Goal: Transaction & Acquisition: Obtain resource

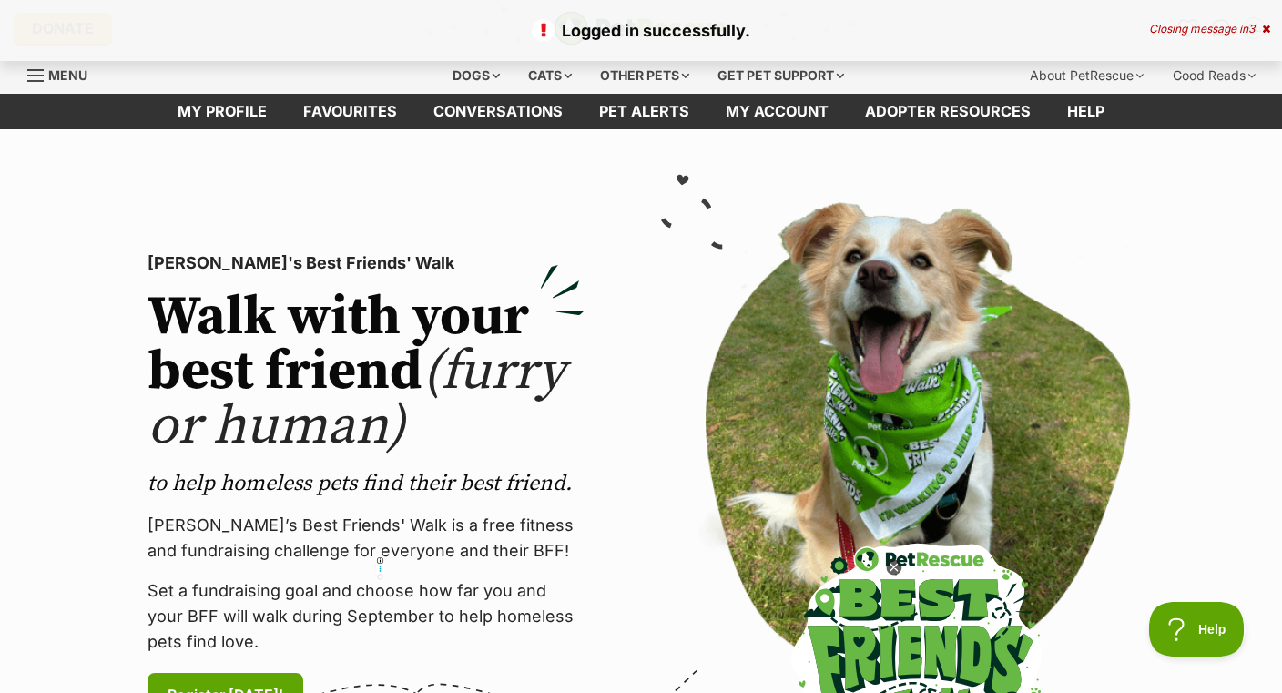
click at [551, 86] on div "Cats" at bounding box center [549, 75] width 69 height 36
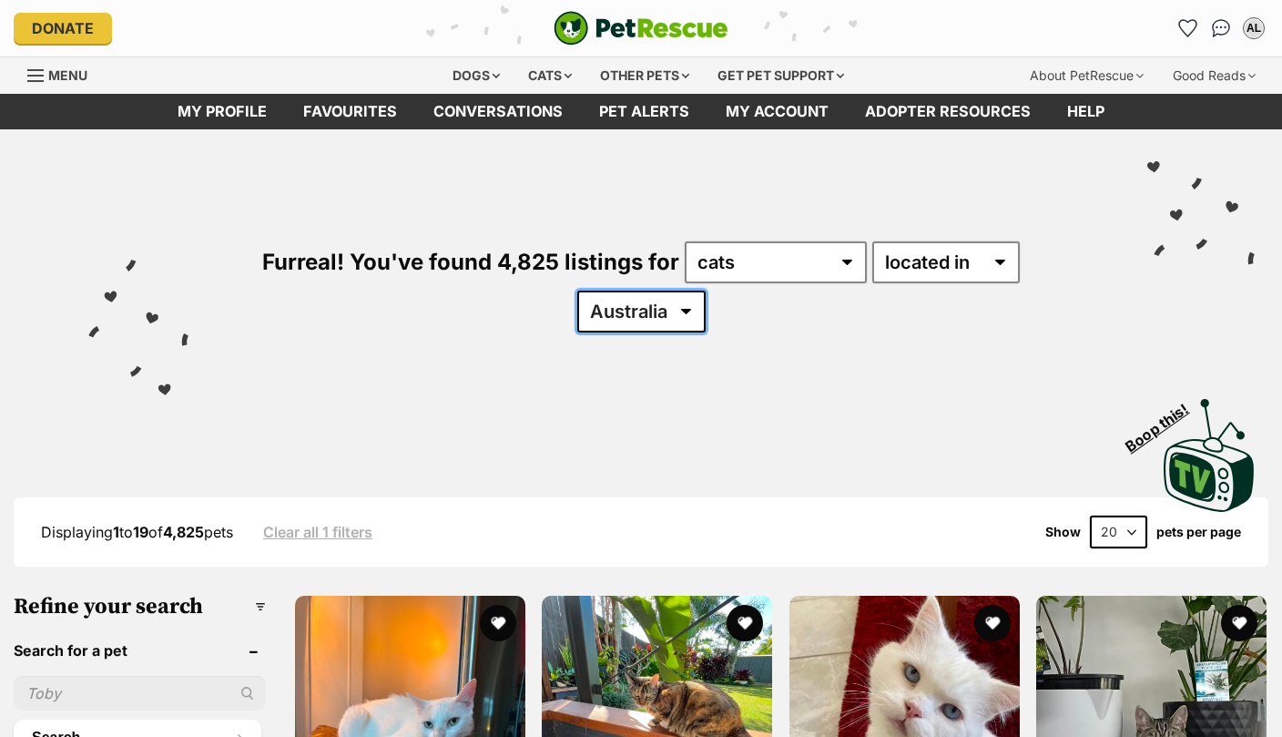
click at [646, 306] on select "Australia ACT NSW NT QLD SA TAS VIC WA" at bounding box center [641, 311] width 128 height 42
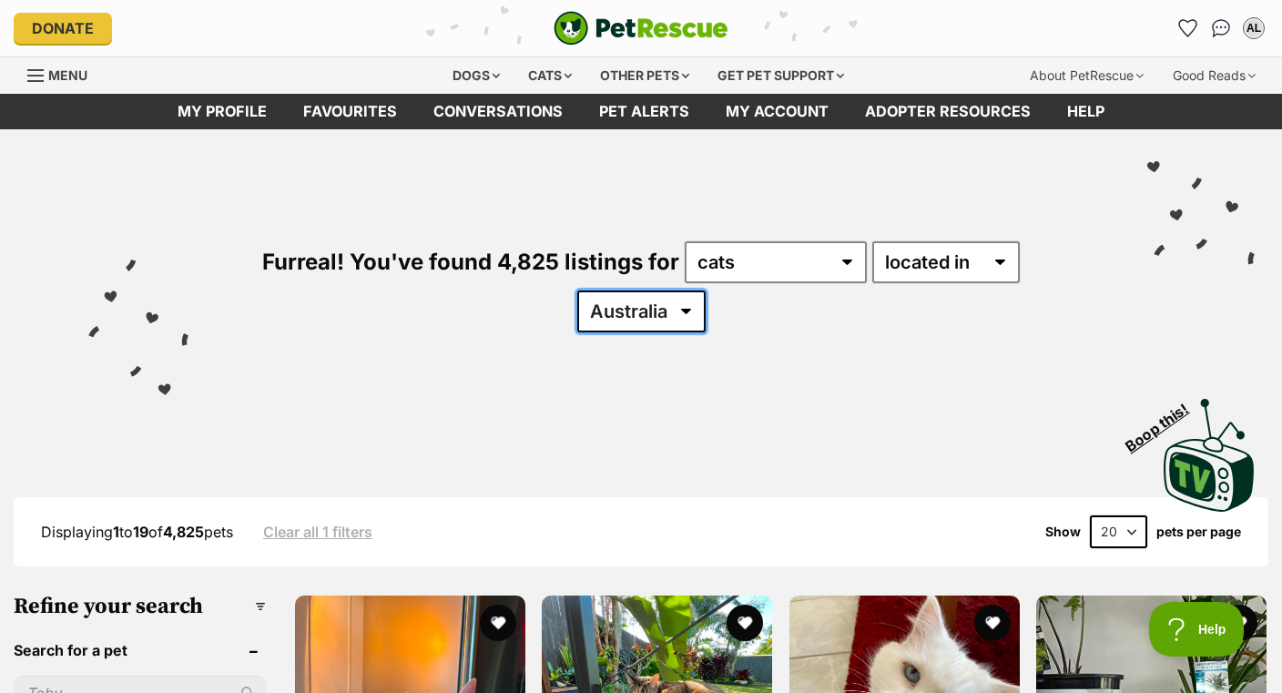
select select "NSW"
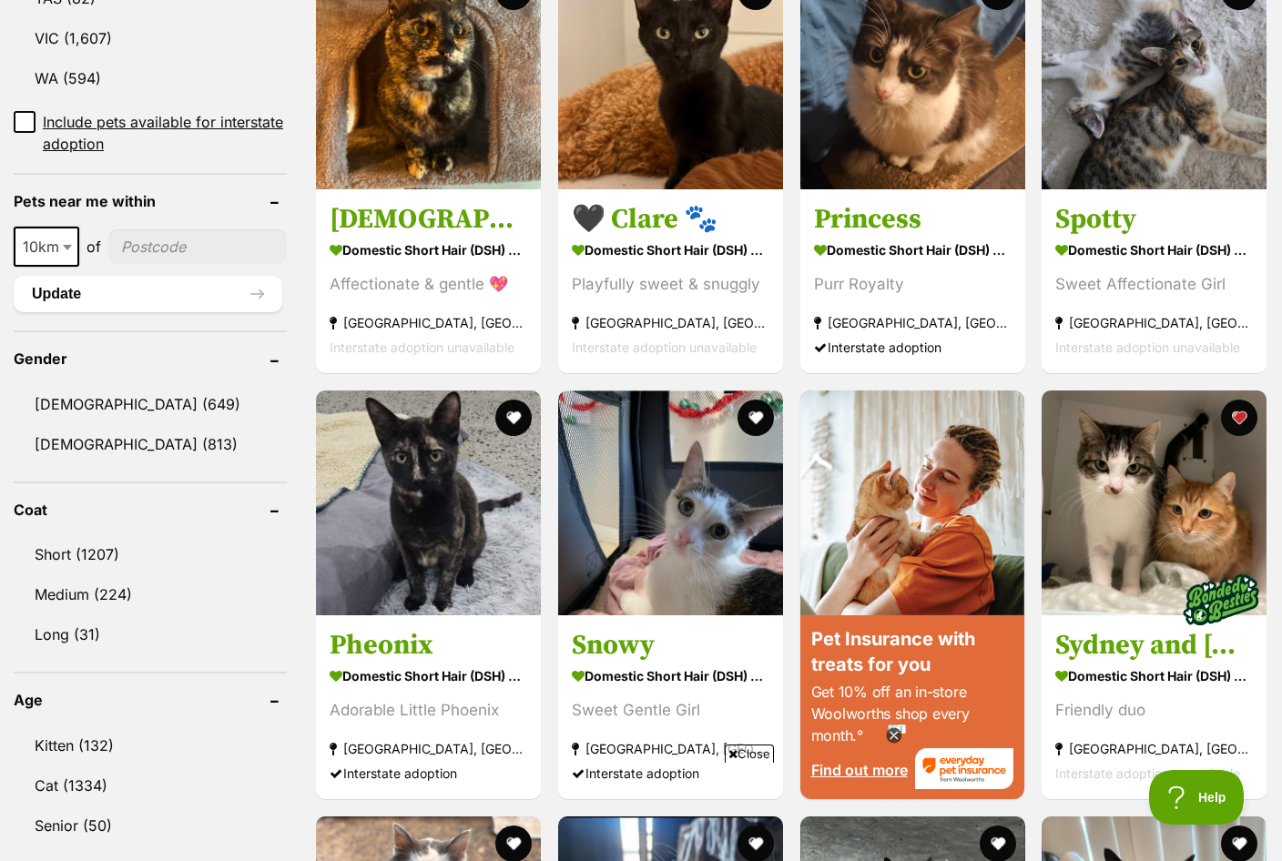
scroll to position [1252, 0]
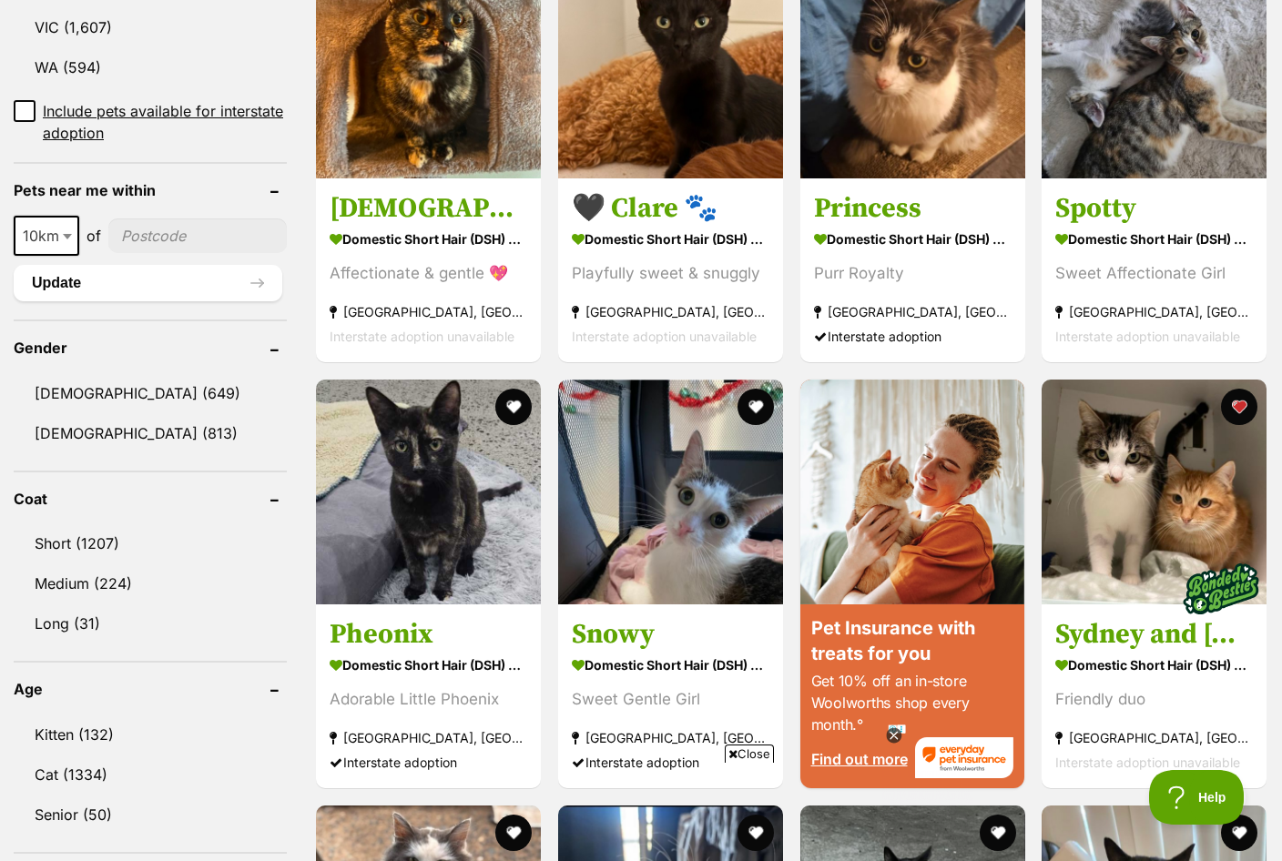
click at [167, 742] on link "Kitten (132)" at bounding box center [150, 735] width 273 height 38
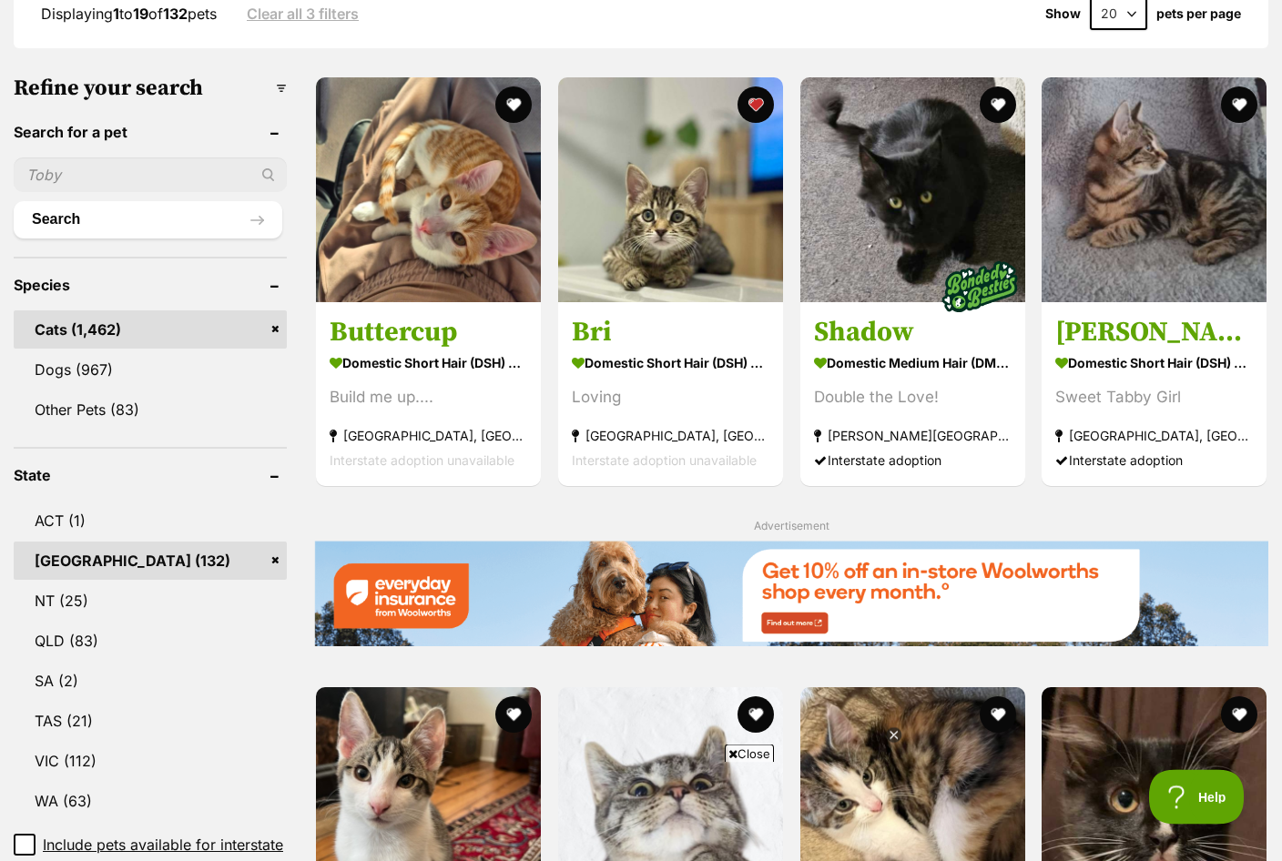
scroll to position [518, 0]
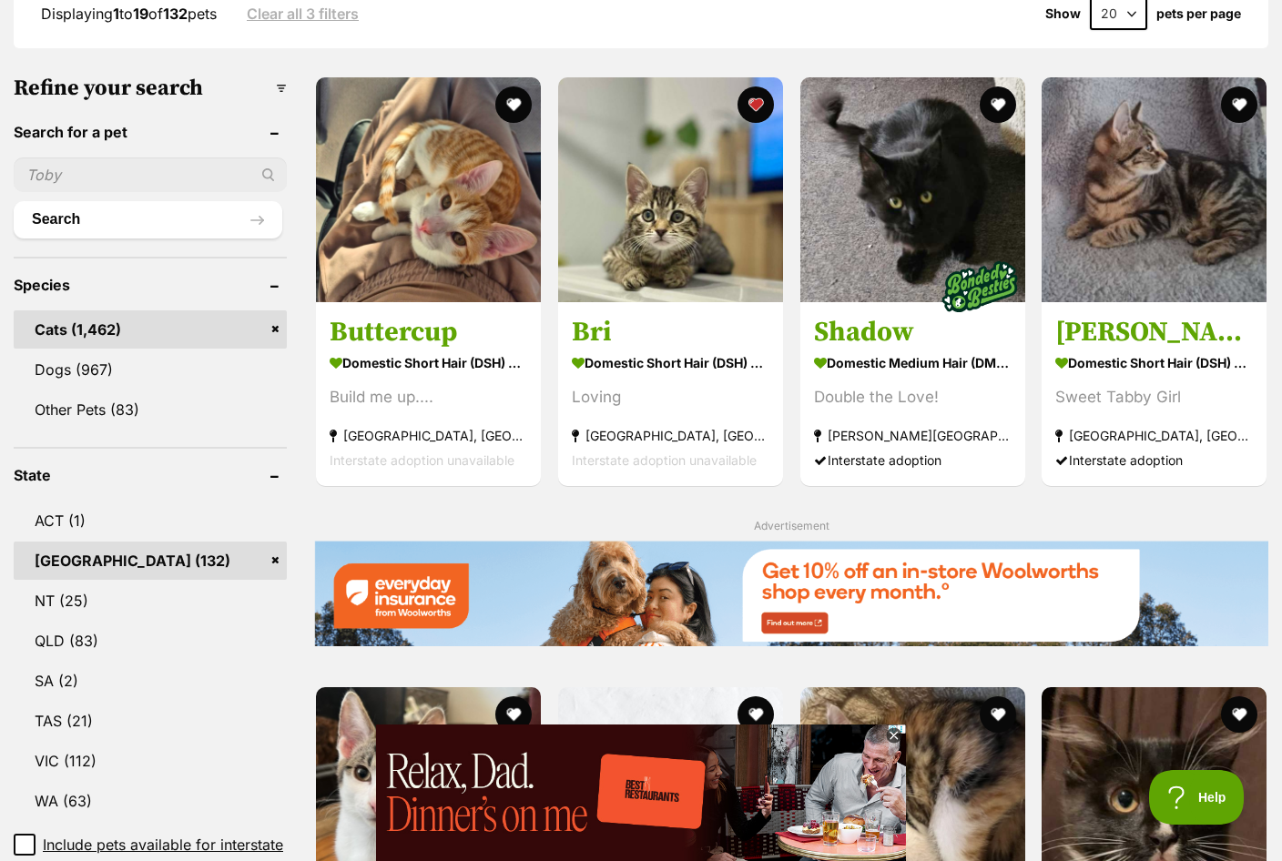
click at [1213, 253] on img at bounding box center [1154, 189] width 225 height 225
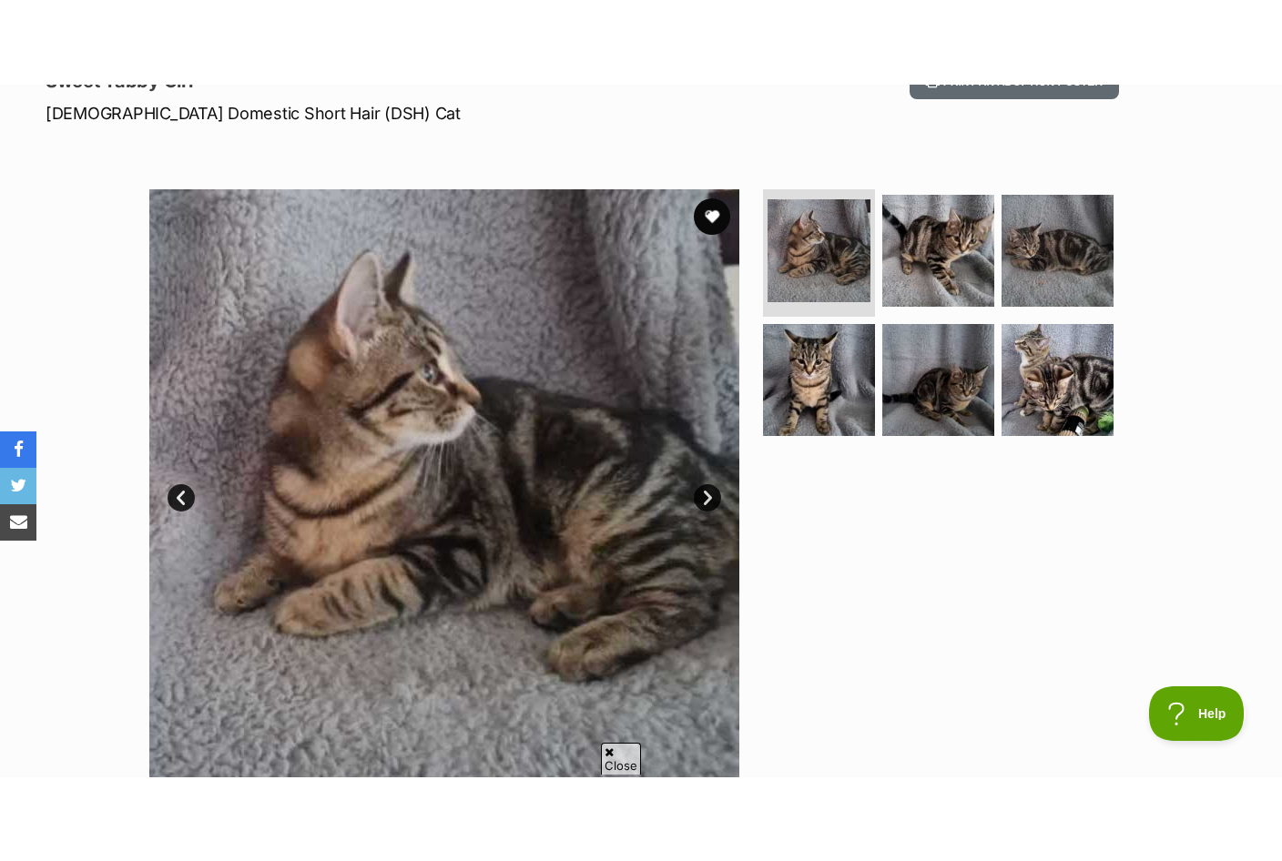
scroll to position [148, 0]
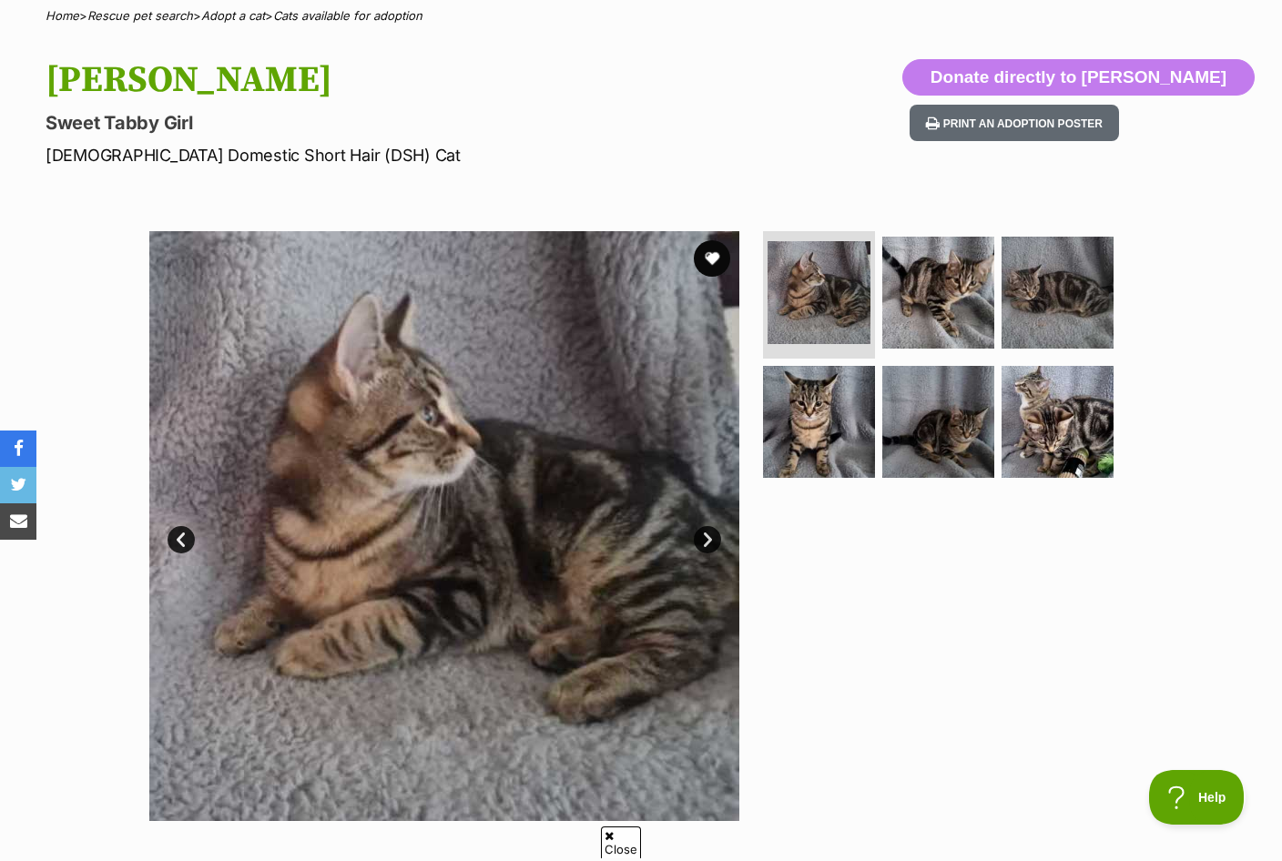
click at [950, 325] on img at bounding box center [938, 293] width 112 height 112
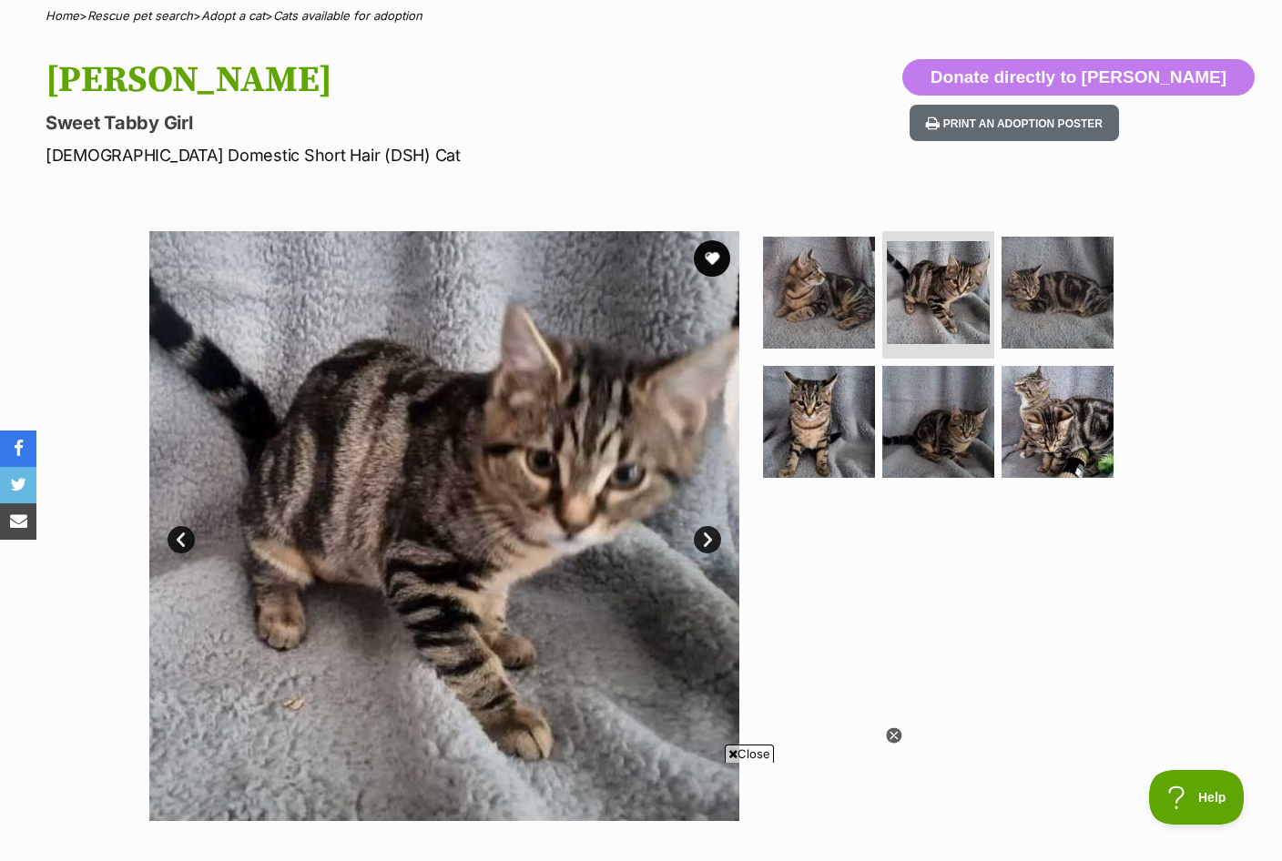
scroll to position [0, 0]
click at [1070, 303] on img at bounding box center [1058, 293] width 112 height 112
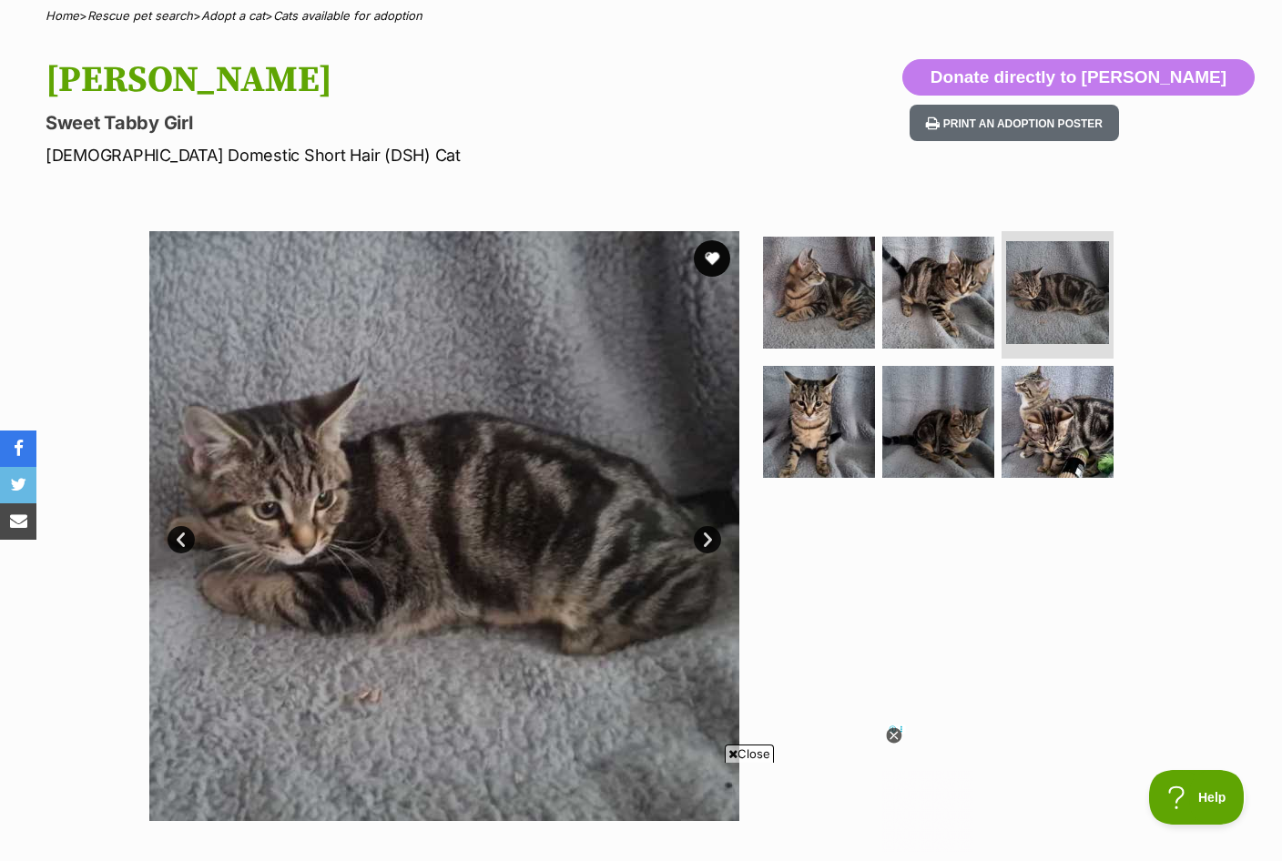
click at [845, 443] on img at bounding box center [819, 422] width 112 height 112
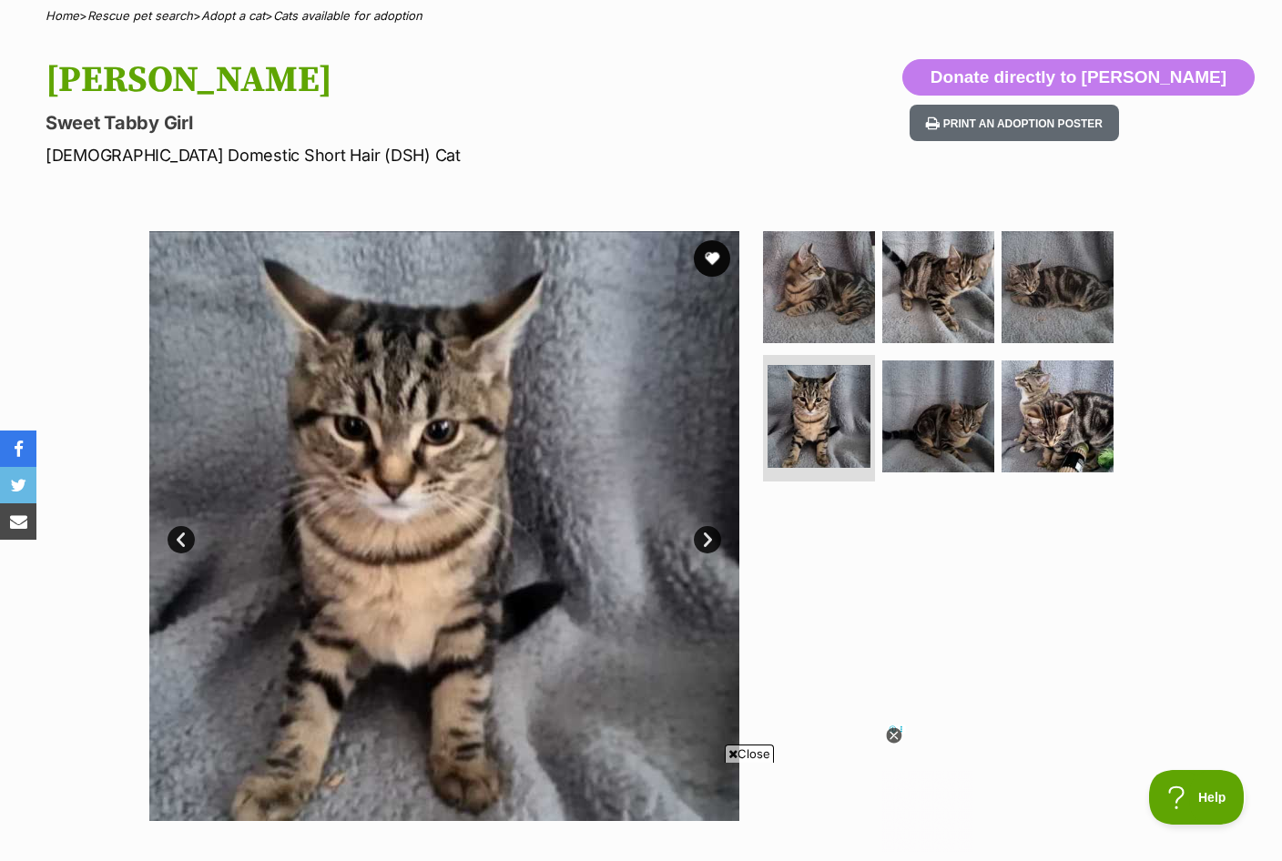
click at [982, 430] on img at bounding box center [938, 417] width 112 height 112
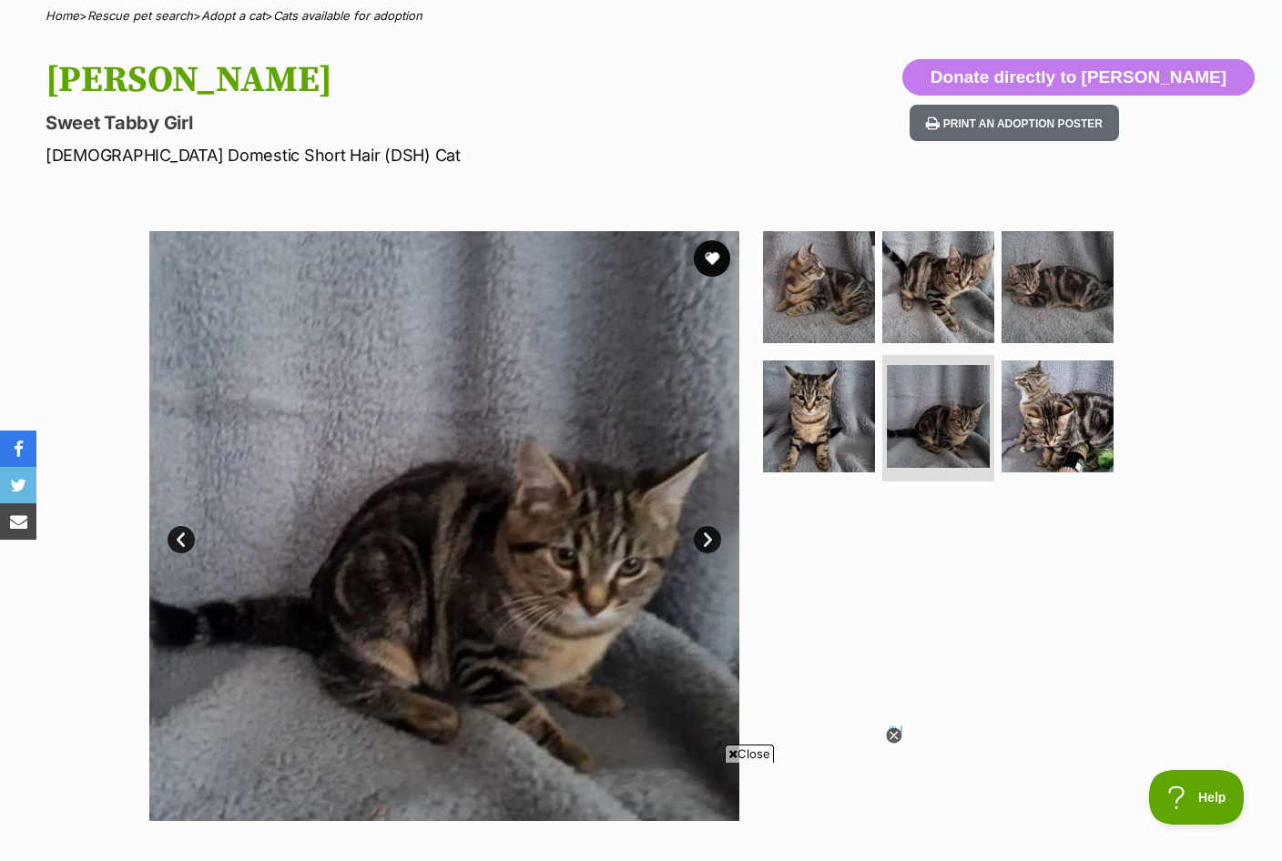
click at [1076, 431] on img at bounding box center [1058, 417] width 112 height 112
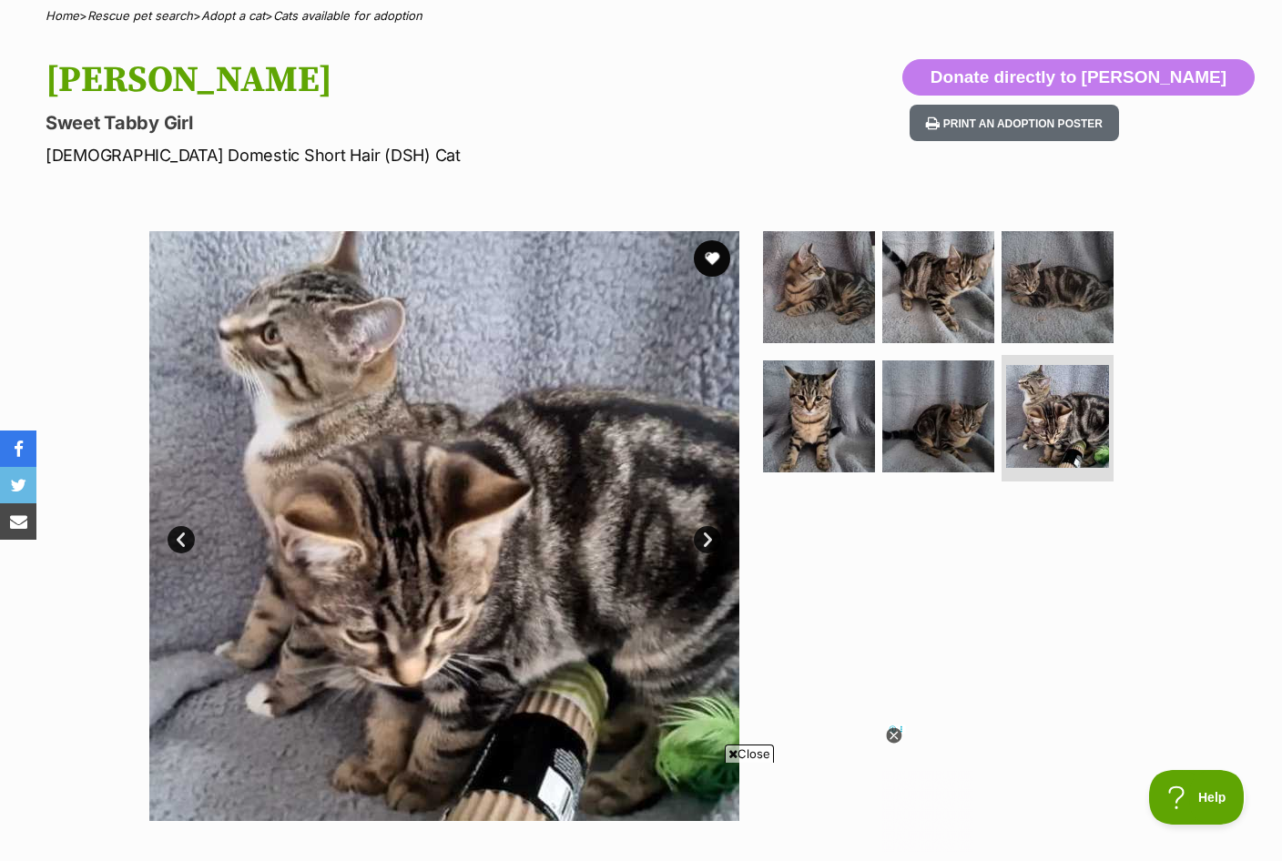
click at [986, 412] on img at bounding box center [938, 417] width 112 height 112
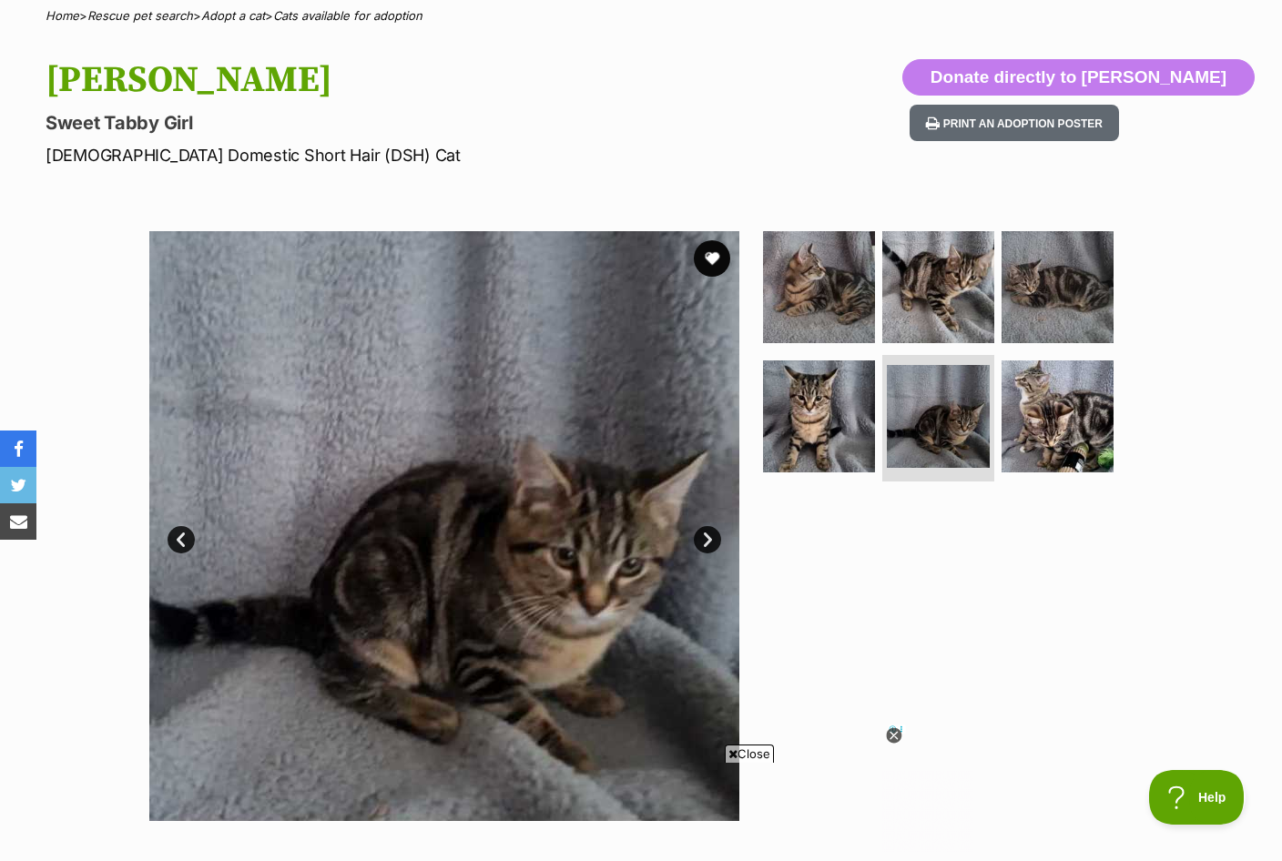
click at [854, 427] on img at bounding box center [819, 417] width 112 height 112
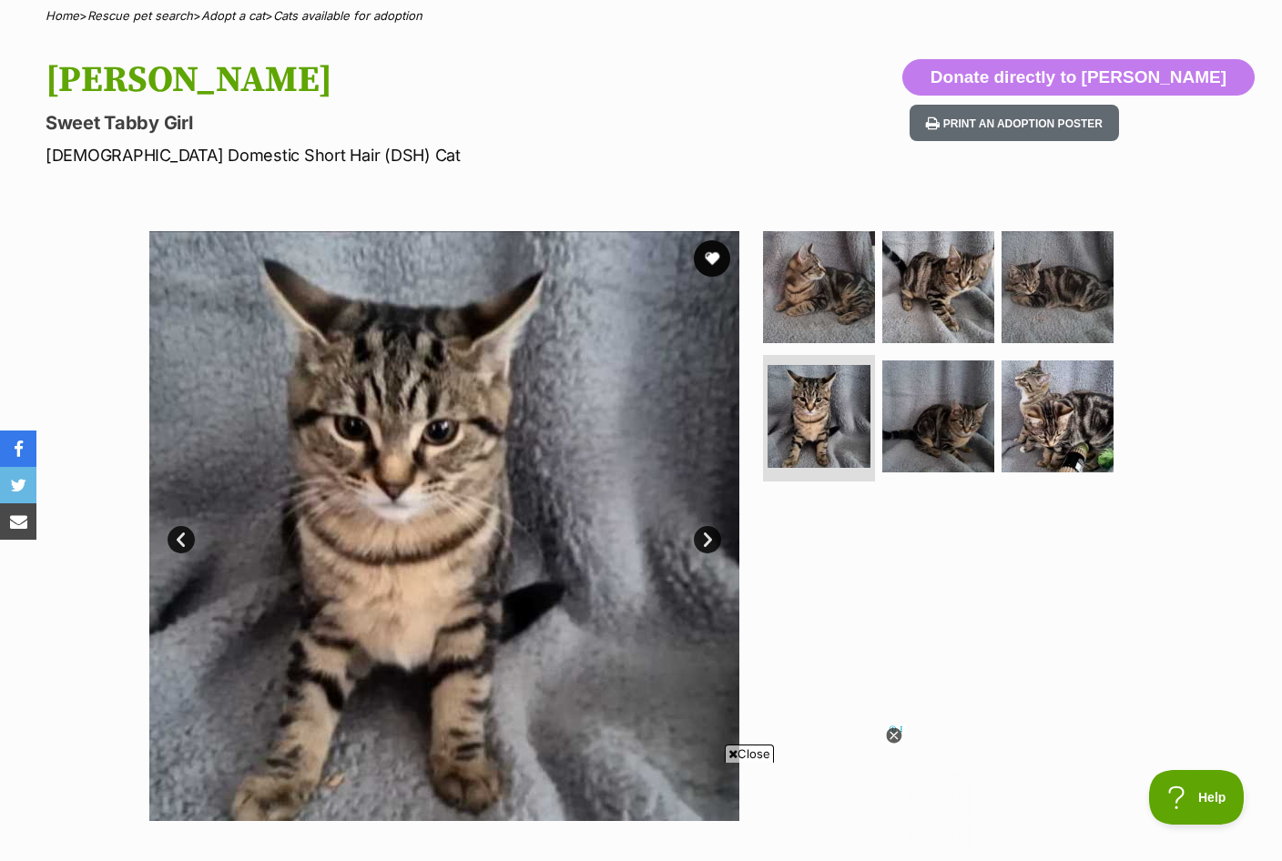
click at [701, 265] on button "favourite" at bounding box center [712, 258] width 36 height 36
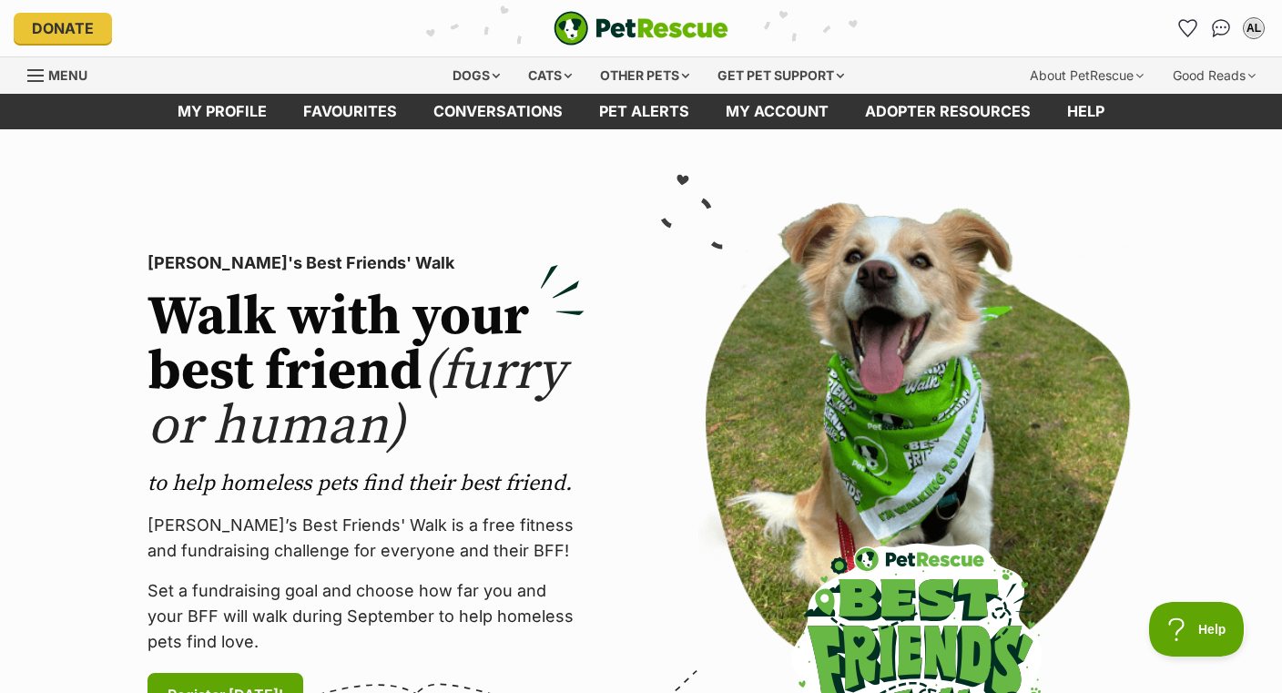
click at [539, 91] on div "Cats" at bounding box center [549, 75] width 69 height 36
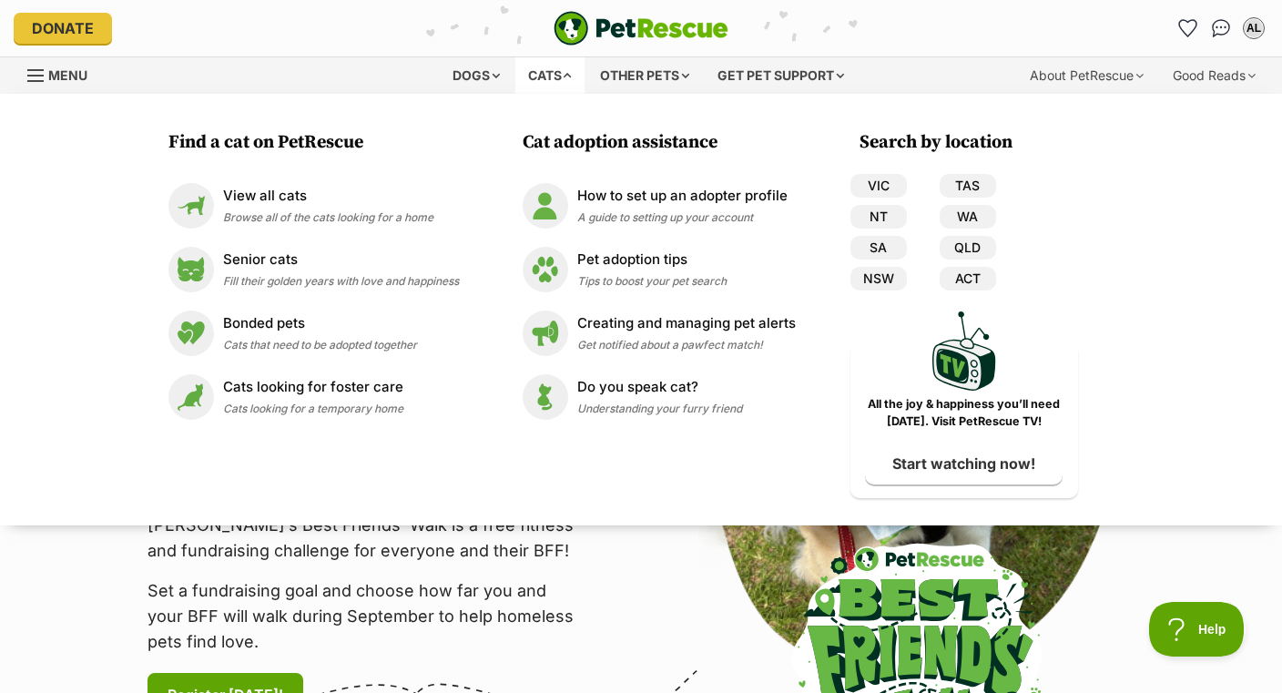
click at [441, 219] on link "View all cats Browse all of the cats looking for a home" at bounding box center [313, 206] width 290 height 46
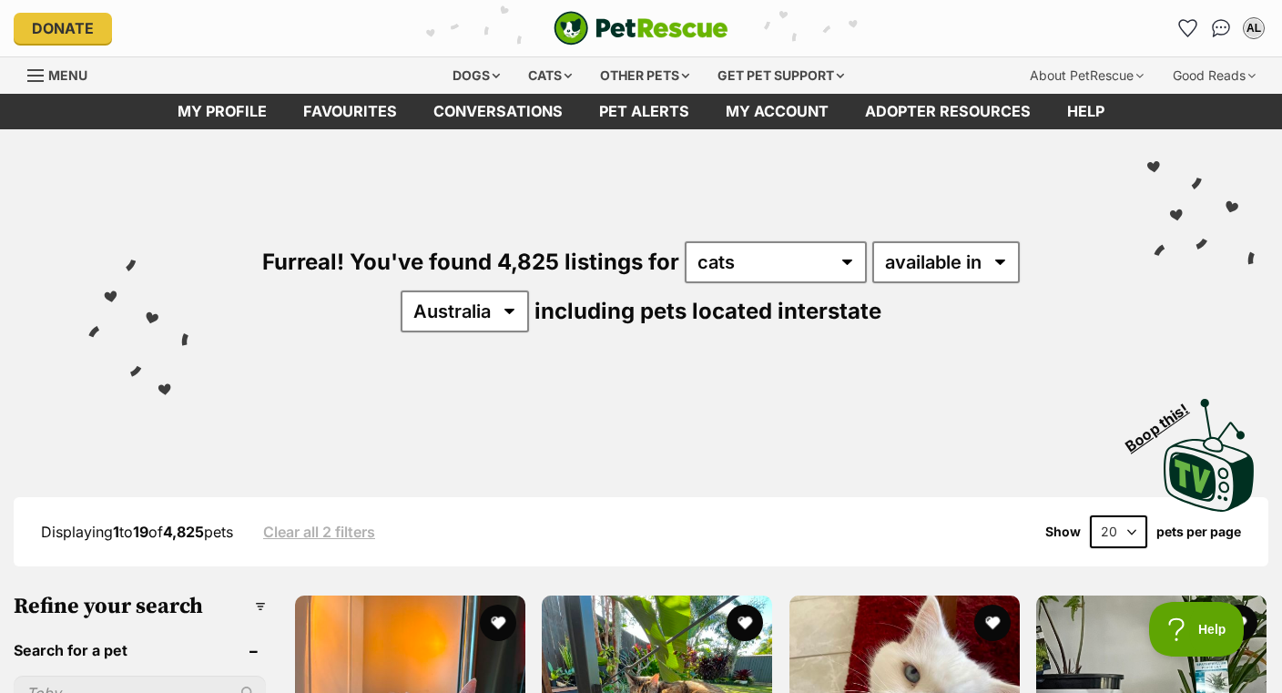
click at [937, 242] on select "available in located in" at bounding box center [946, 262] width 148 height 42
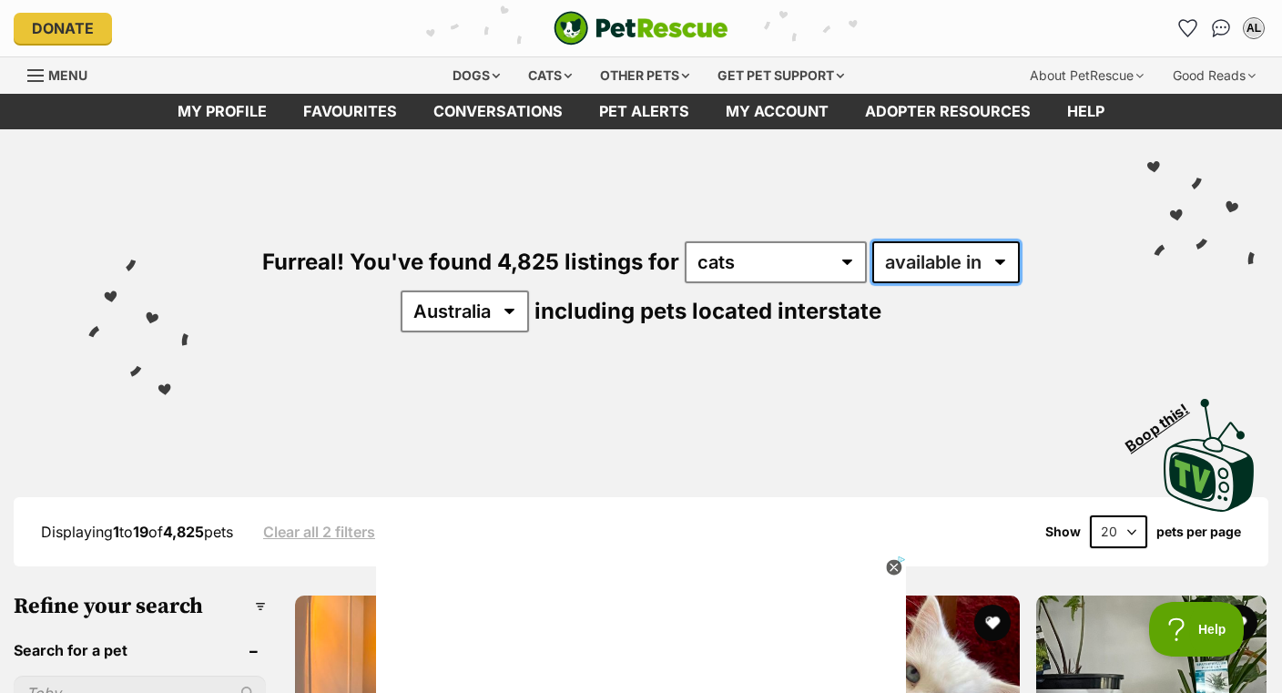
click at [981, 261] on select "available in located in" at bounding box center [946, 262] width 148 height 42
select select "disabled"
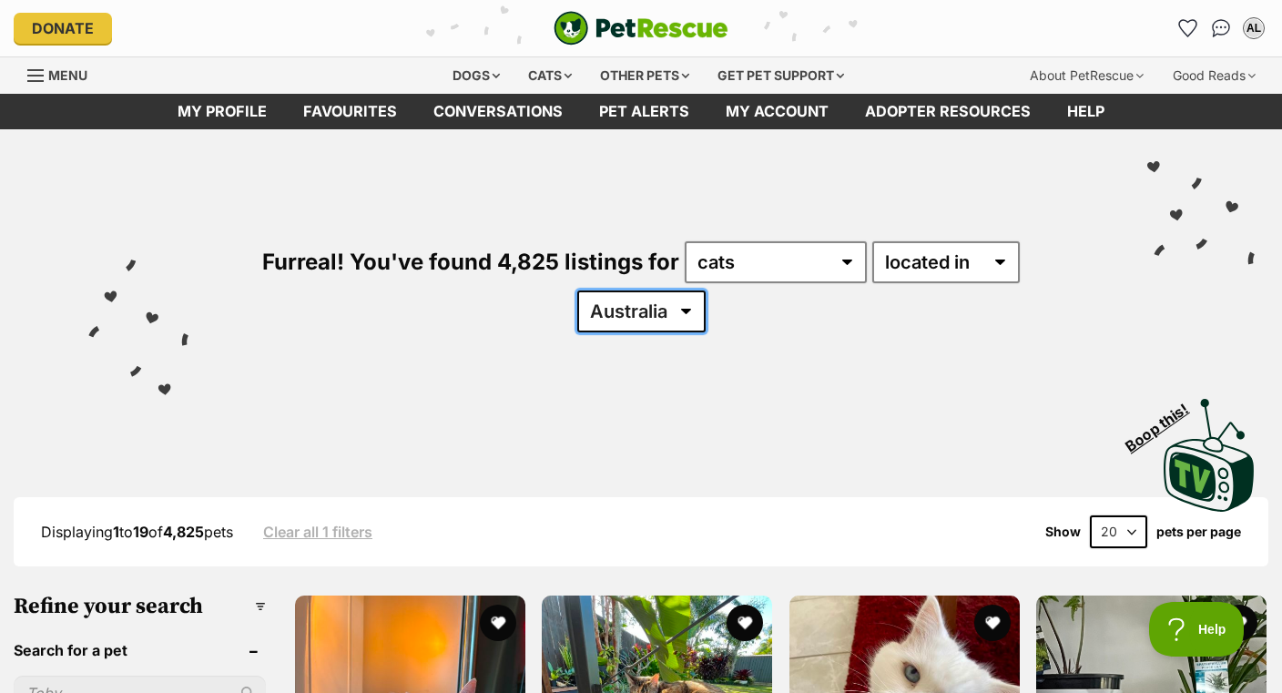
click at [694, 305] on select "Australia ACT NSW NT QLD SA TAS VIC WA" at bounding box center [641, 311] width 128 height 42
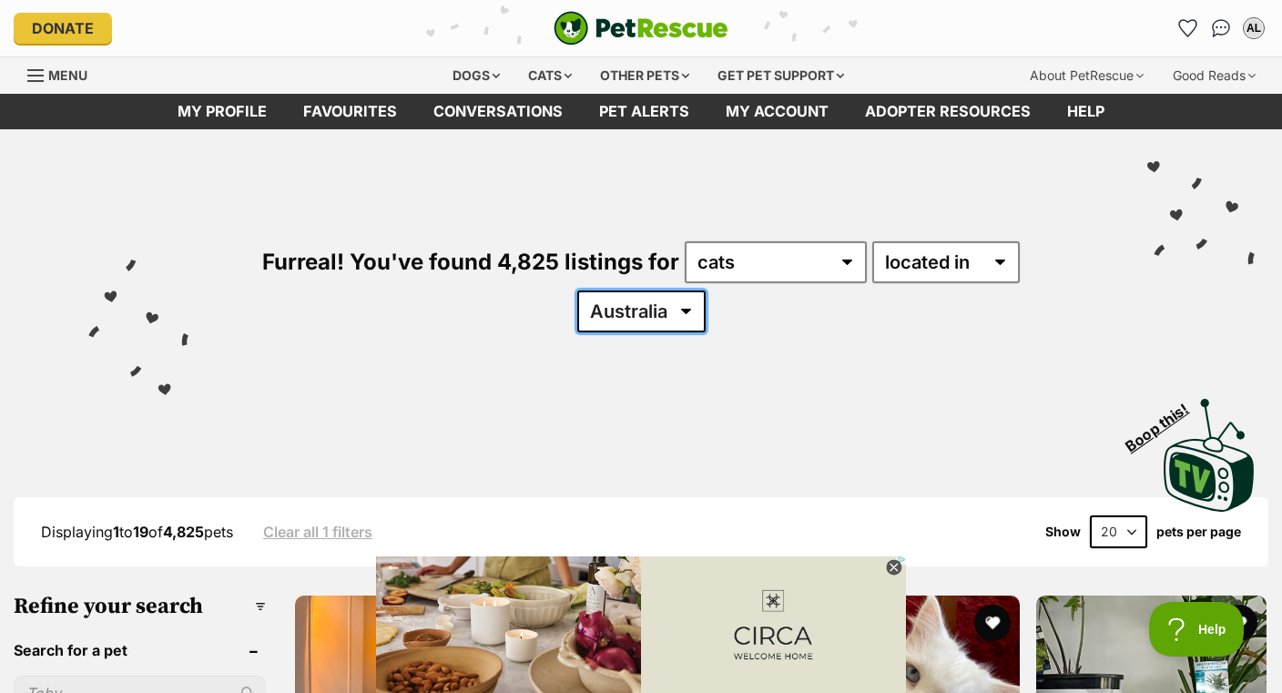
select select "NSW"
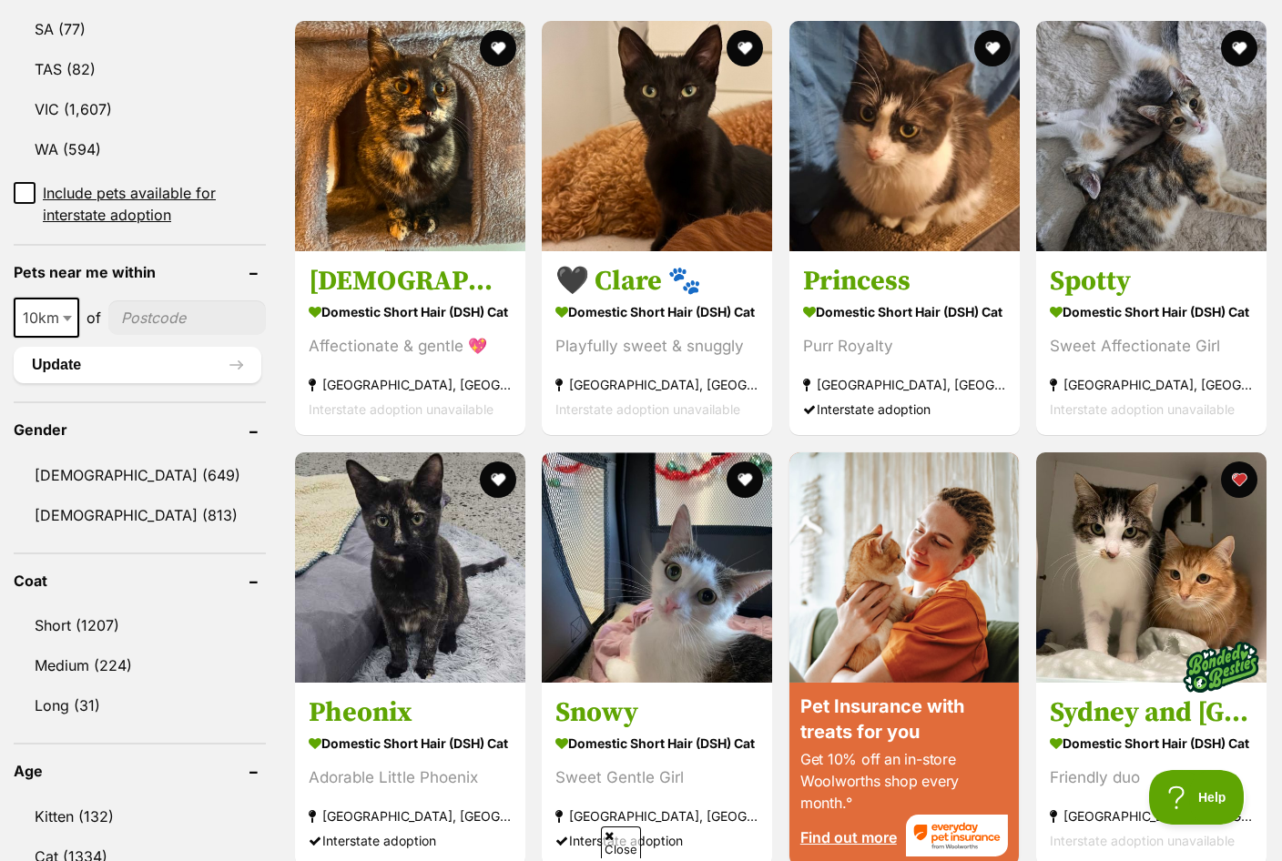
scroll to position [1371, 0]
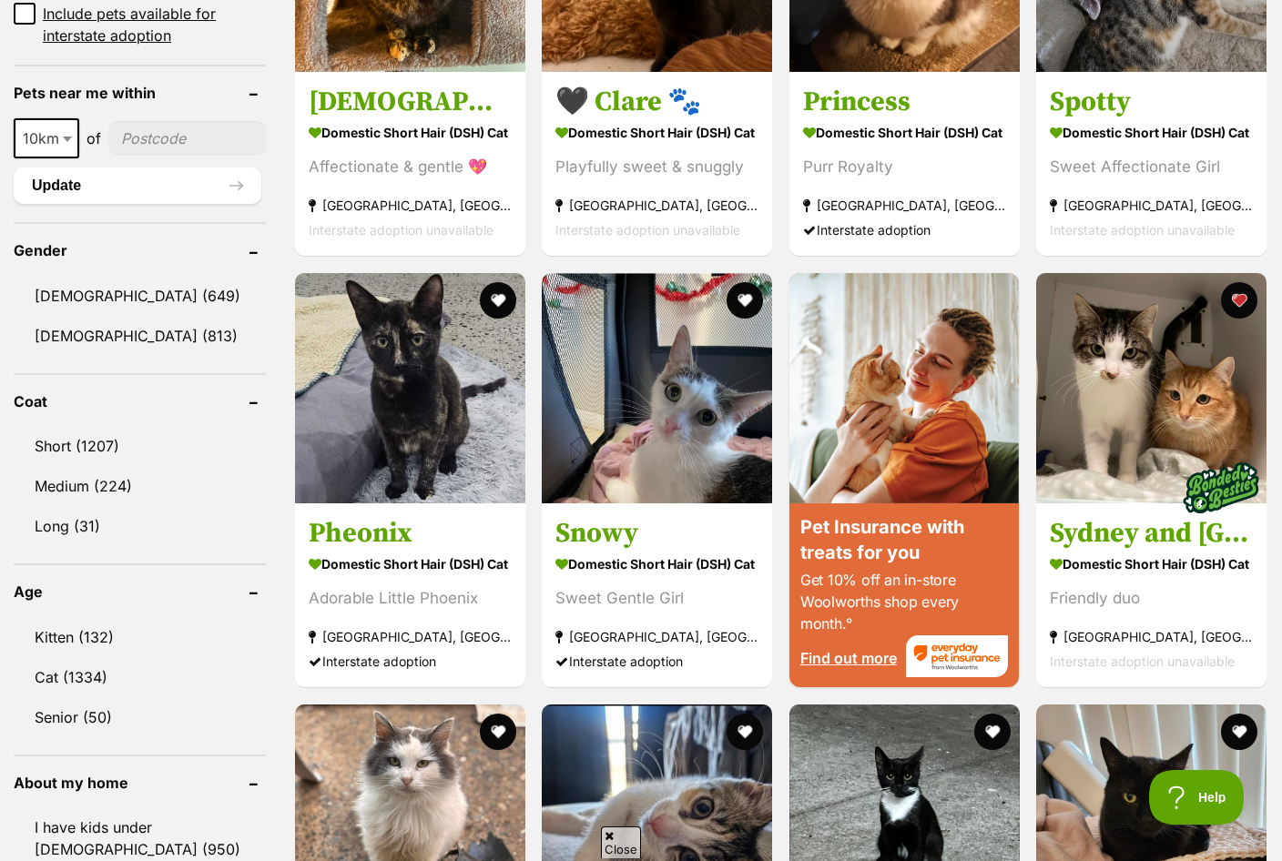
click at [149, 629] on link "Kitten (132)" at bounding box center [140, 637] width 252 height 38
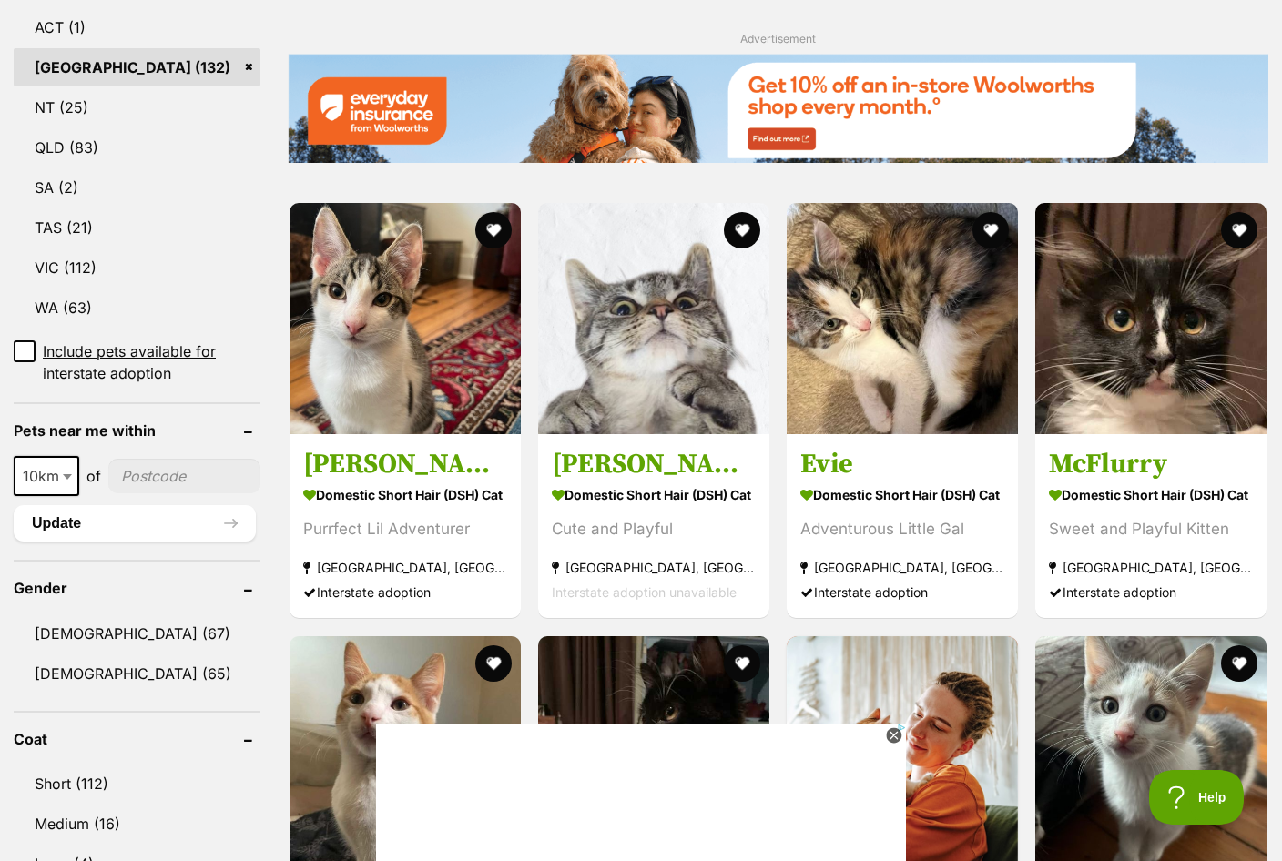
click at [674, 509] on strong "Domestic Short Hair (DSH) Cat" at bounding box center [654, 496] width 204 height 26
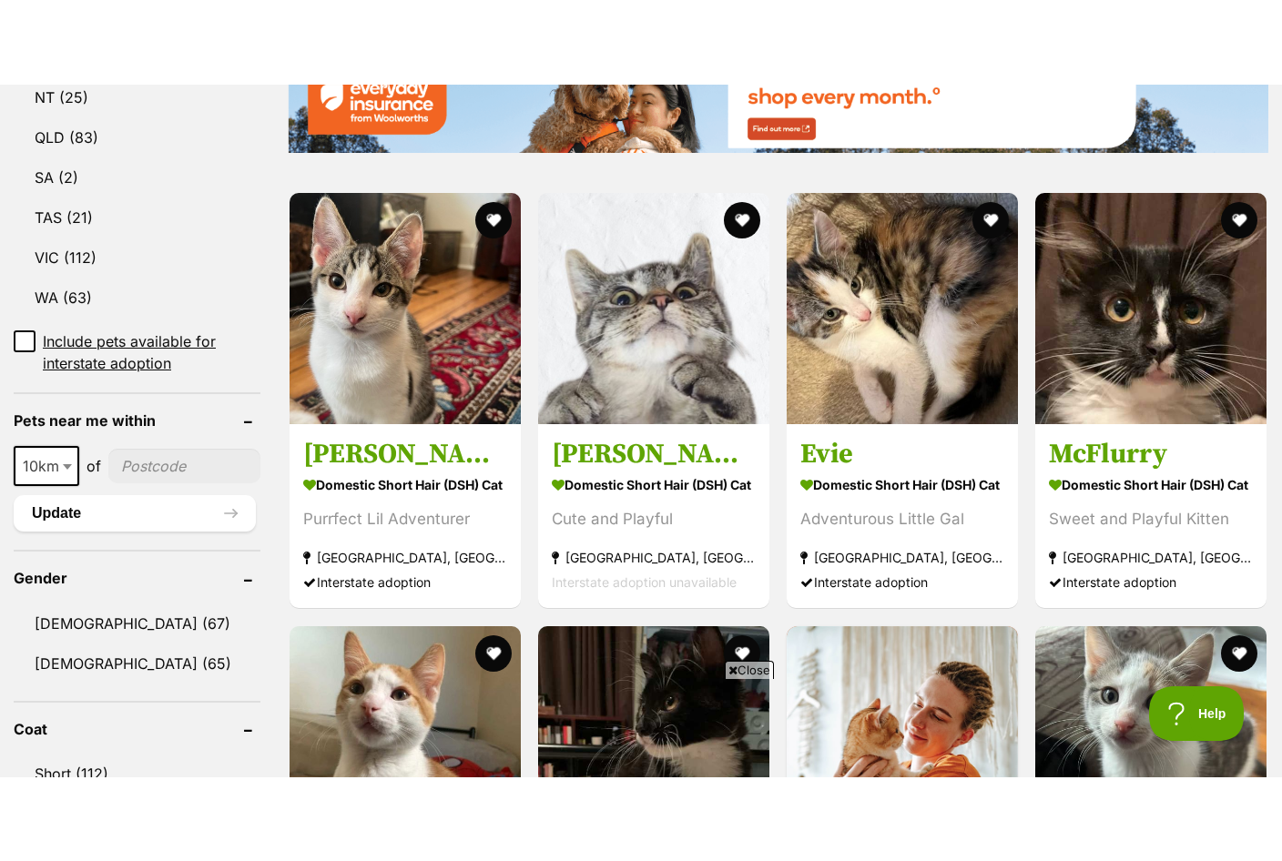
scroll to position [1120, 0]
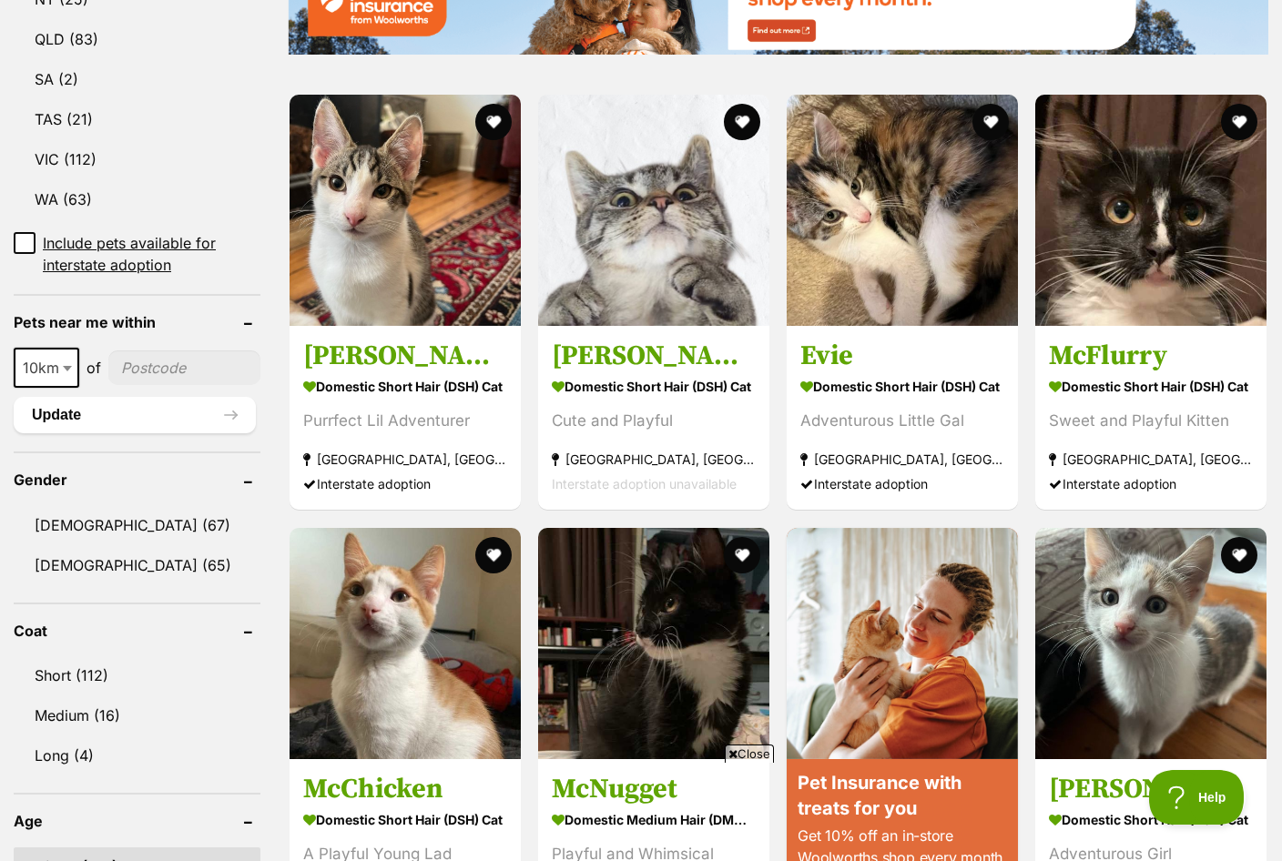
click at [918, 283] on img at bounding box center [902, 210] width 231 height 231
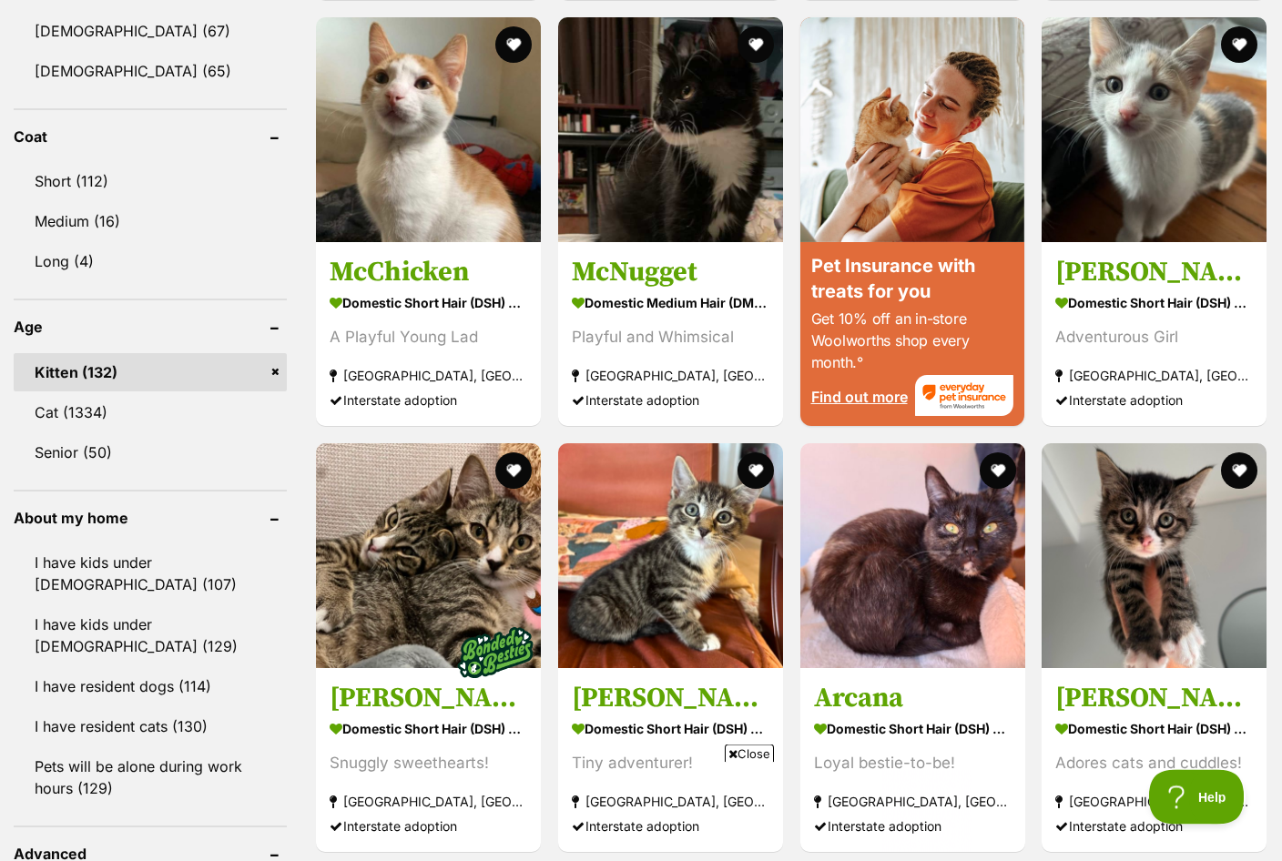
scroll to position [1614, 0]
click at [1195, 262] on h3 "Emma" at bounding box center [1154, 272] width 198 height 35
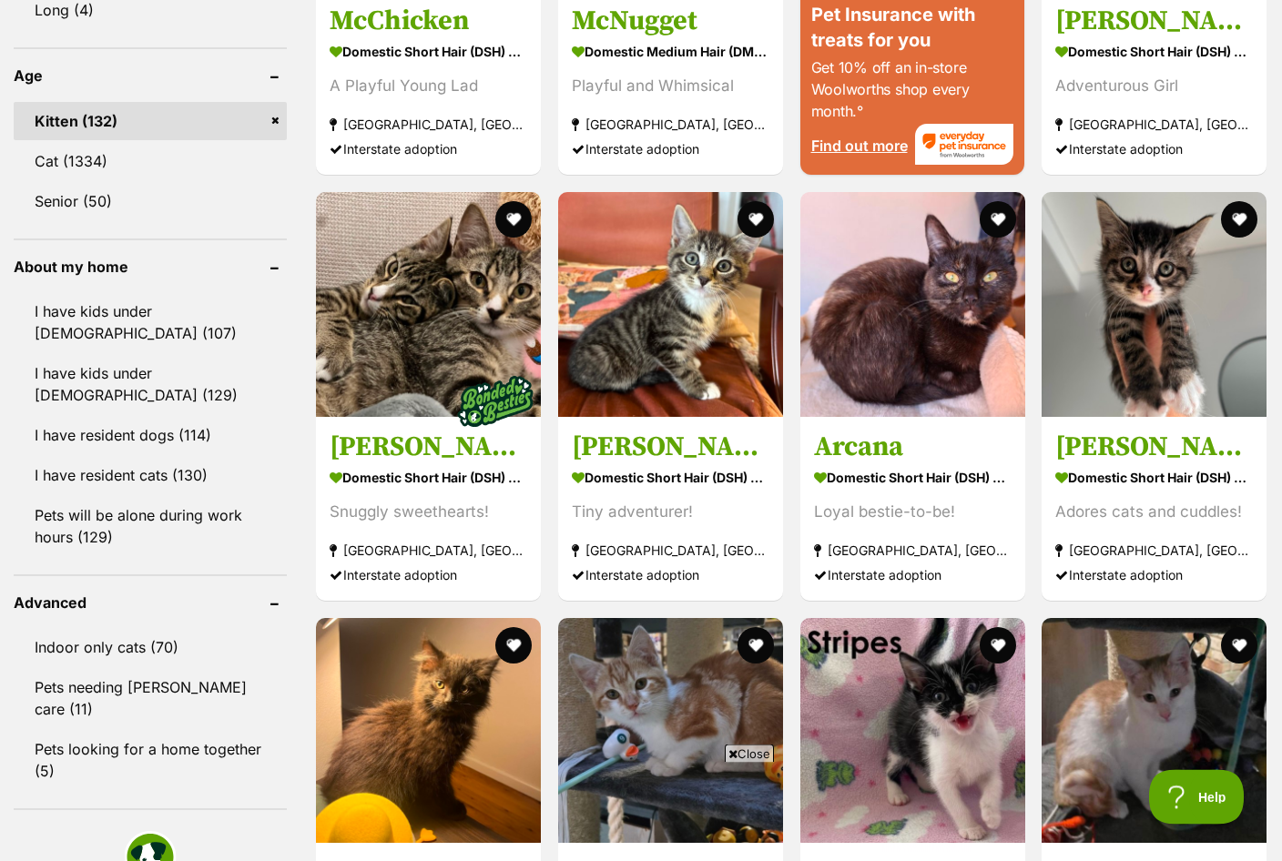
scroll to position [1866, 0]
click at [696, 463] on h3 "Bernard" at bounding box center [671, 447] width 198 height 35
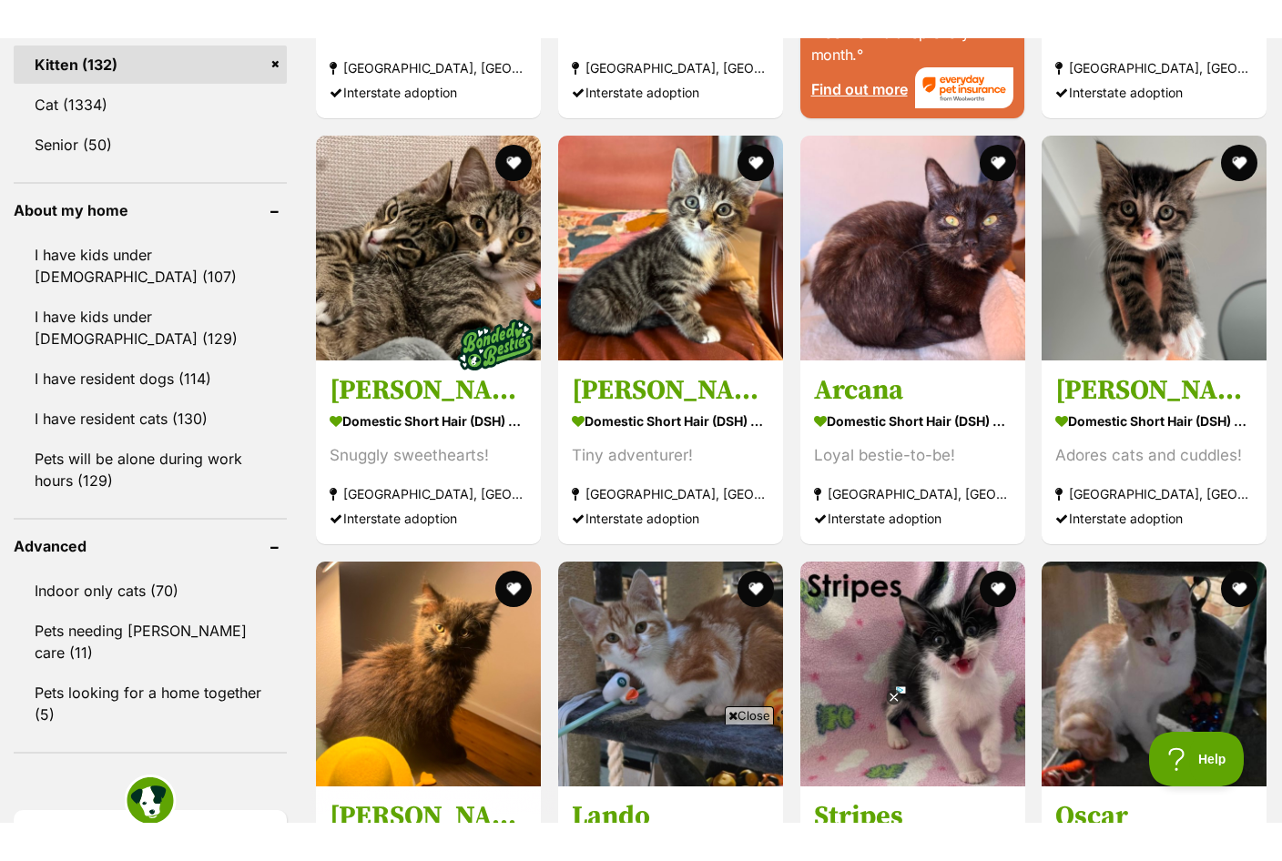
scroll to position [1924, 0]
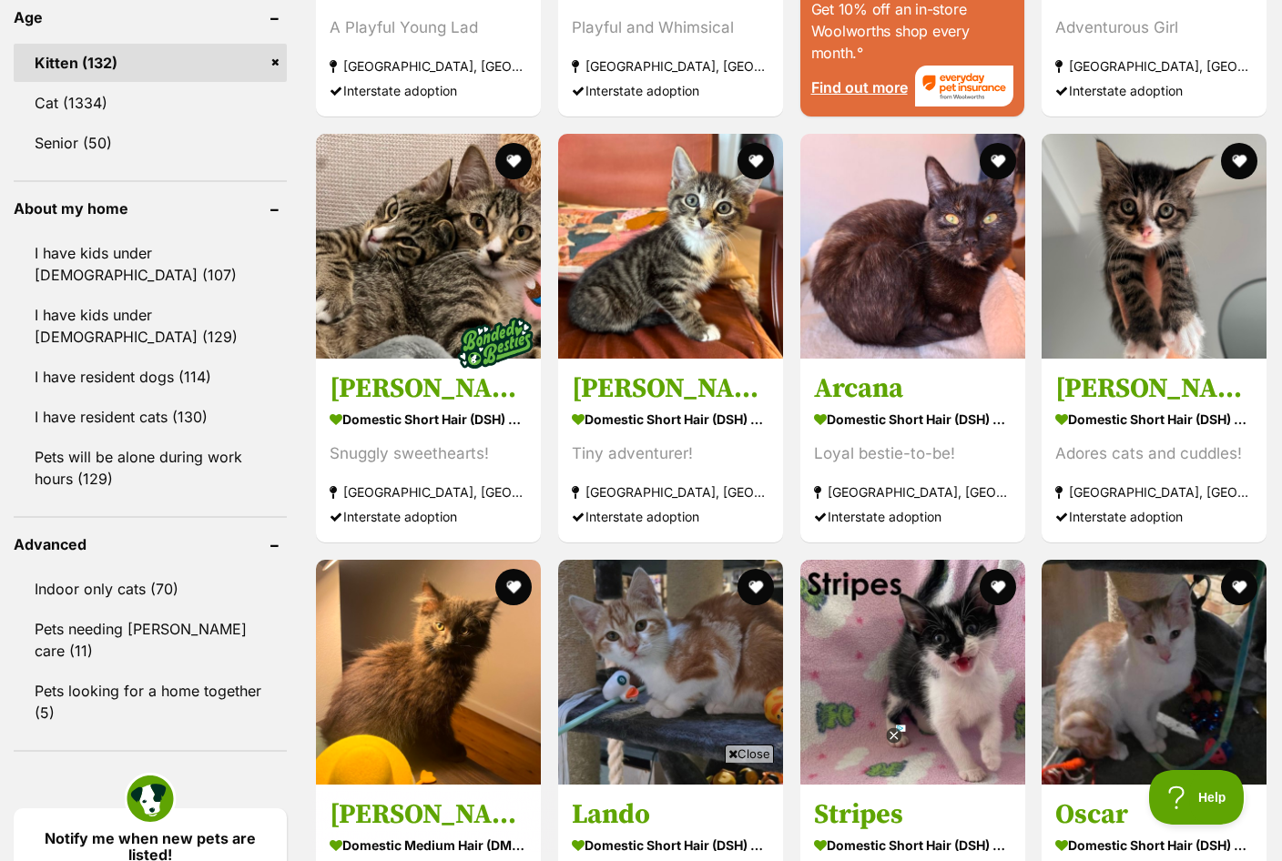
click at [1204, 373] on h3 "Colin" at bounding box center [1154, 388] width 198 height 35
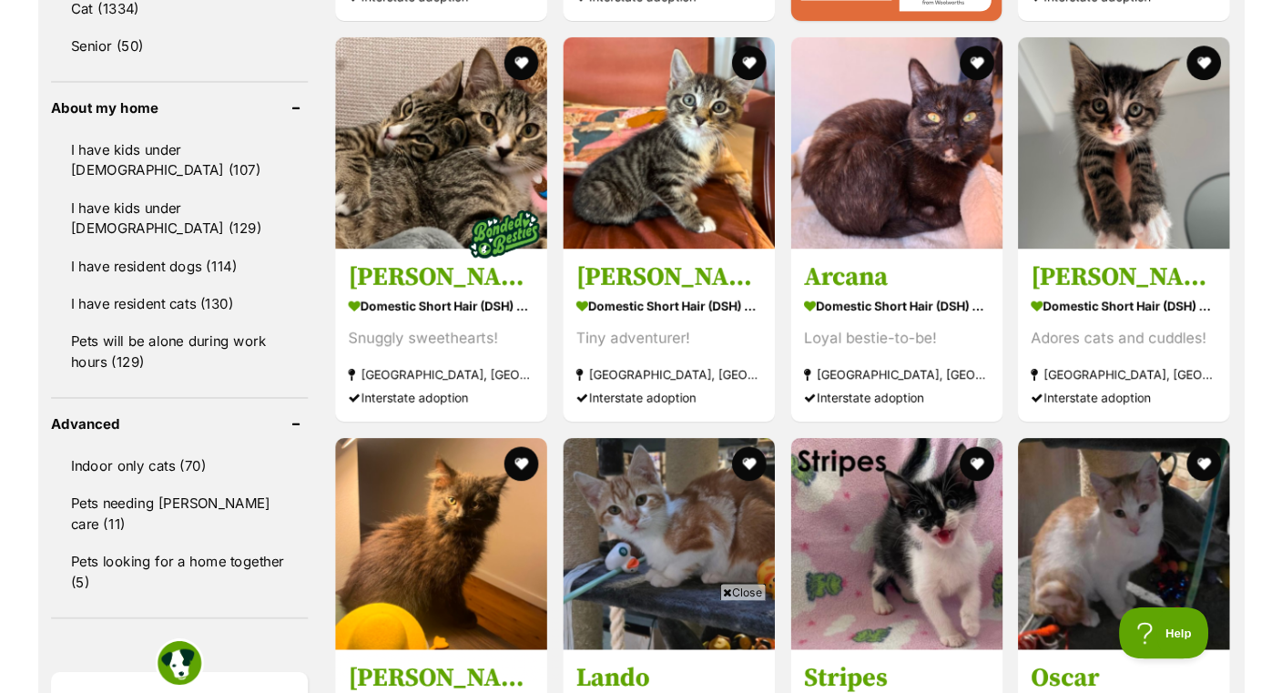
scroll to position [2043, 0]
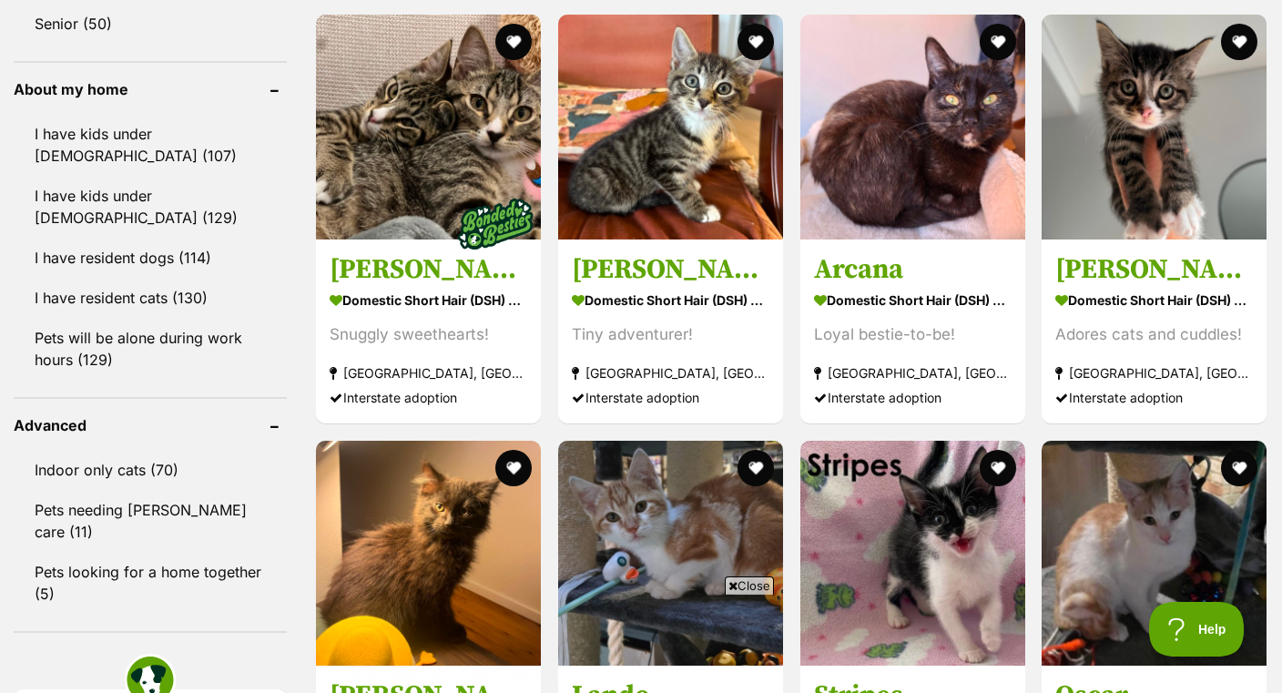
click at [1239, 39] on button "favourite" at bounding box center [1239, 42] width 36 height 36
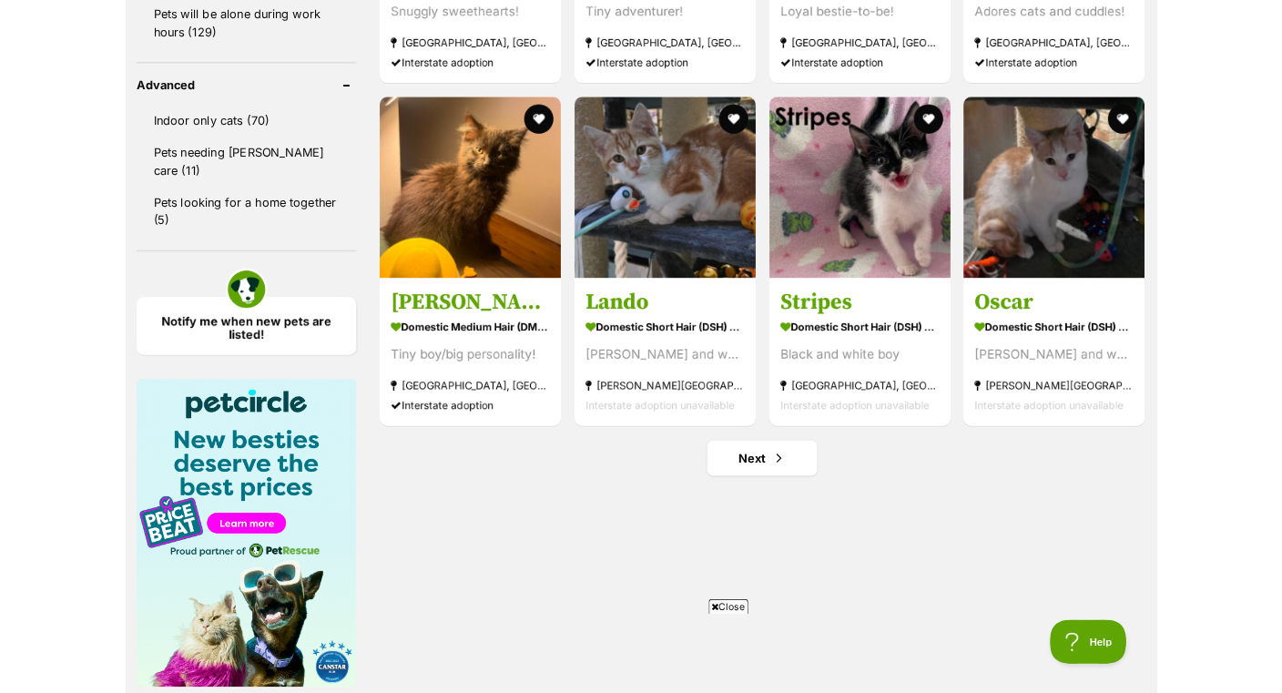
scroll to position [2361, 0]
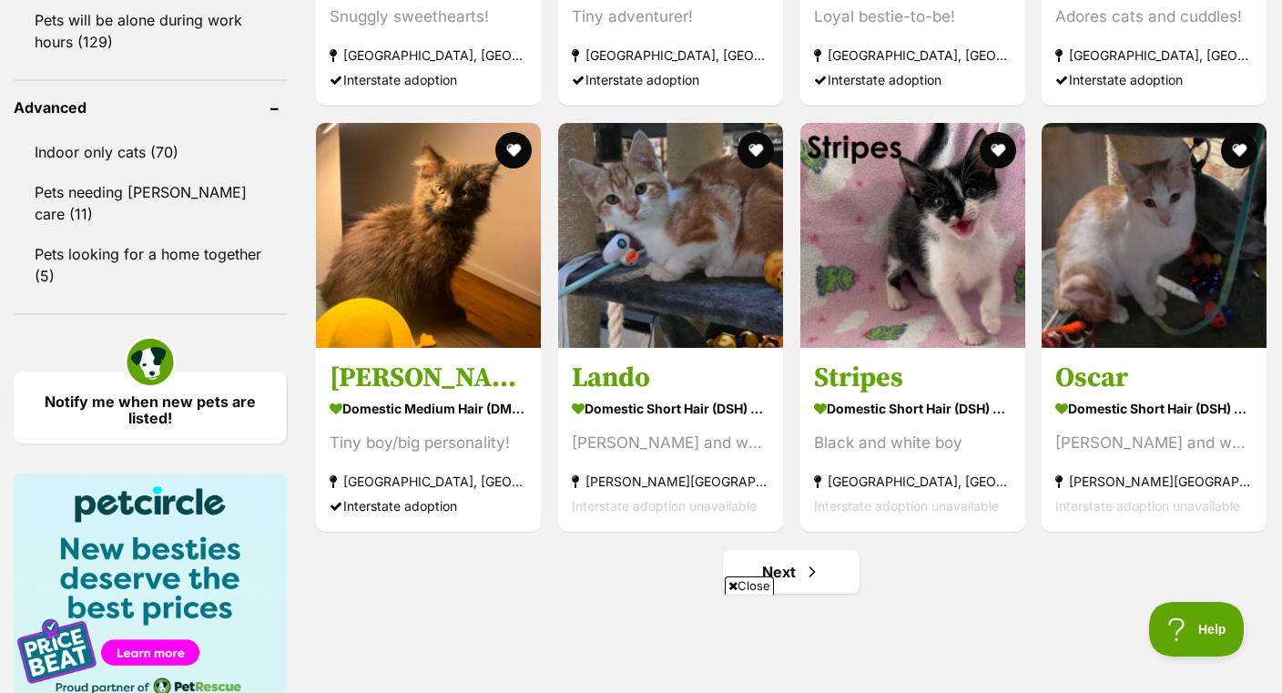
click at [719, 405] on strong "Domestic Short Hair (DSH) Cat" at bounding box center [671, 408] width 198 height 26
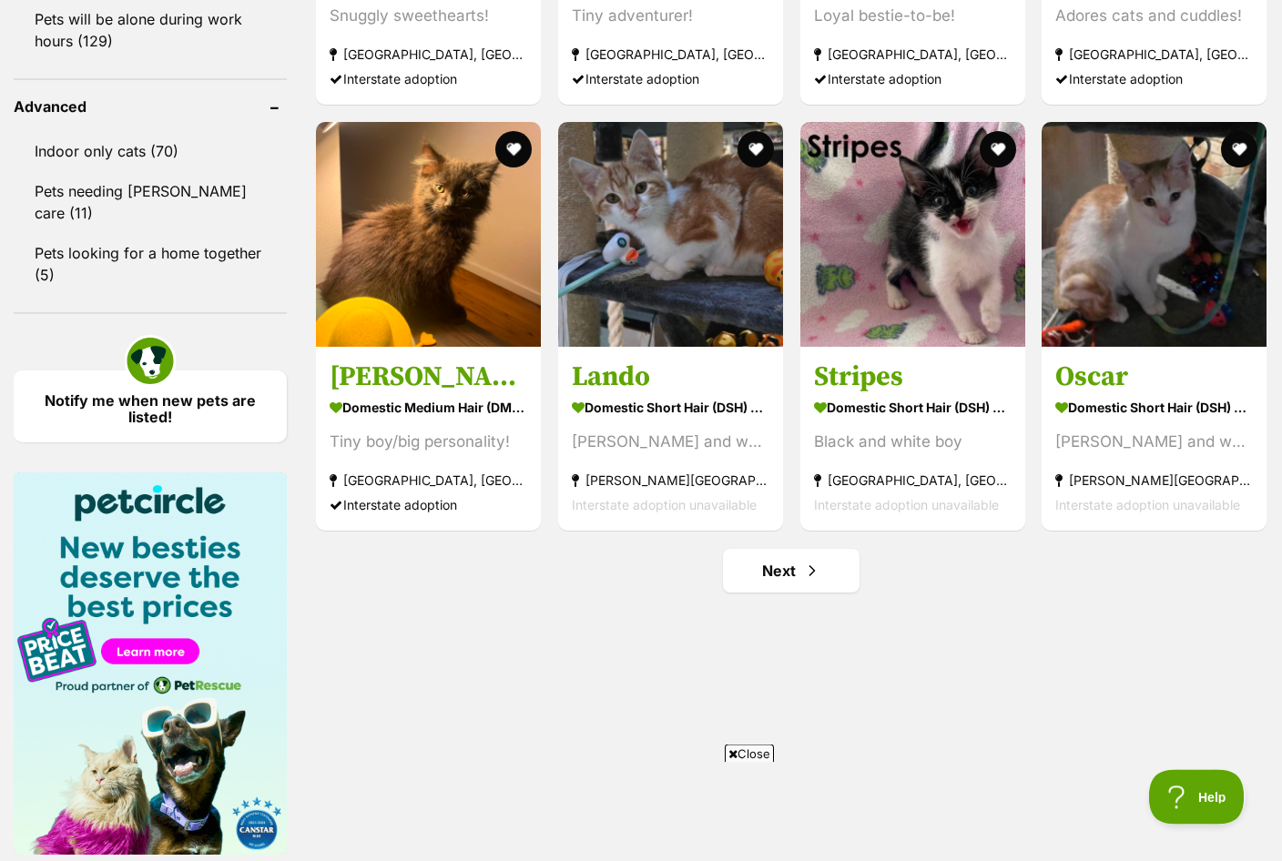
scroll to position [2362, 0]
click at [838, 581] on link "Next" at bounding box center [791, 571] width 137 height 44
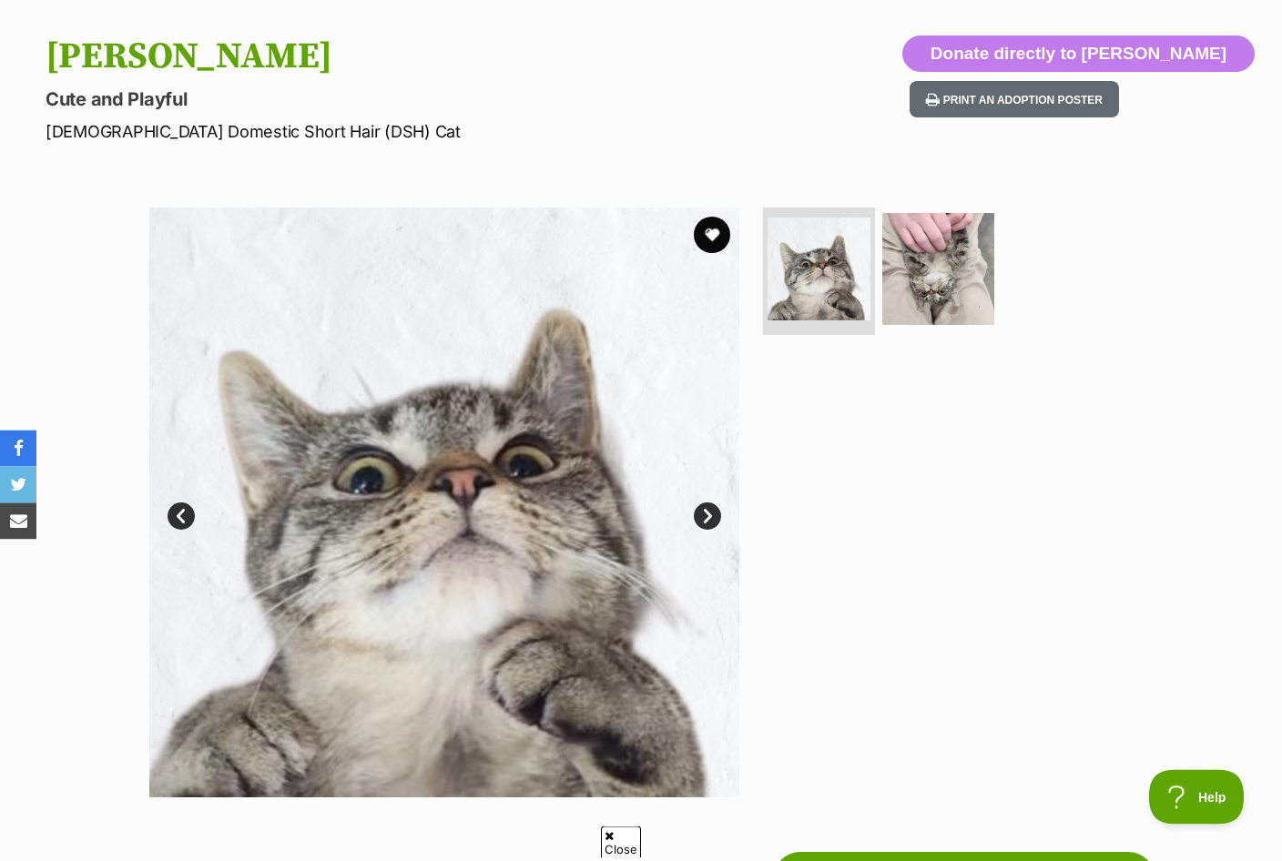
scroll to position [171, 0]
click at [941, 292] on img at bounding box center [938, 269] width 112 height 112
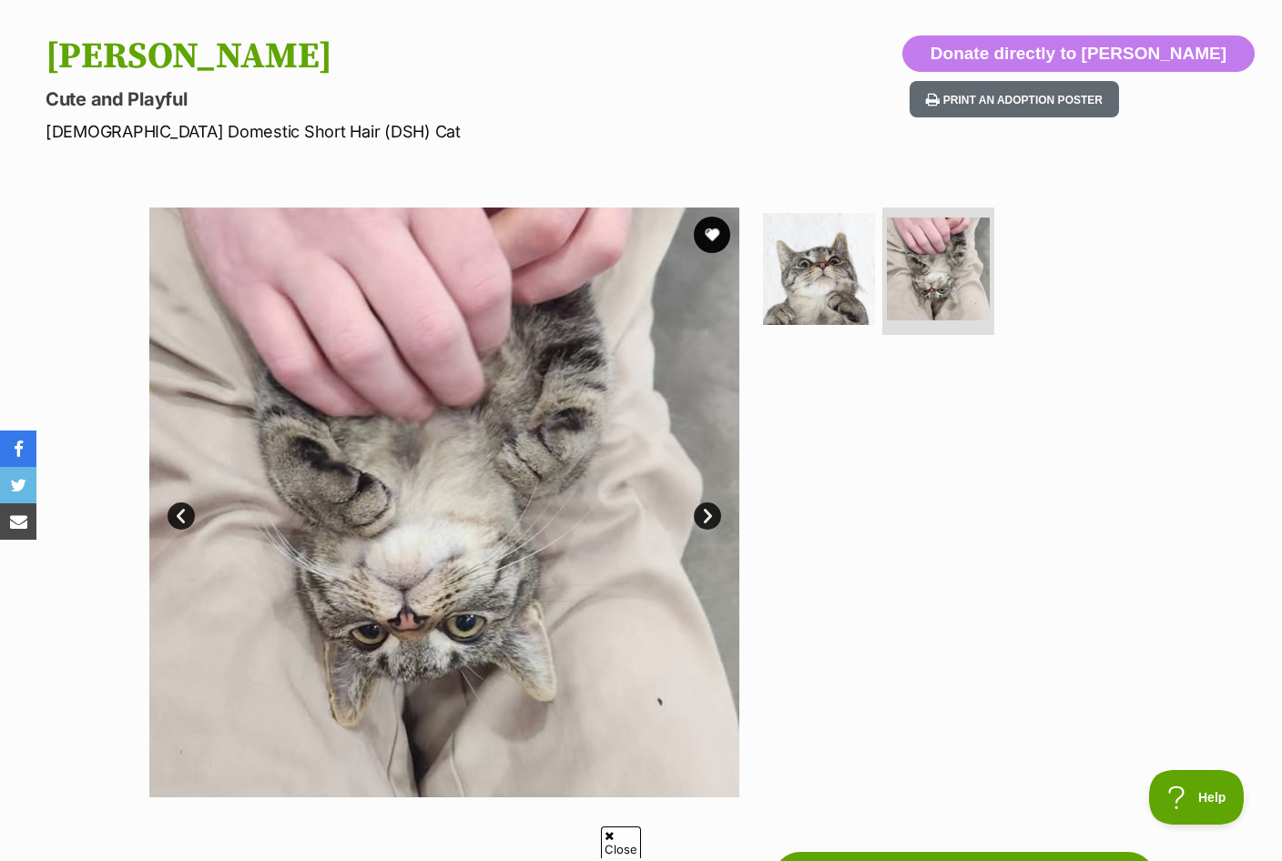
click at [866, 280] on img at bounding box center [819, 269] width 112 height 112
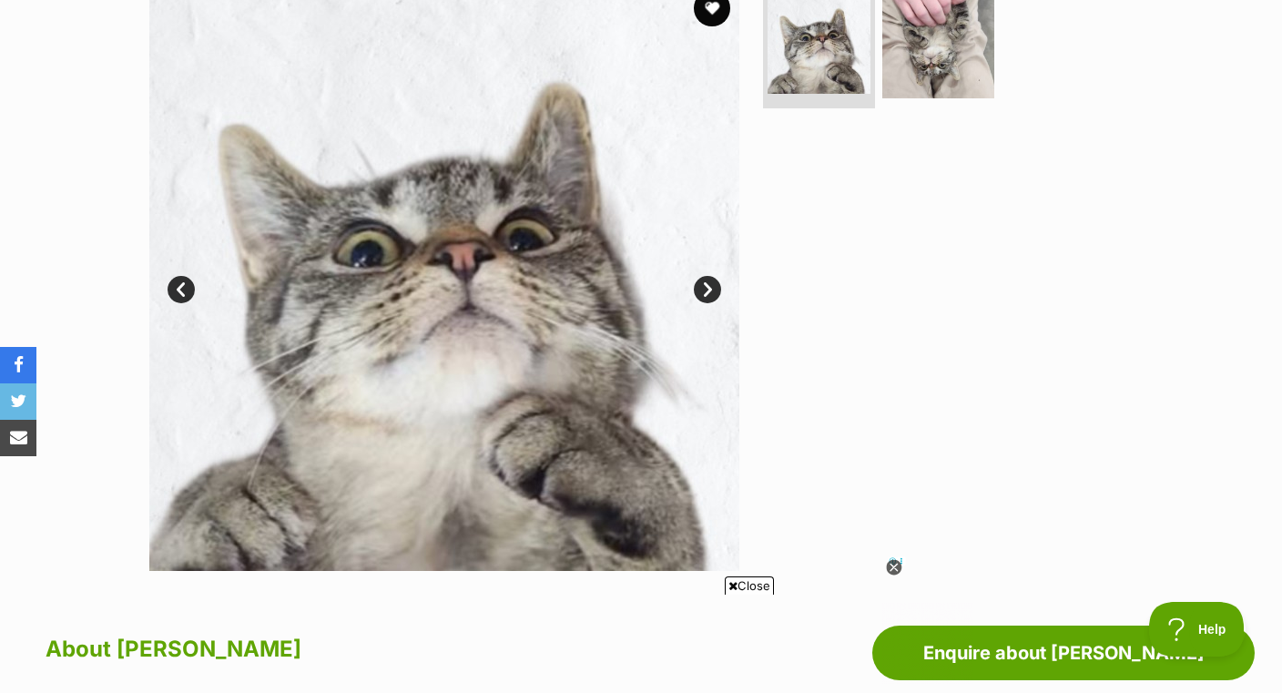
scroll to position [397, 0]
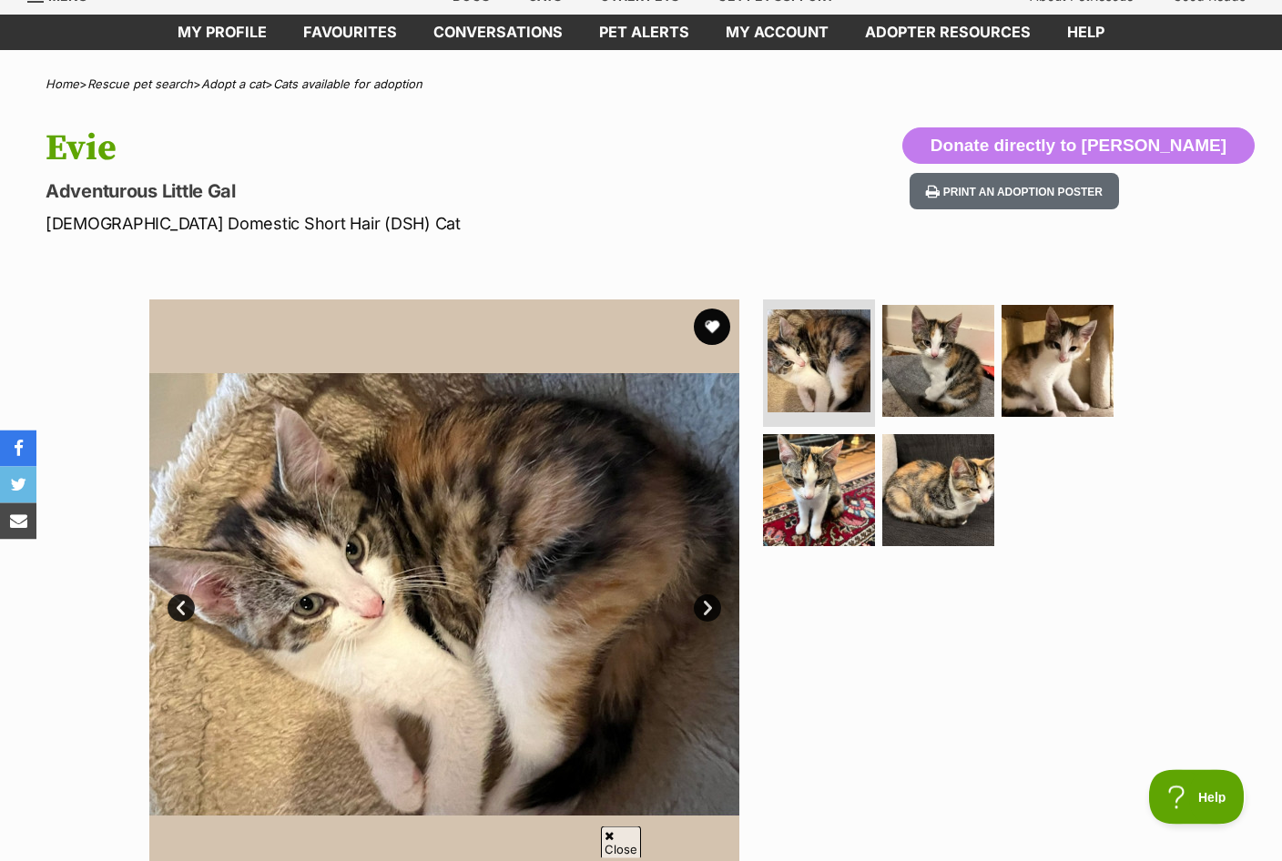
scroll to position [79, 0]
click at [965, 348] on img at bounding box center [938, 361] width 112 height 112
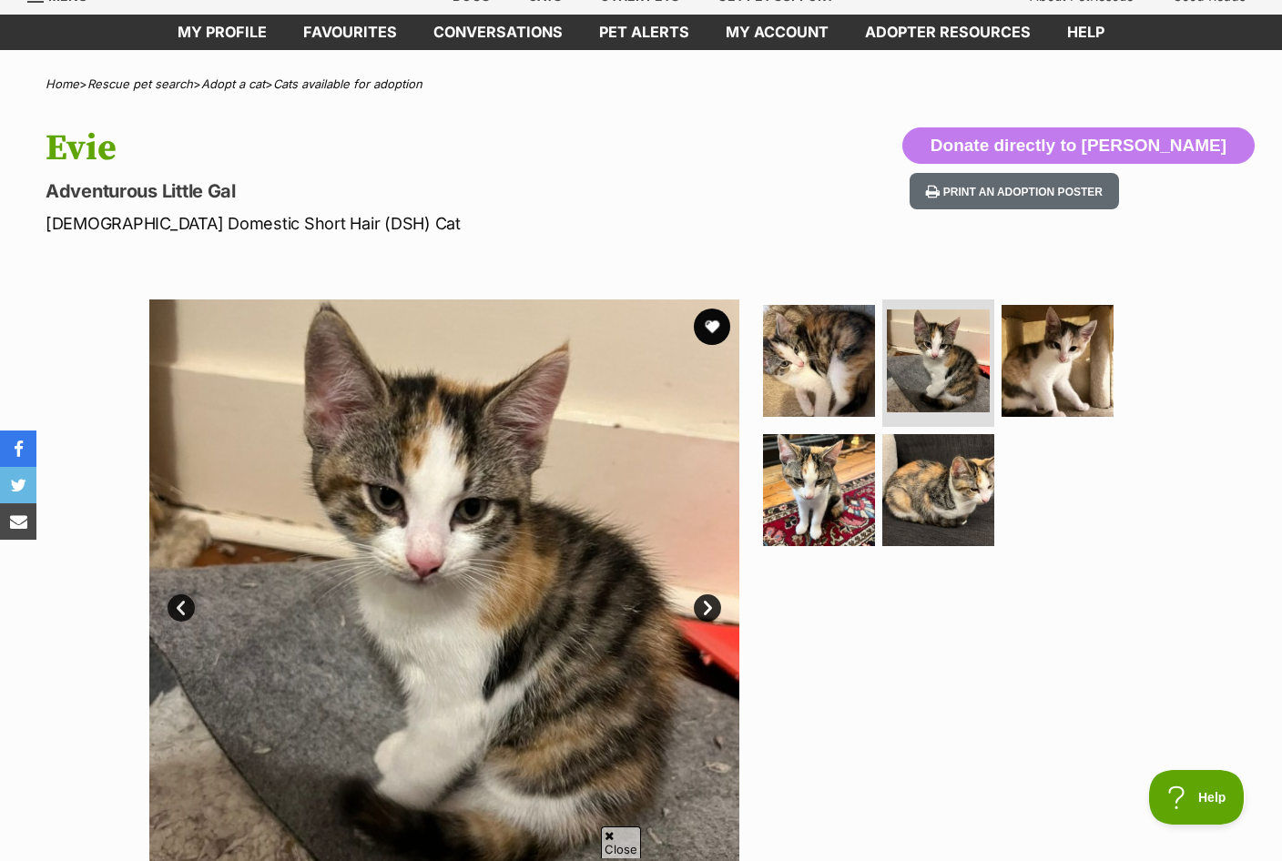
click at [1089, 346] on img at bounding box center [1058, 361] width 112 height 112
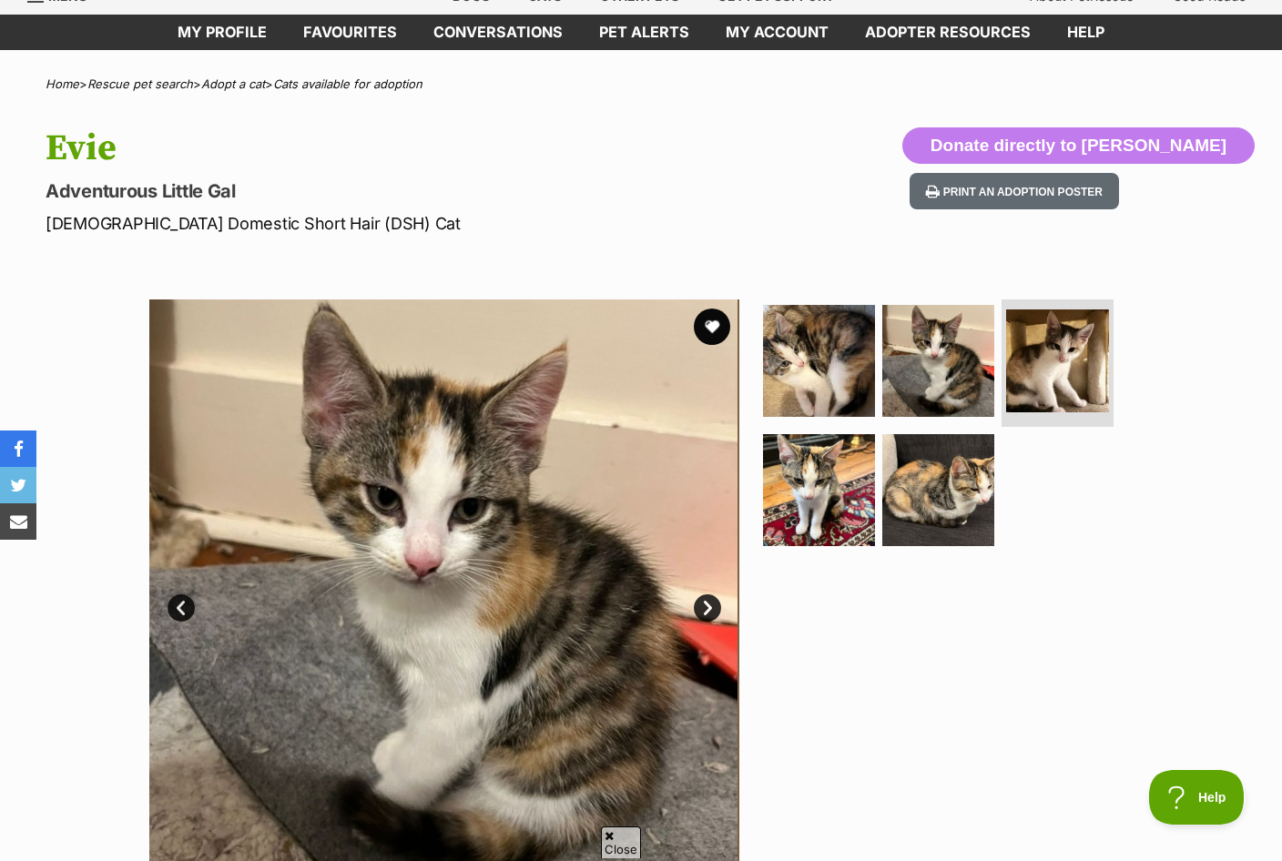
scroll to position [0, 0]
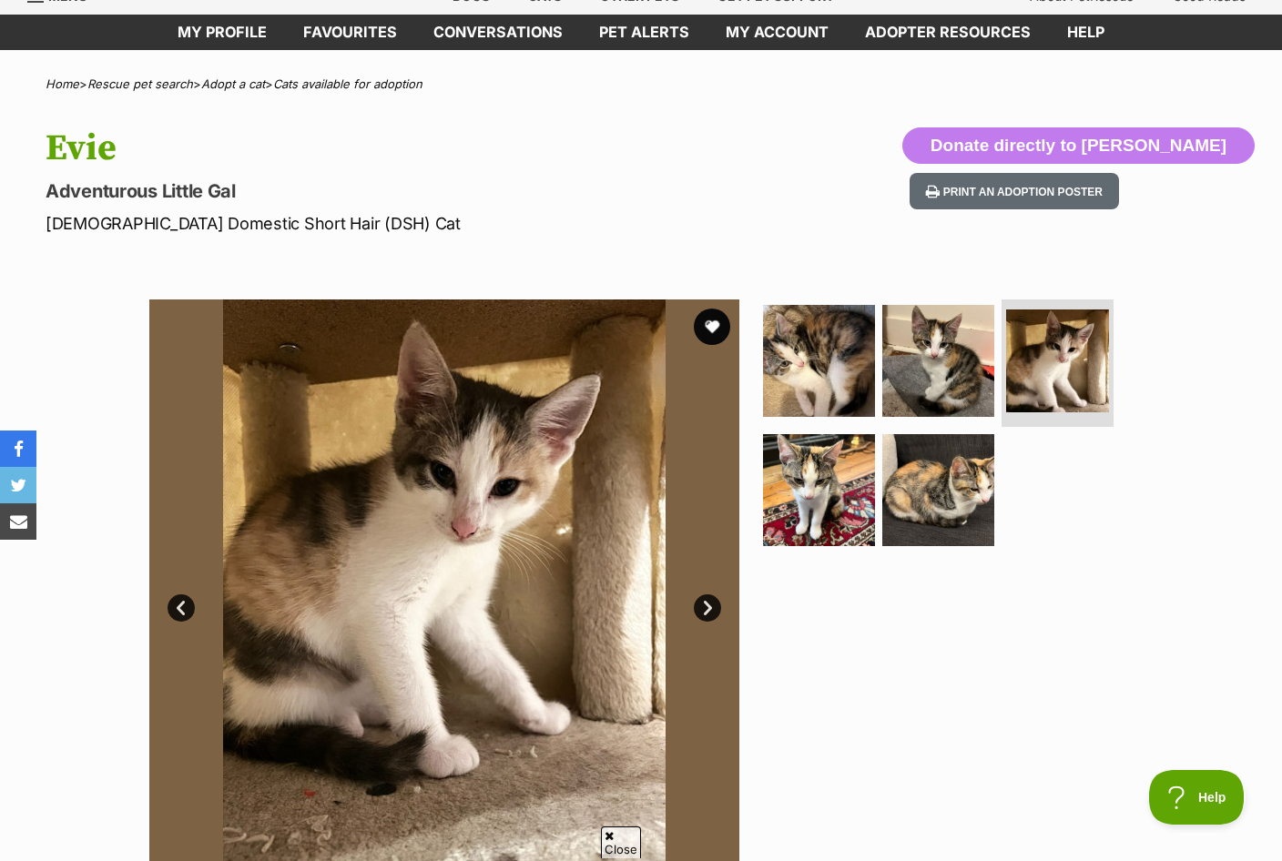
click at [868, 485] on img at bounding box center [819, 490] width 112 height 112
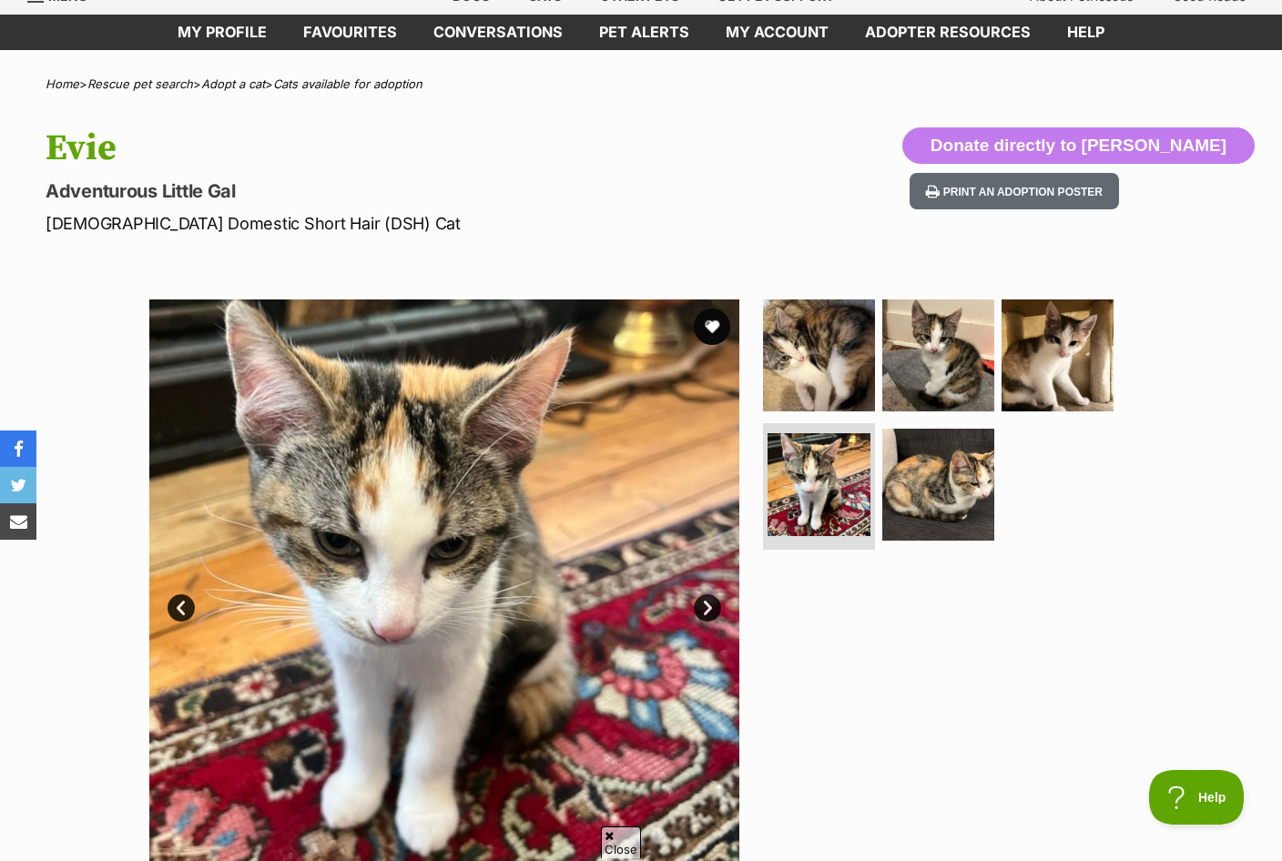
click at [960, 499] on img at bounding box center [938, 485] width 112 height 112
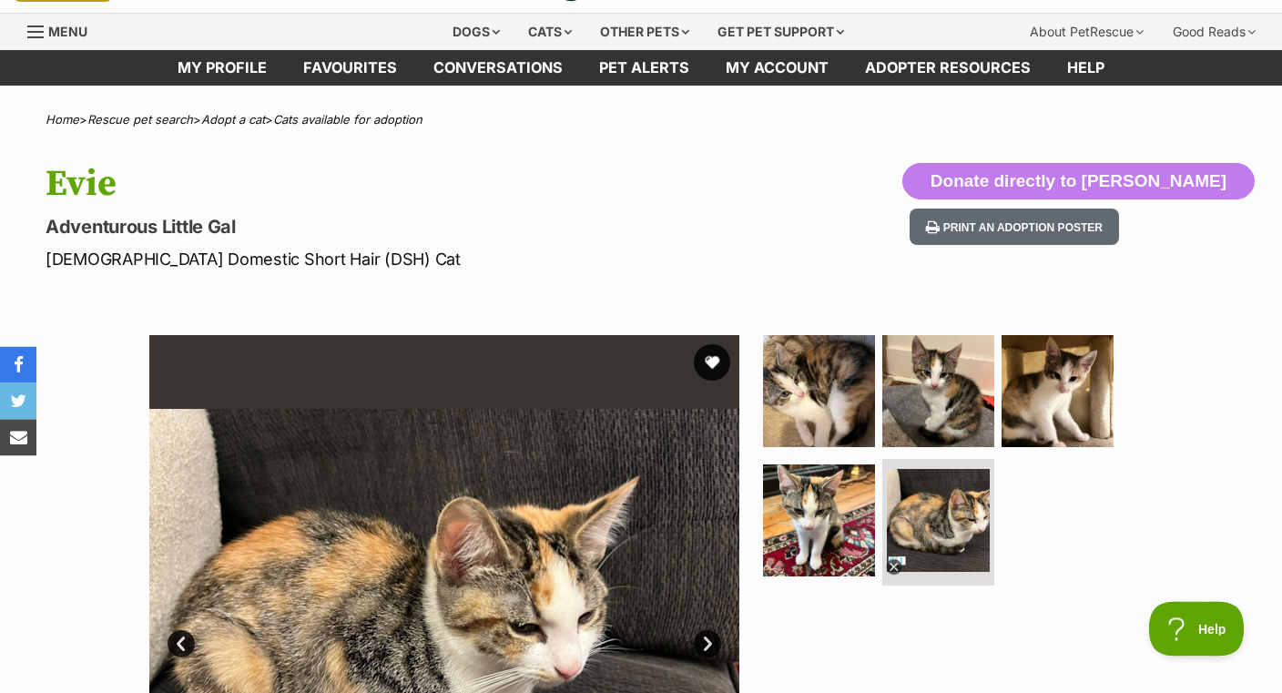
scroll to position [5, 0]
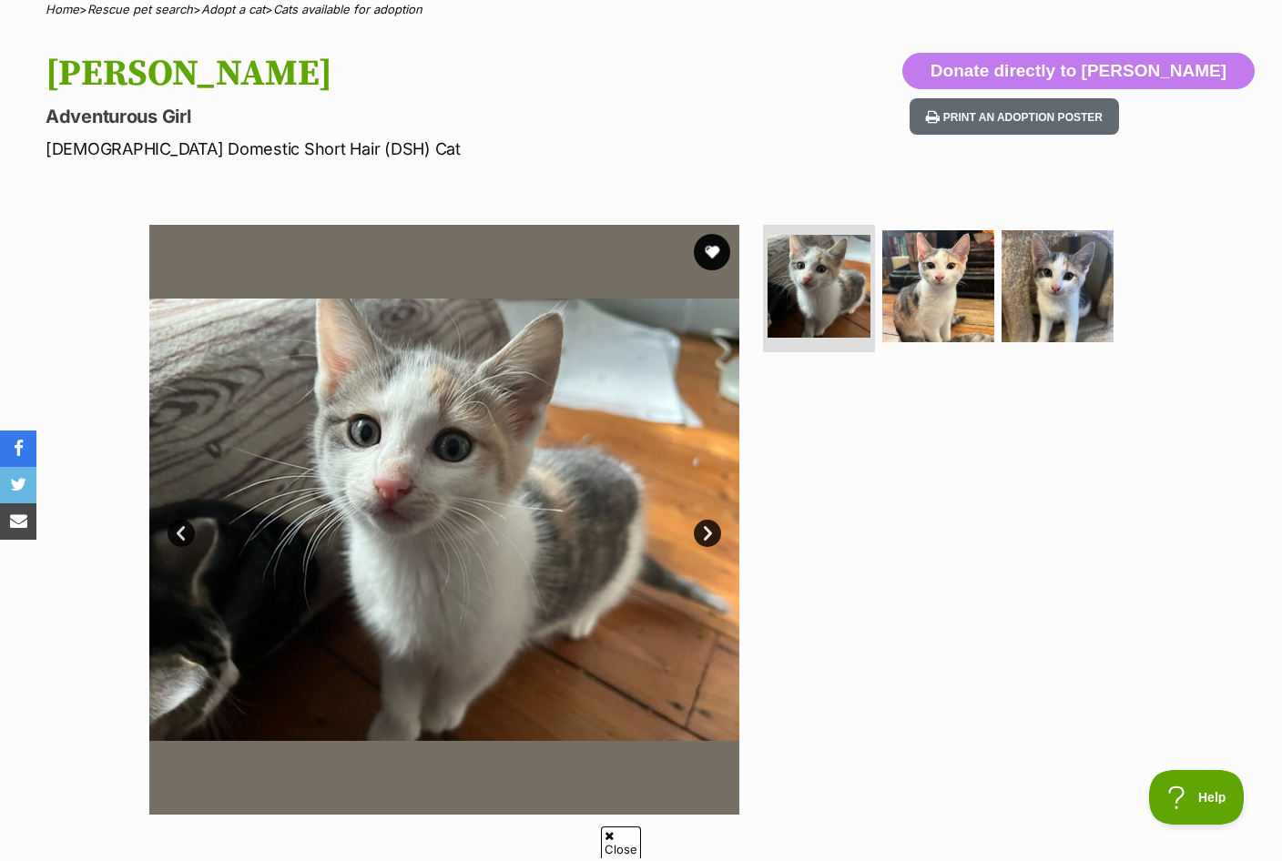
click at [931, 280] on img at bounding box center [938, 286] width 112 height 112
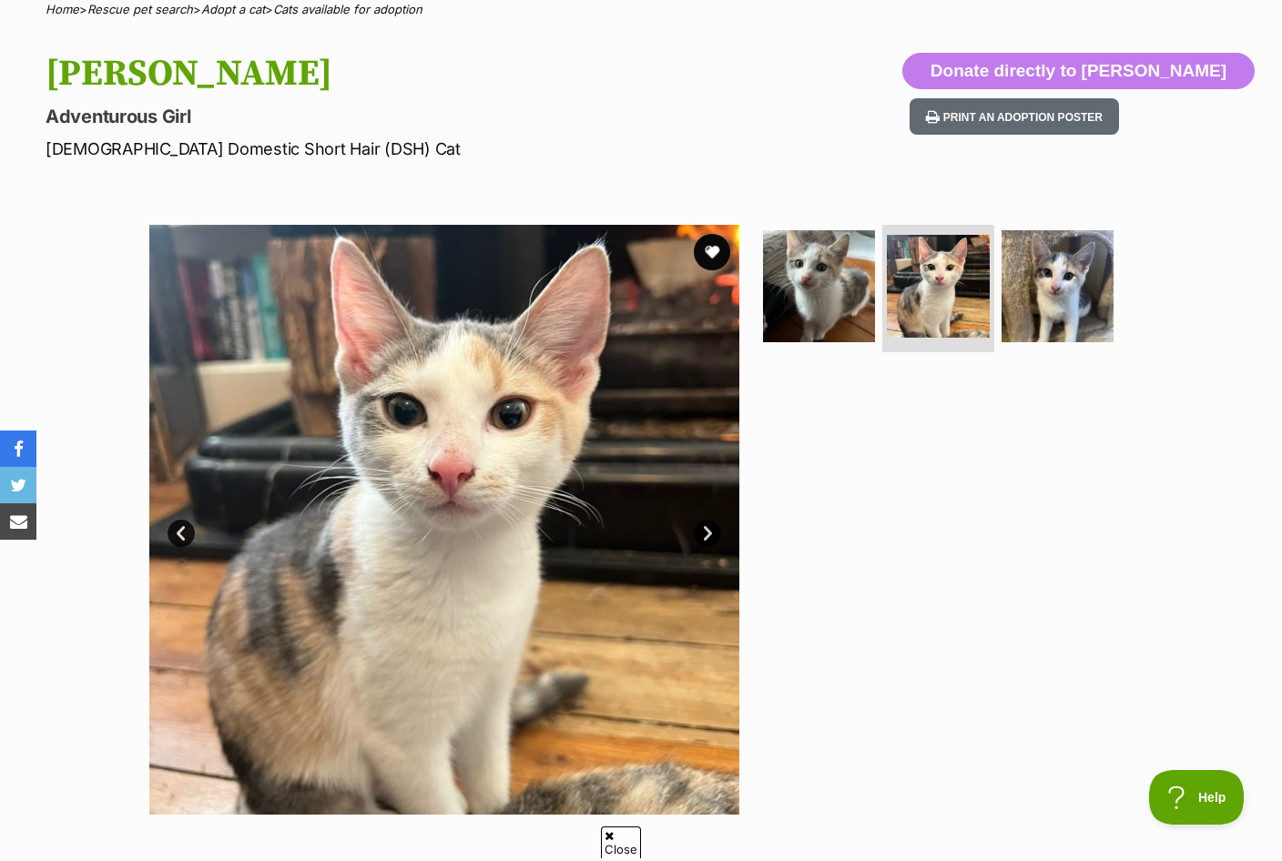
click at [1092, 300] on img at bounding box center [1058, 286] width 112 height 112
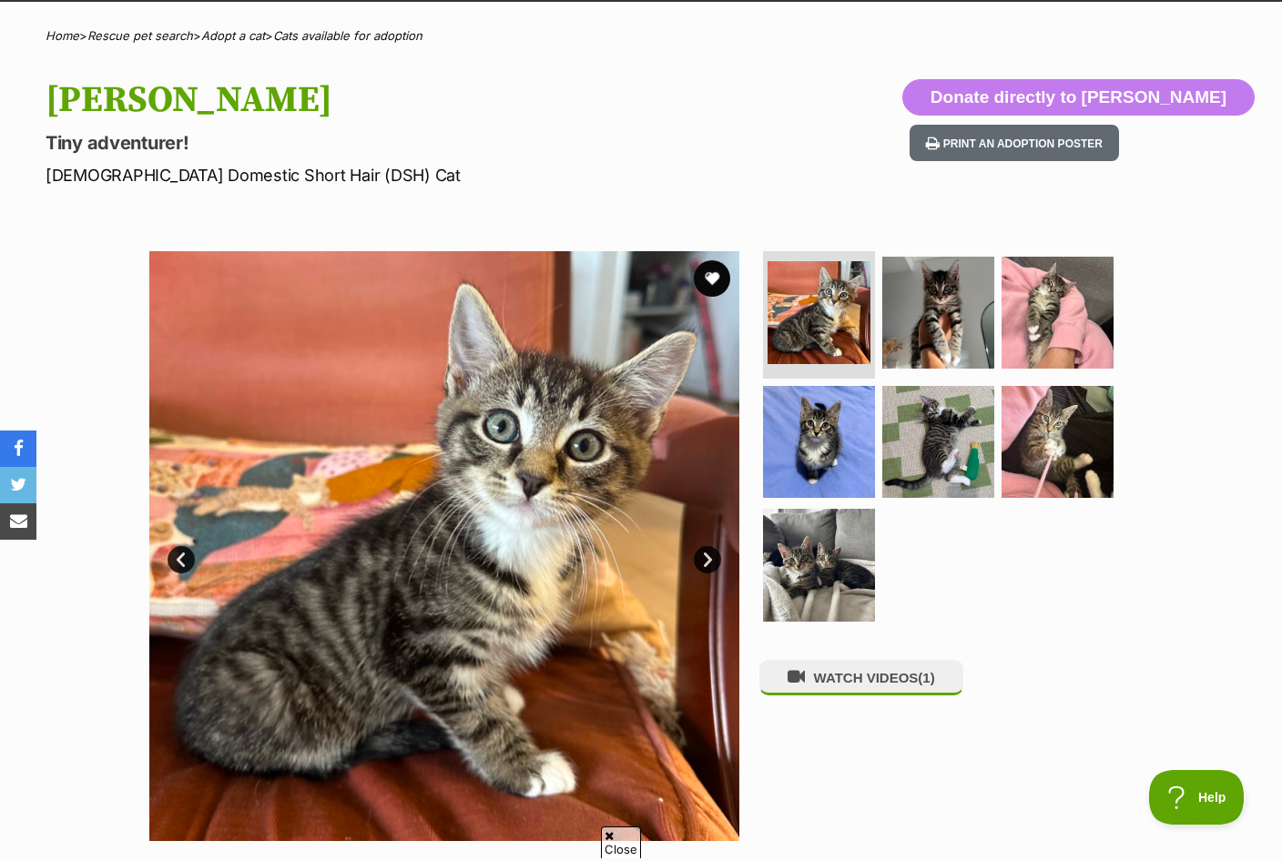
click at [951, 289] on img at bounding box center [938, 313] width 112 height 112
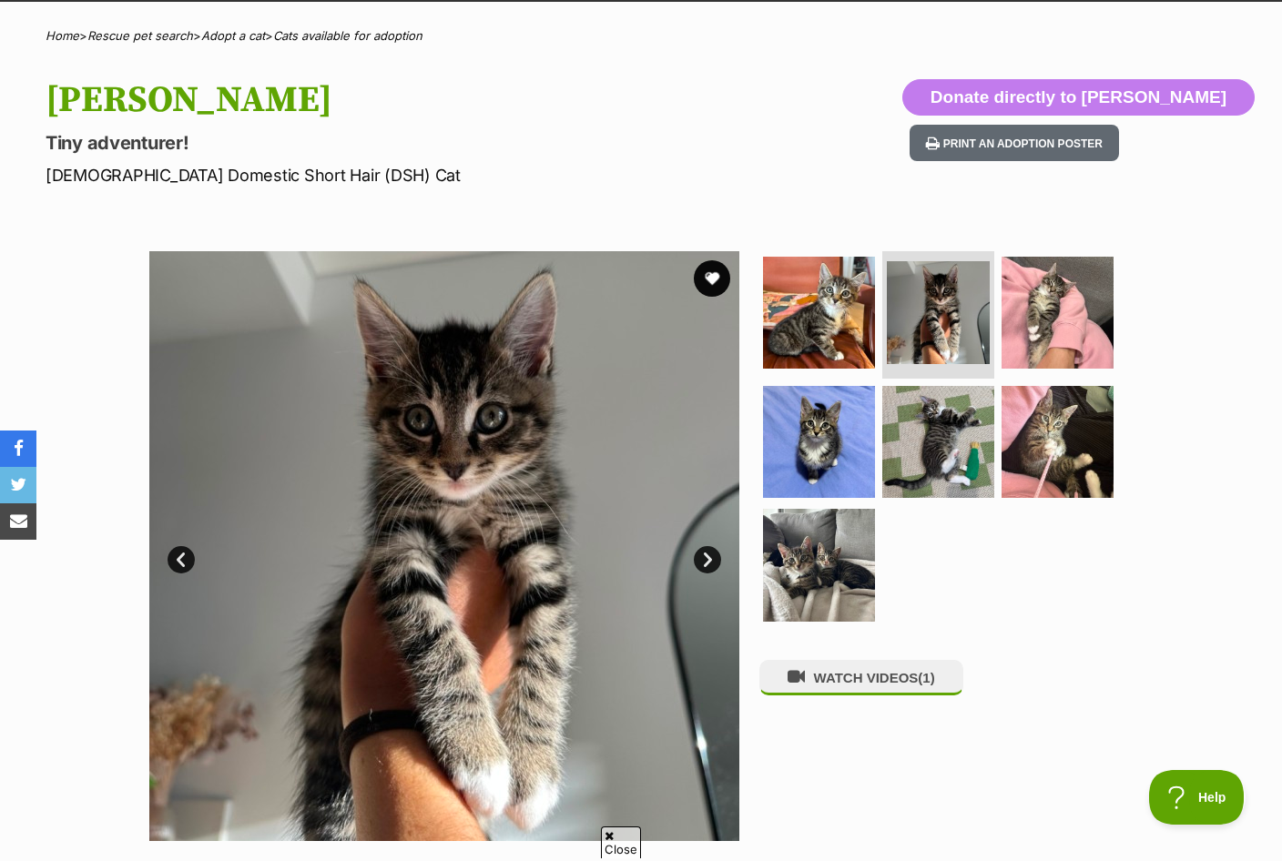
click at [1079, 309] on img at bounding box center [1058, 313] width 112 height 112
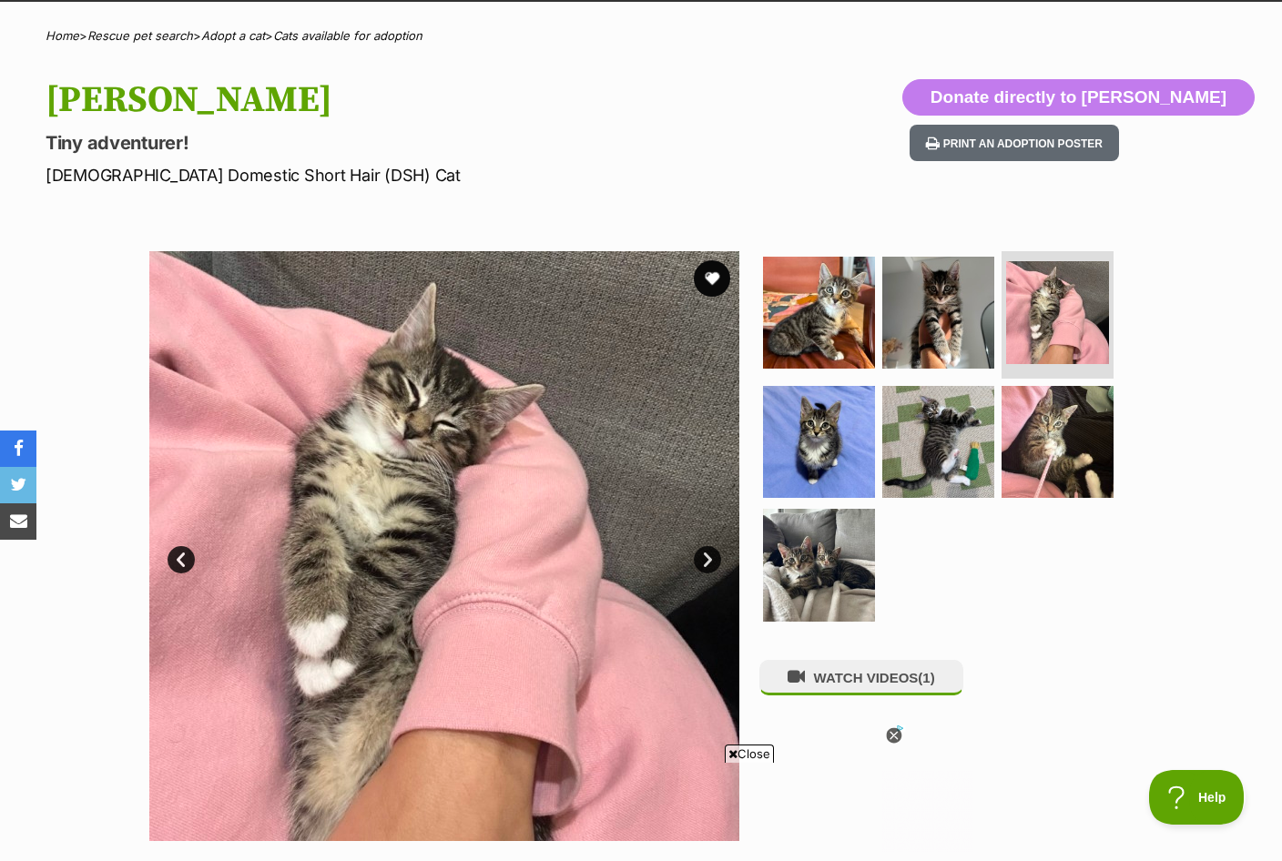
click at [867, 426] on img at bounding box center [819, 442] width 112 height 112
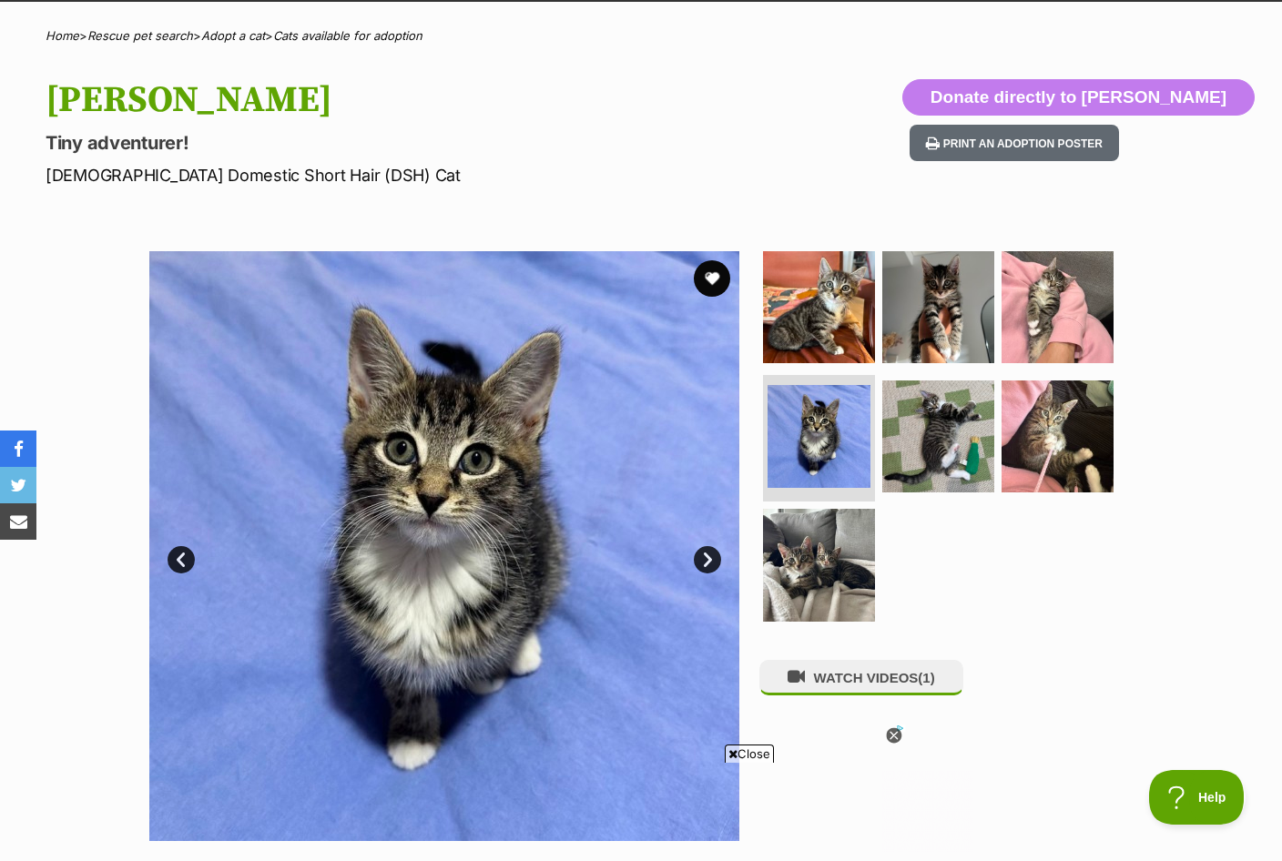
click at [961, 439] on img at bounding box center [938, 437] width 112 height 112
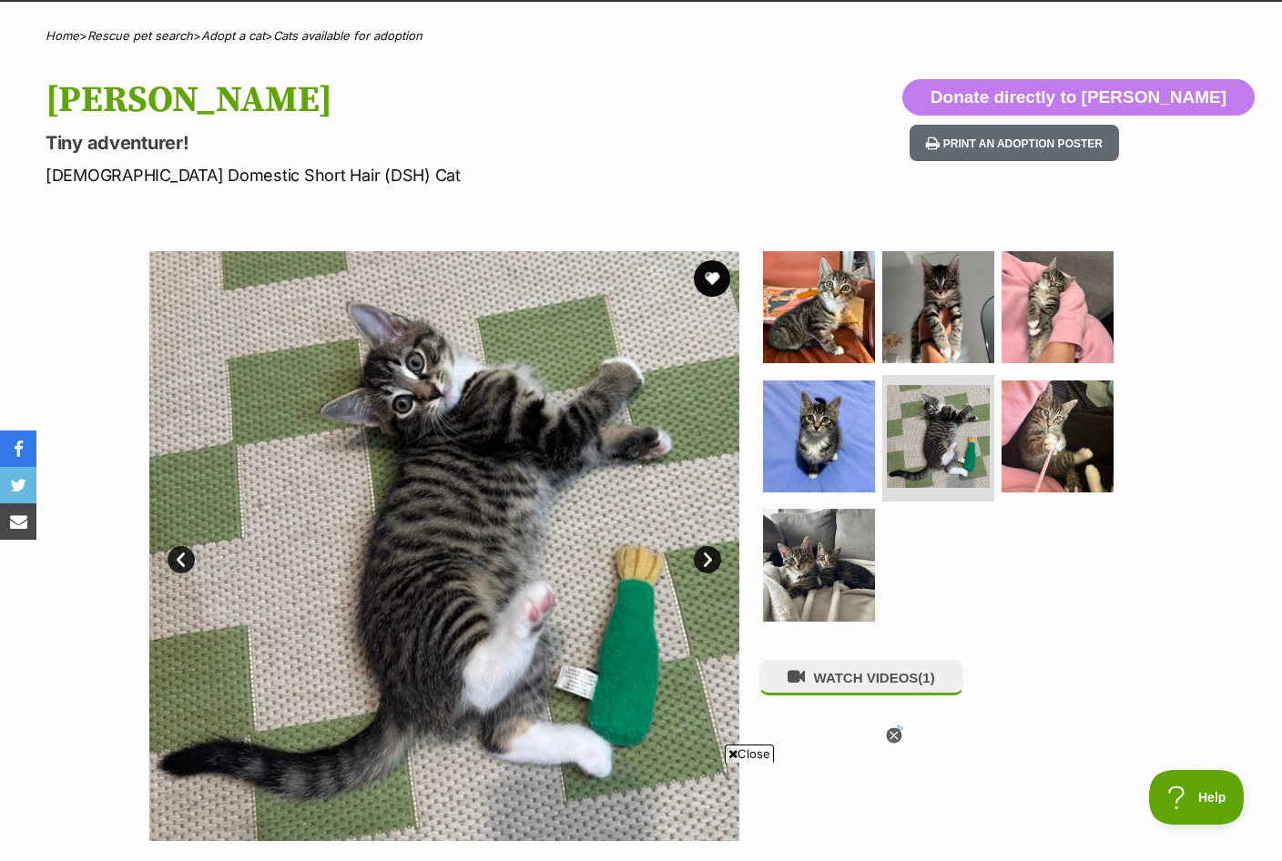
click at [1082, 433] on img at bounding box center [1058, 437] width 112 height 112
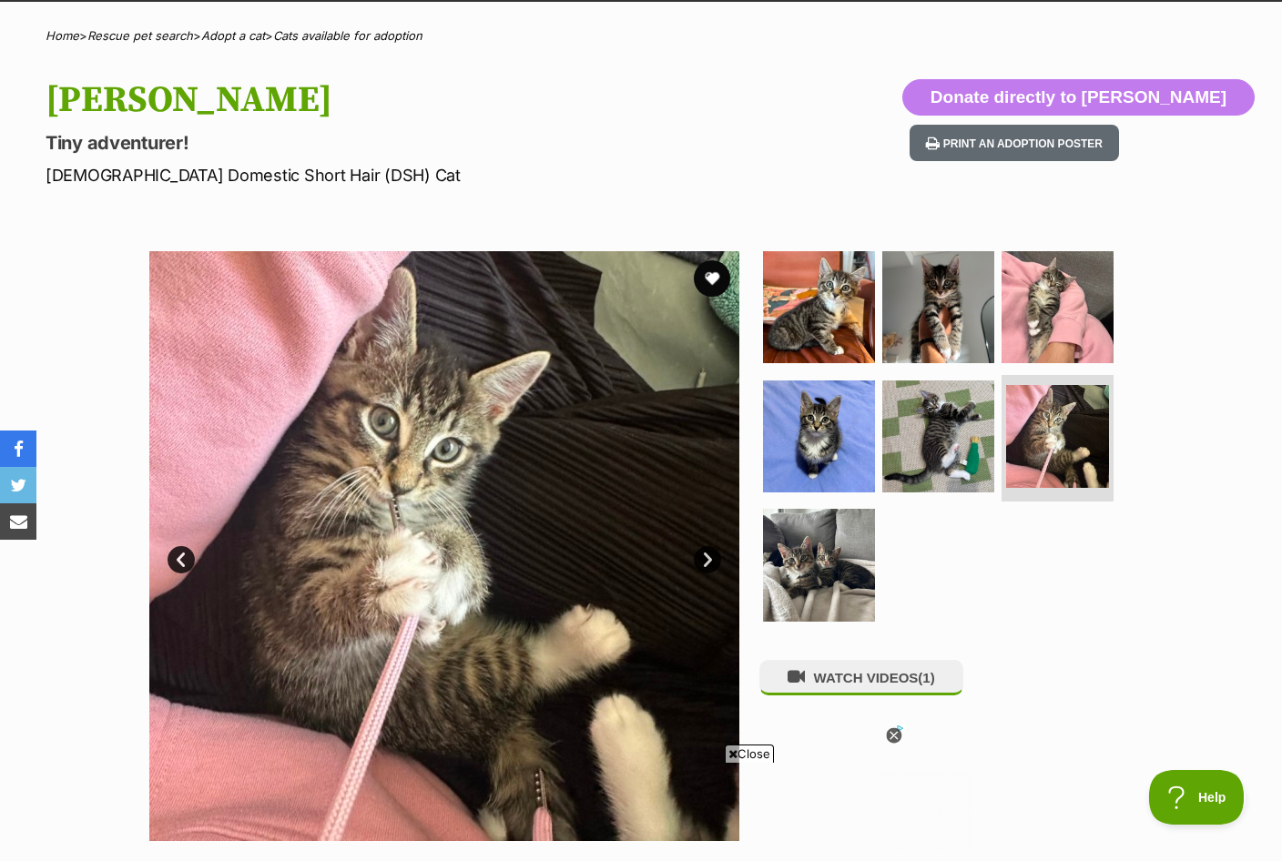
click at [846, 564] on img at bounding box center [819, 565] width 112 height 112
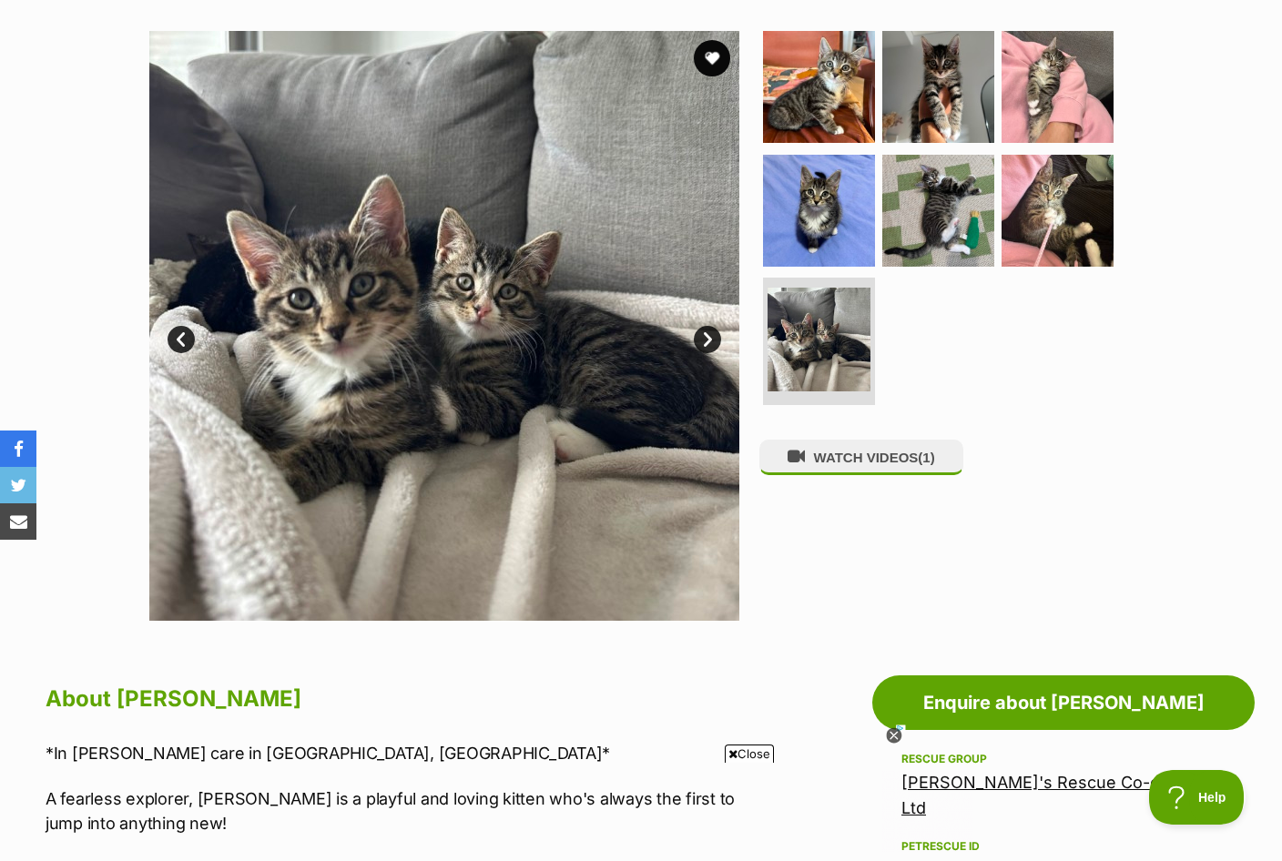
click at [809, 219] on img at bounding box center [819, 211] width 112 height 112
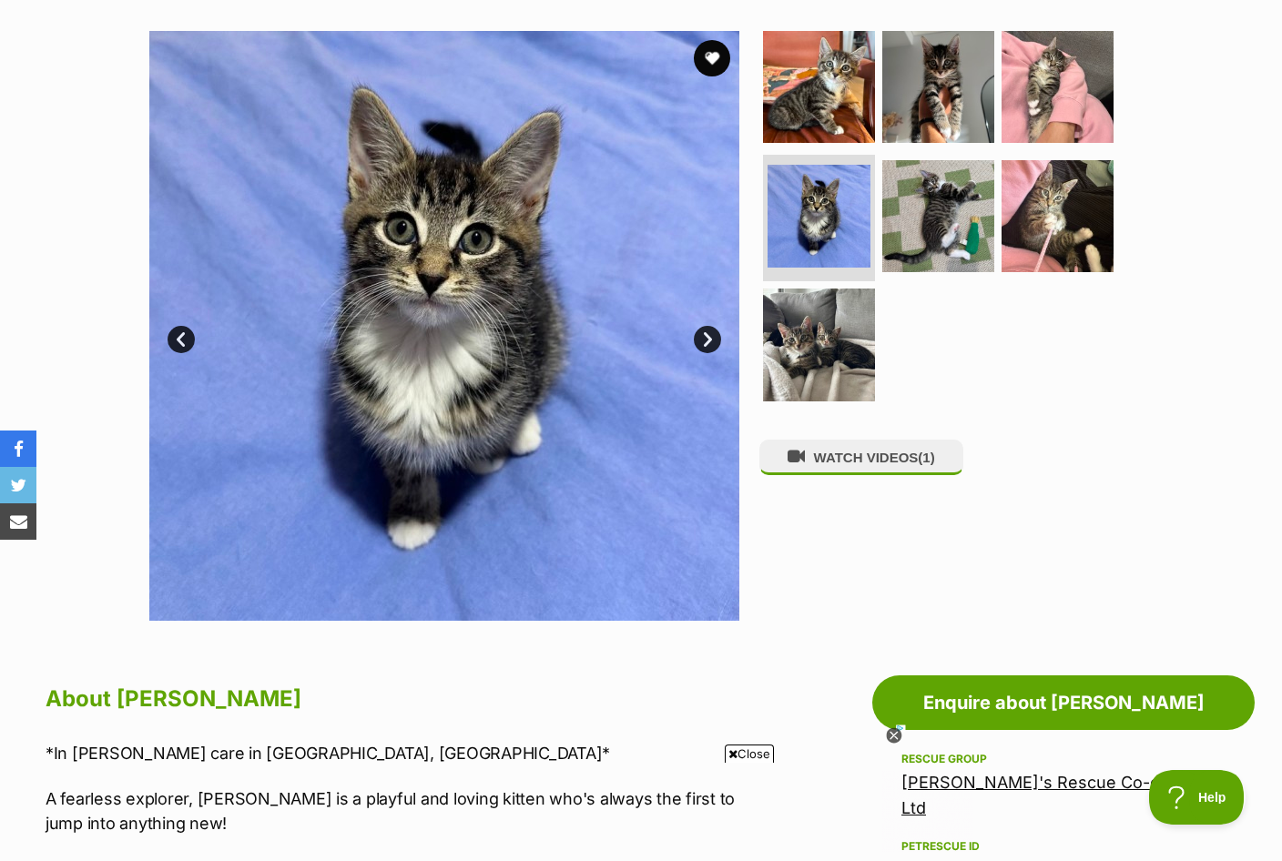
click at [849, 315] on img at bounding box center [819, 345] width 112 height 112
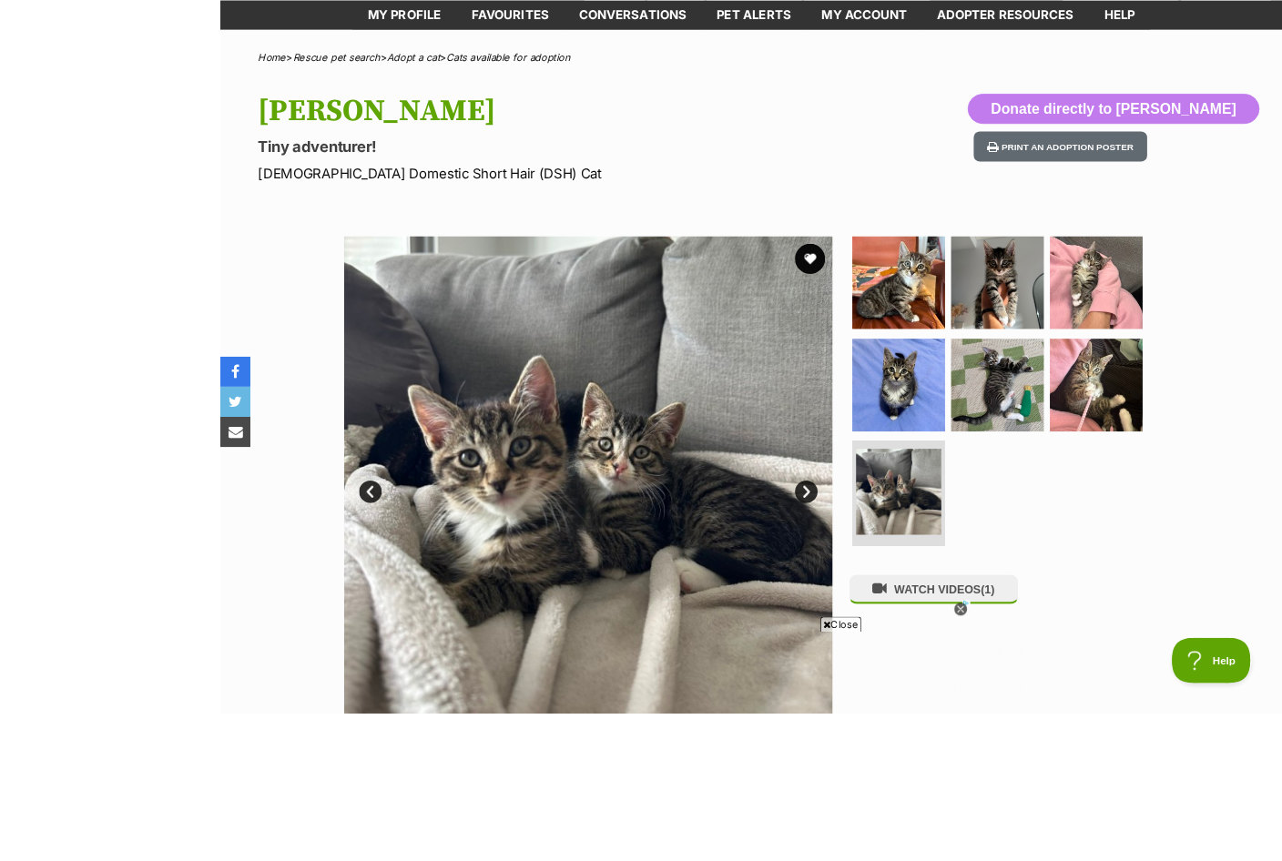
scroll to position [303, 0]
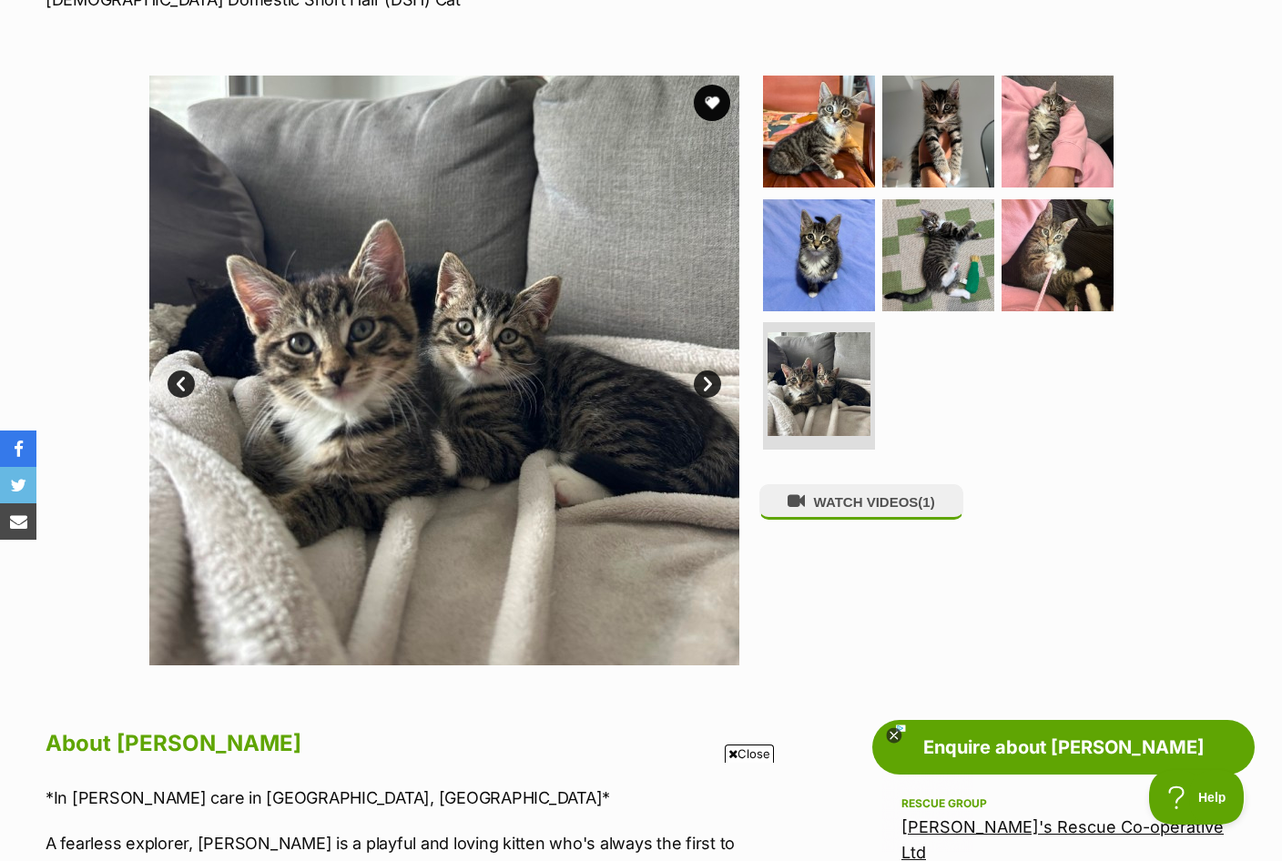
click at [829, 163] on img at bounding box center [819, 132] width 112 height 112
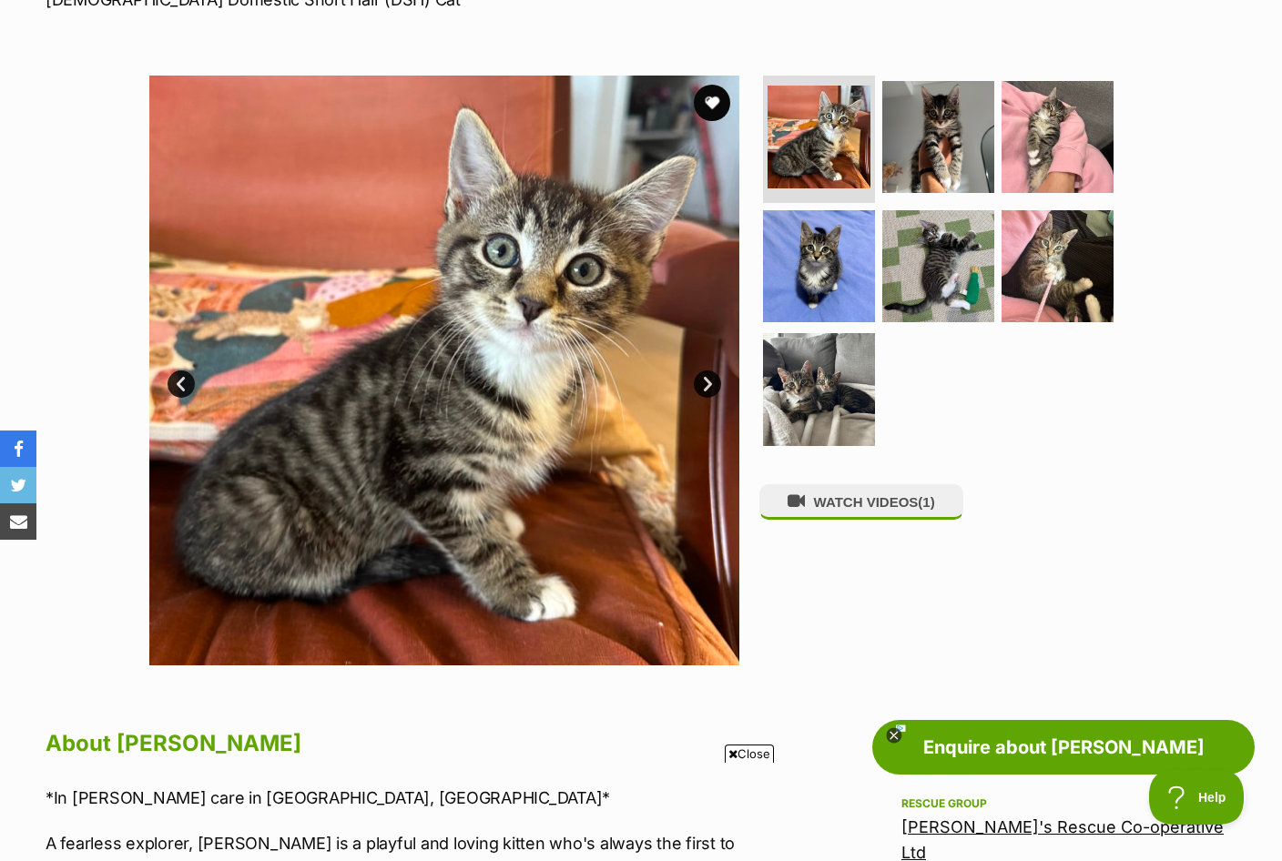
click at [948, 272] on img at bounding box center [938, 266] width 112 height 112
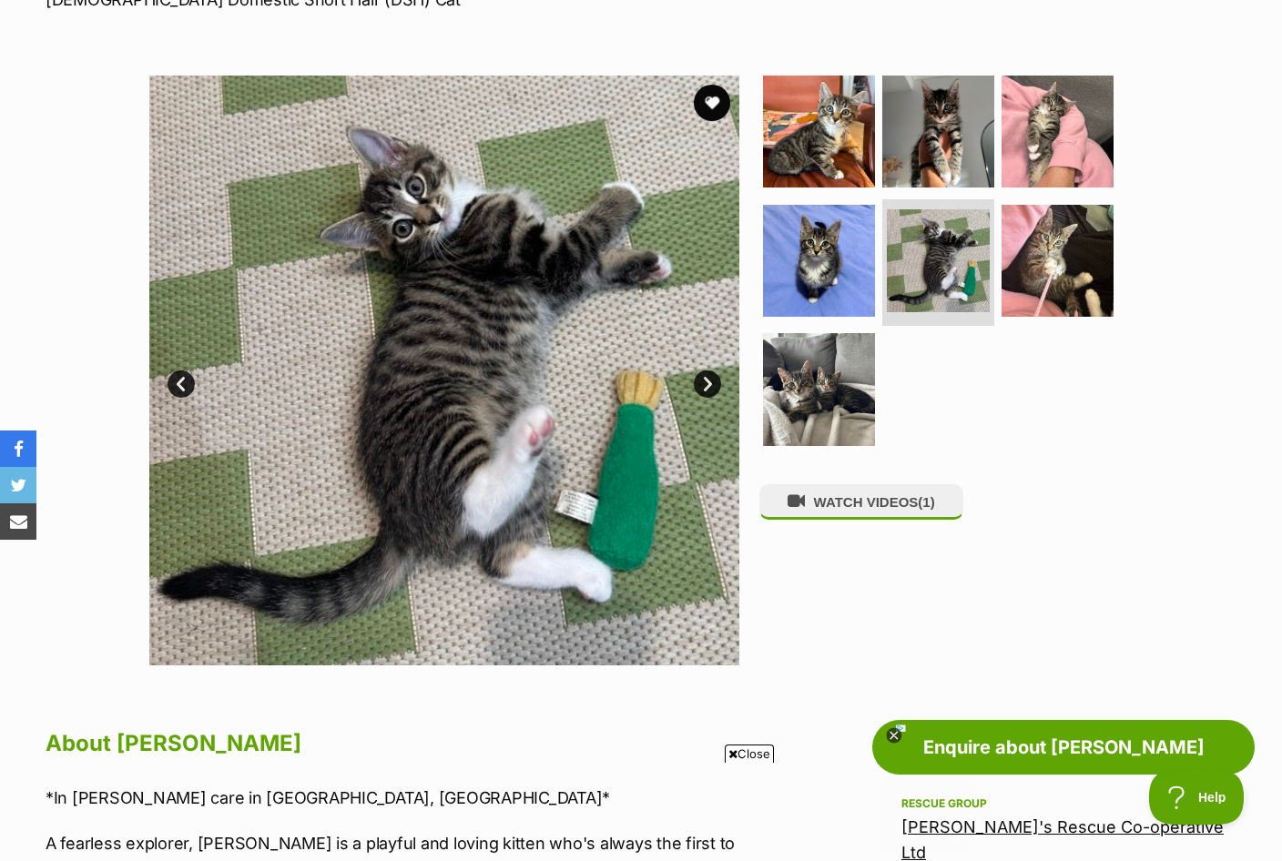
click at [832, 382] on img at bounding box center [819, 389] width 112 height 112
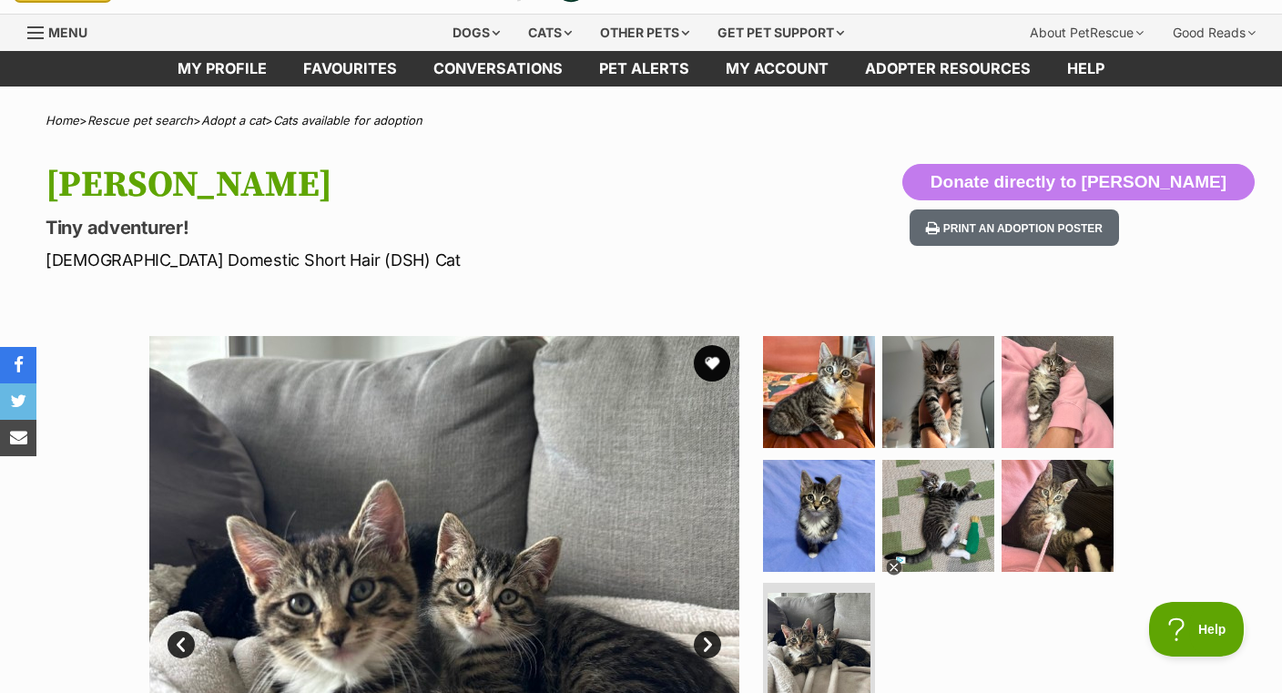
scroll to position [0, 0]
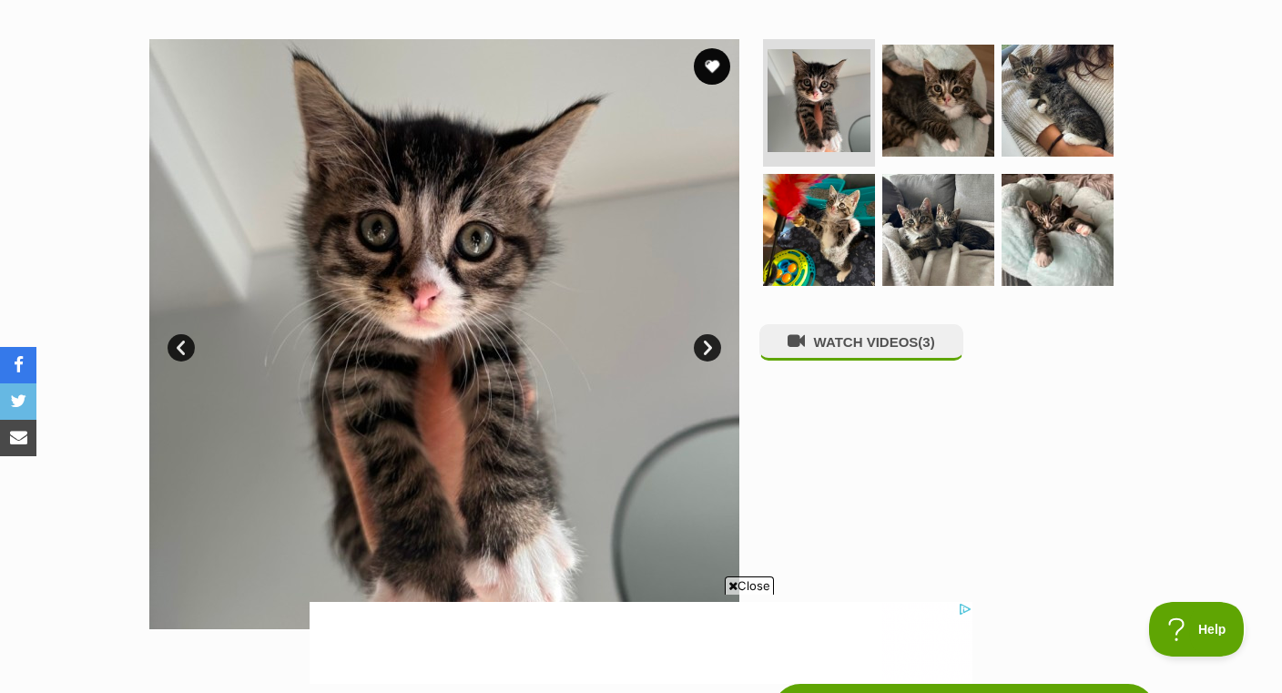
click at [967, 234] on img at bounding box center [938, 230] width 112 height 112
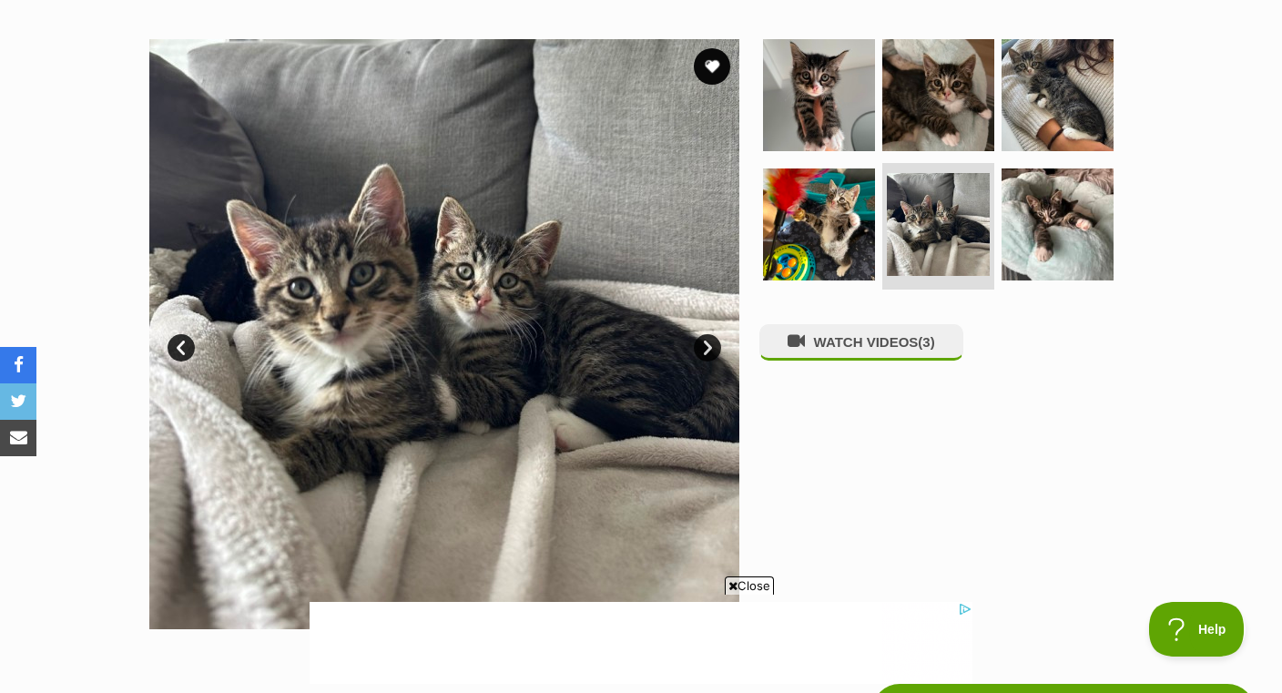
click at [1060, 225] on img at bounding box center [1058, 224] width 112 height 112
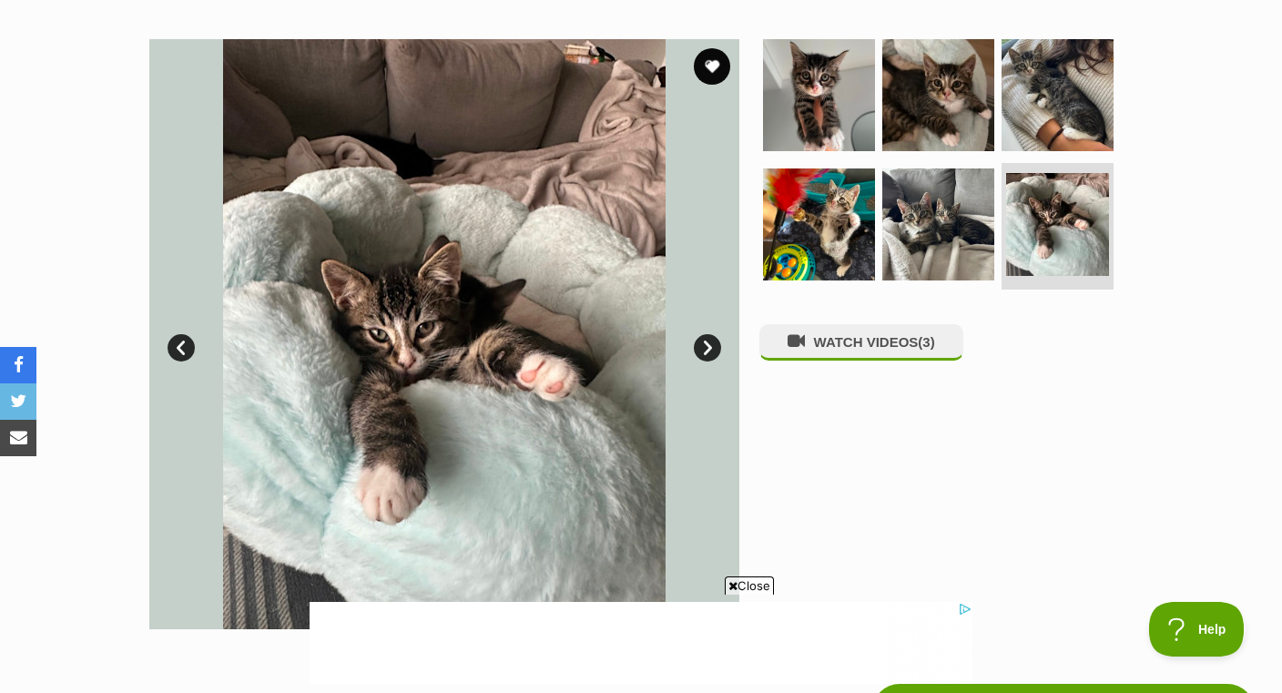
click at [944, 99] on img at bounding box center [938, 95] width 112 height 112
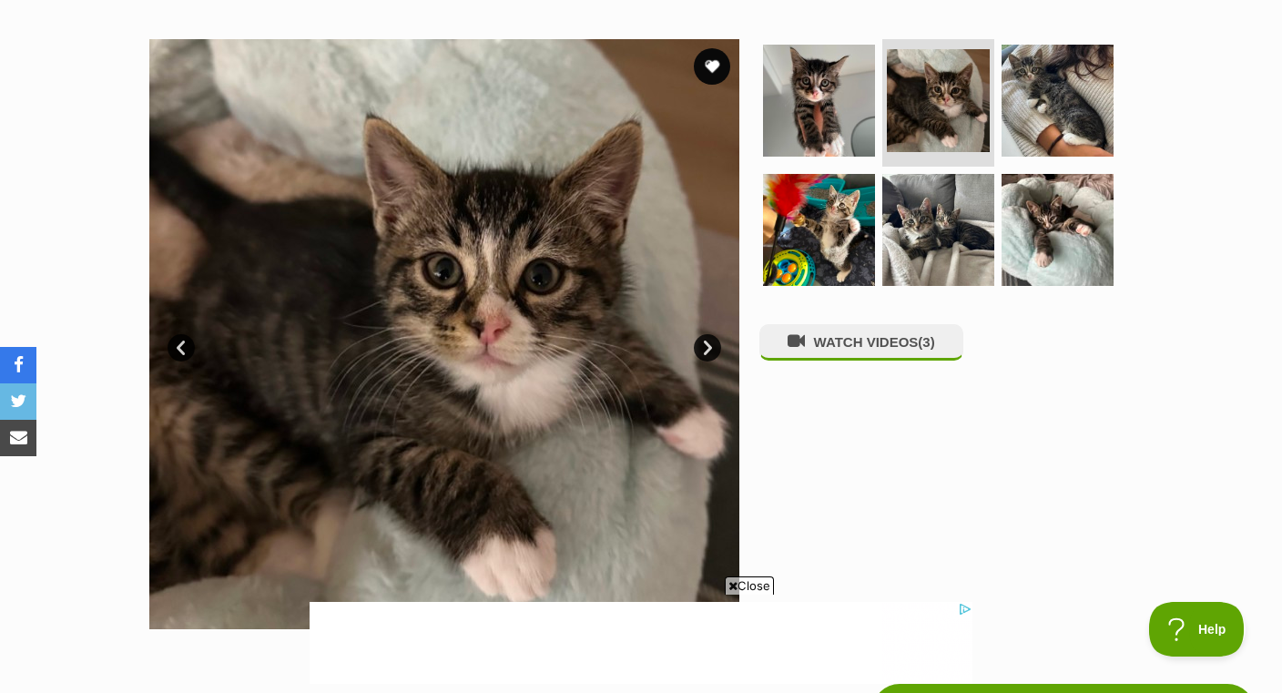
click at [1080, 75] on img at bounding box center [1058, 101] width 112 height 112
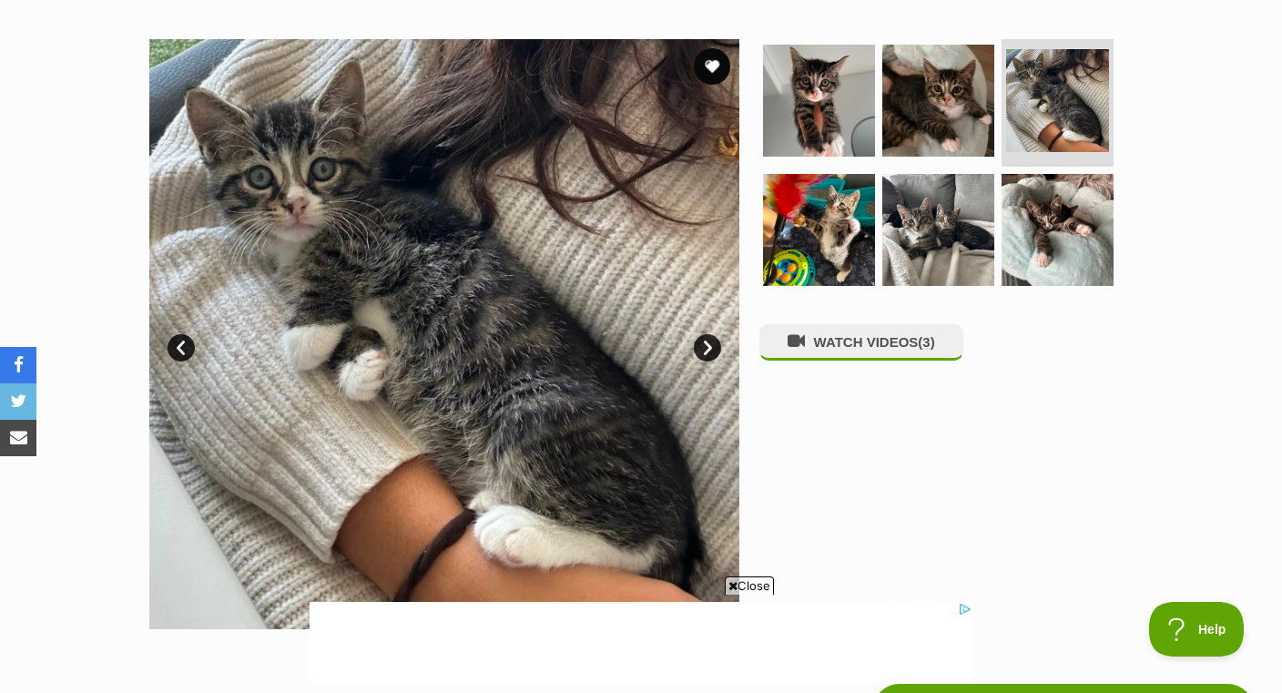
click at [724, 70] on button "favourite" at bounding box center [712, 66] width 36 height 36
click at [817, 258] on img at bounding box center [819, 230] width 112 height 112
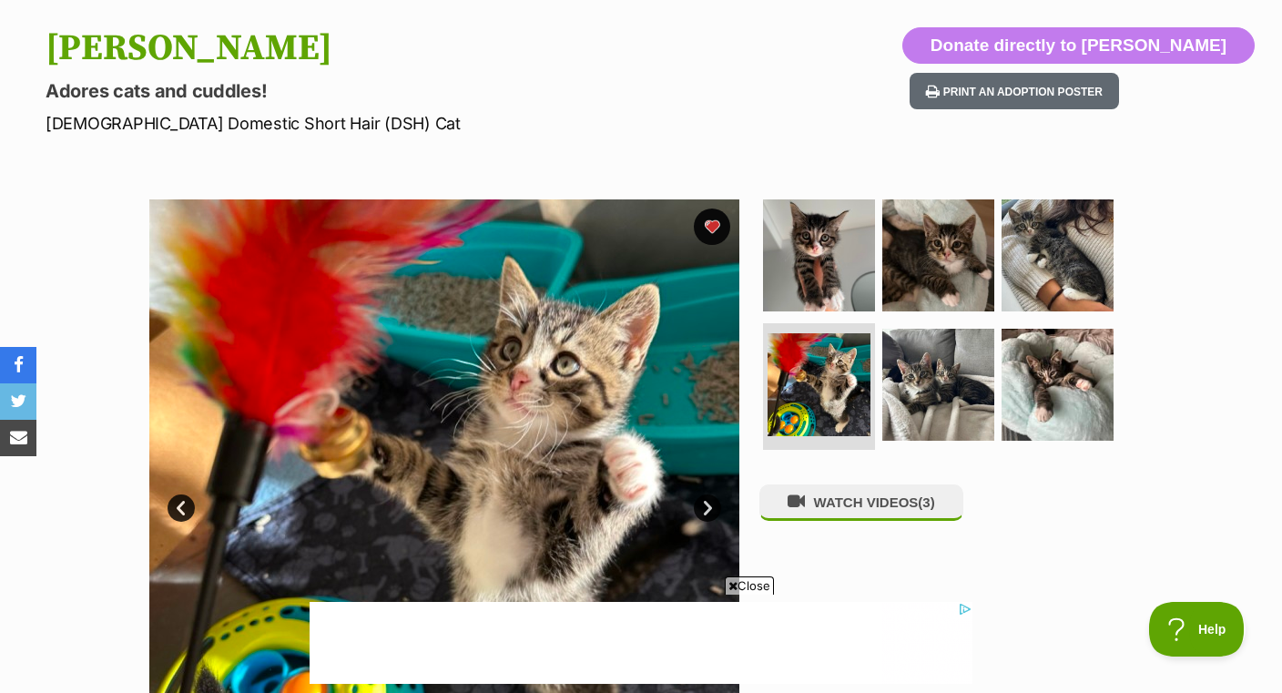
scroll to position [168, 0]
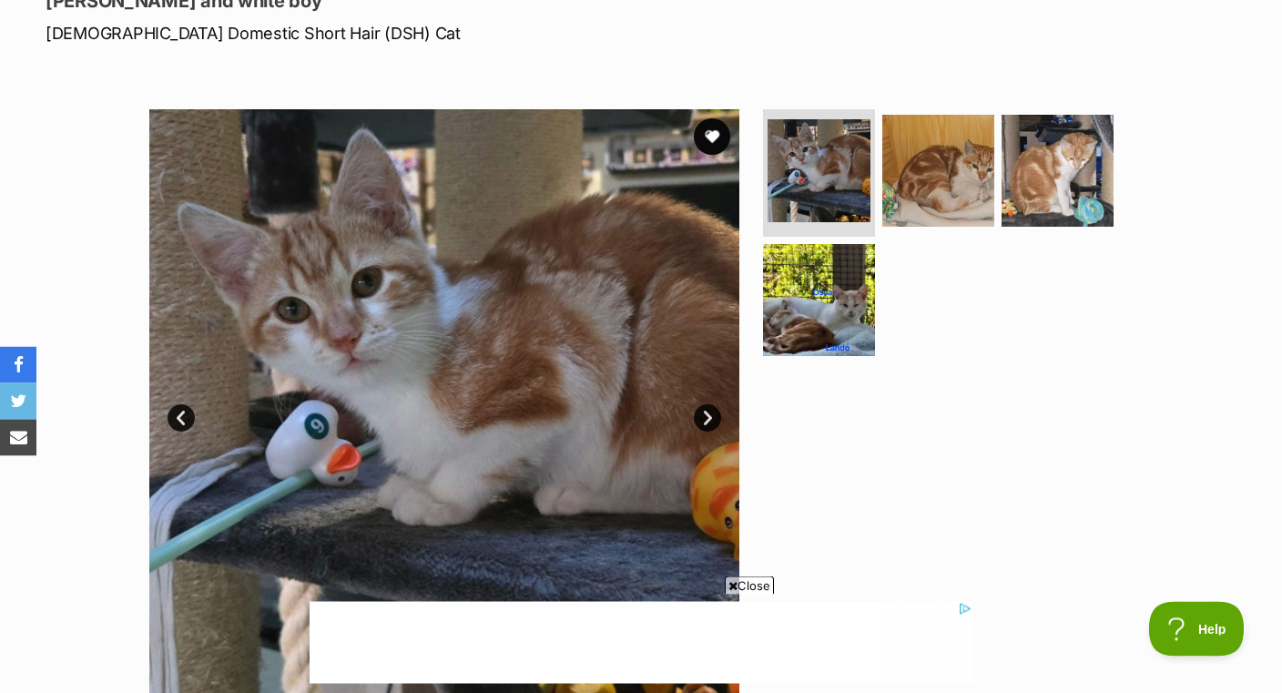
scroll to position [270, 0]
click at [972, 178] on img at bounding box center [938, 171] width 112 height 112
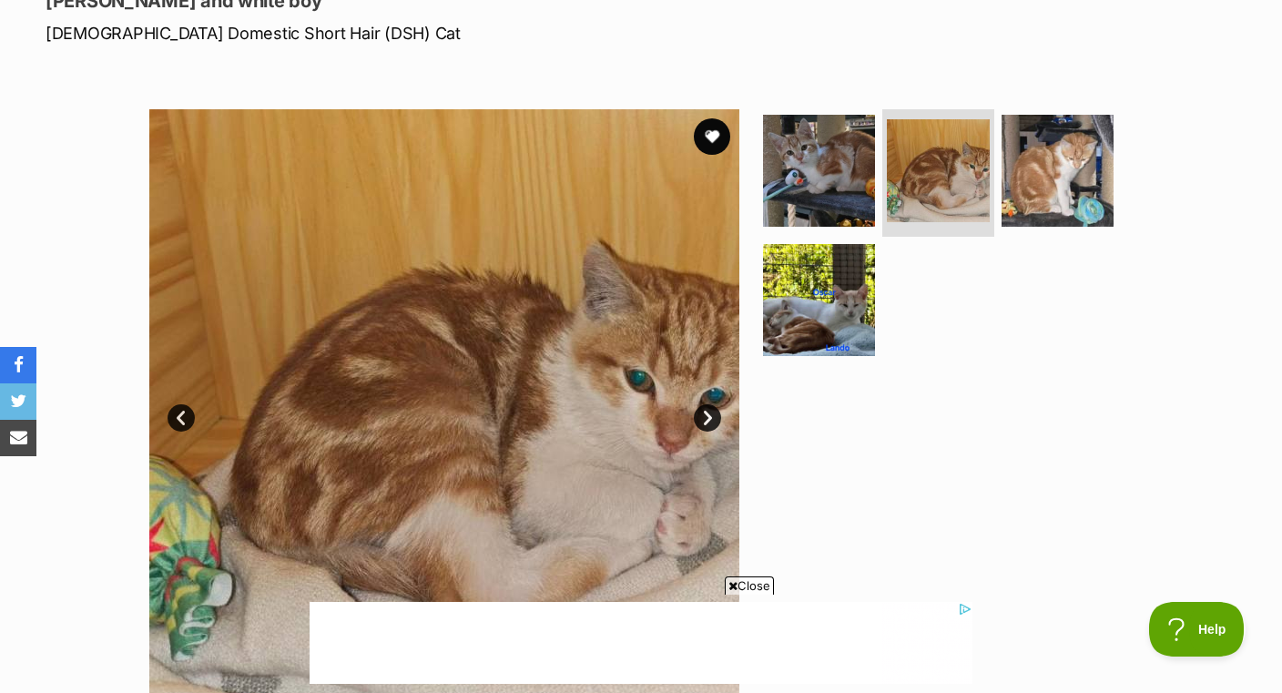
click at [1077, 169] on img at bounding box center [1058, 171] width 112 height 112
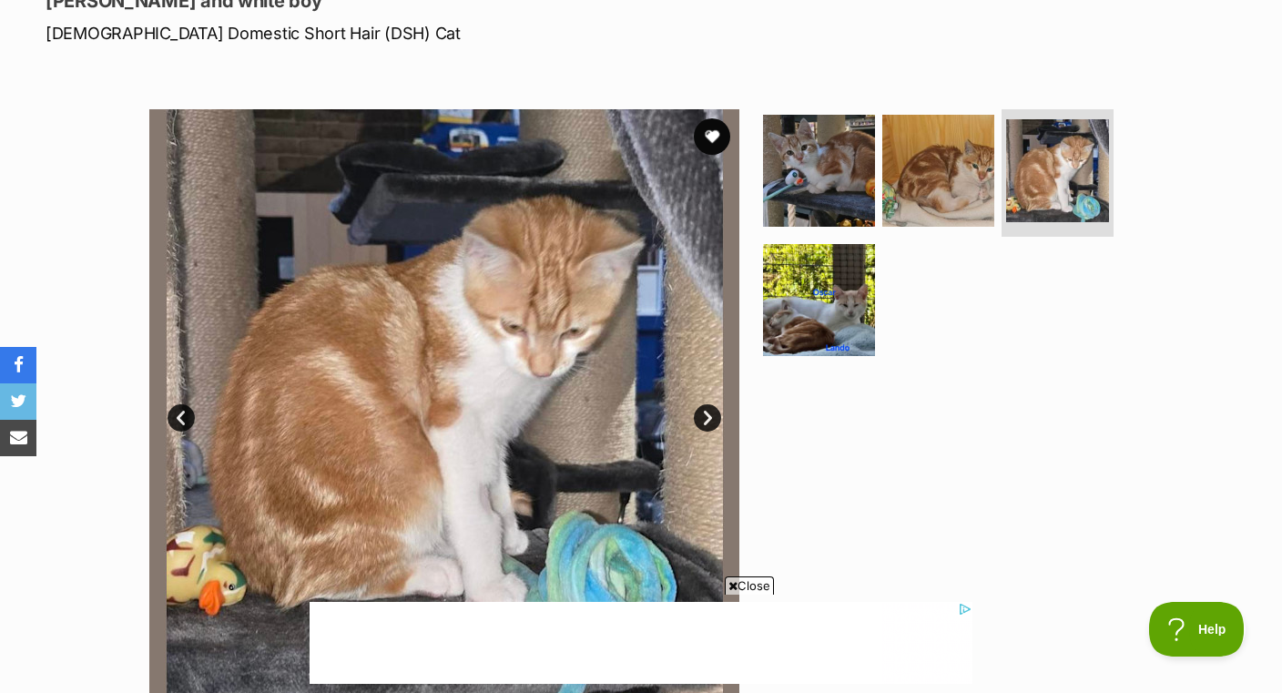
click at [857, 308] on img at bounding box center [819, 300] width 112 height 112
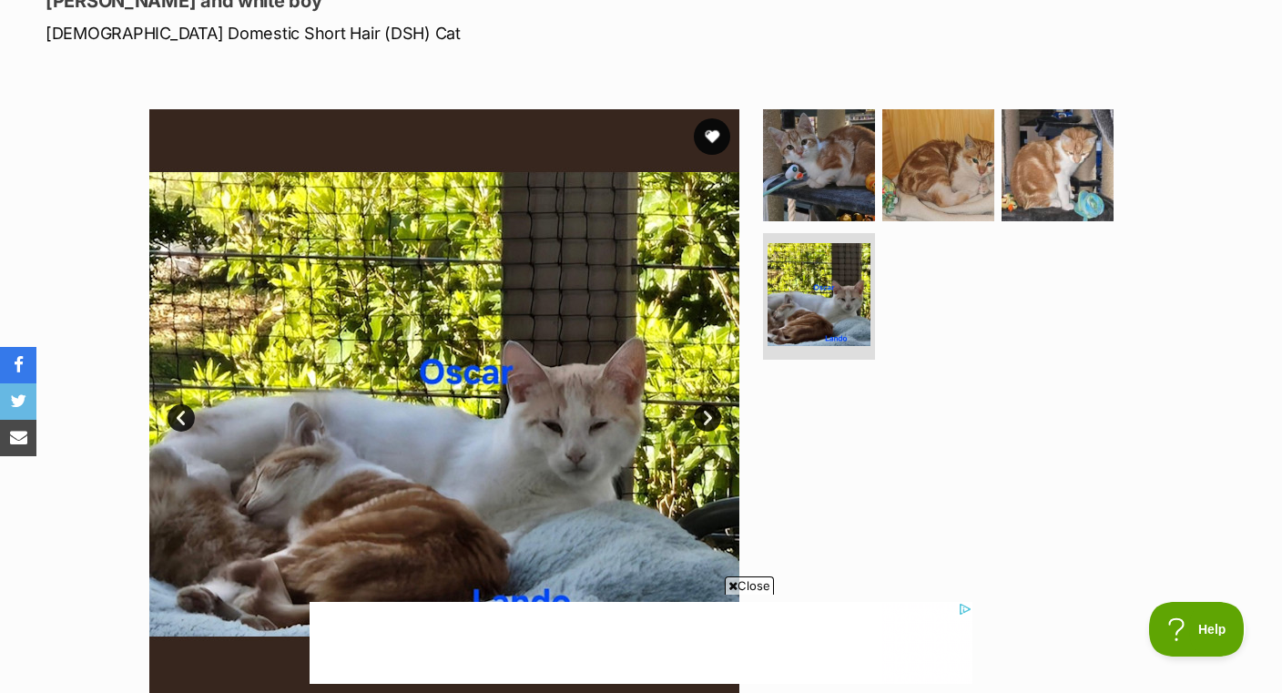
click at [867, 188] on img at bounding box center [819, 165] width 112 height 112
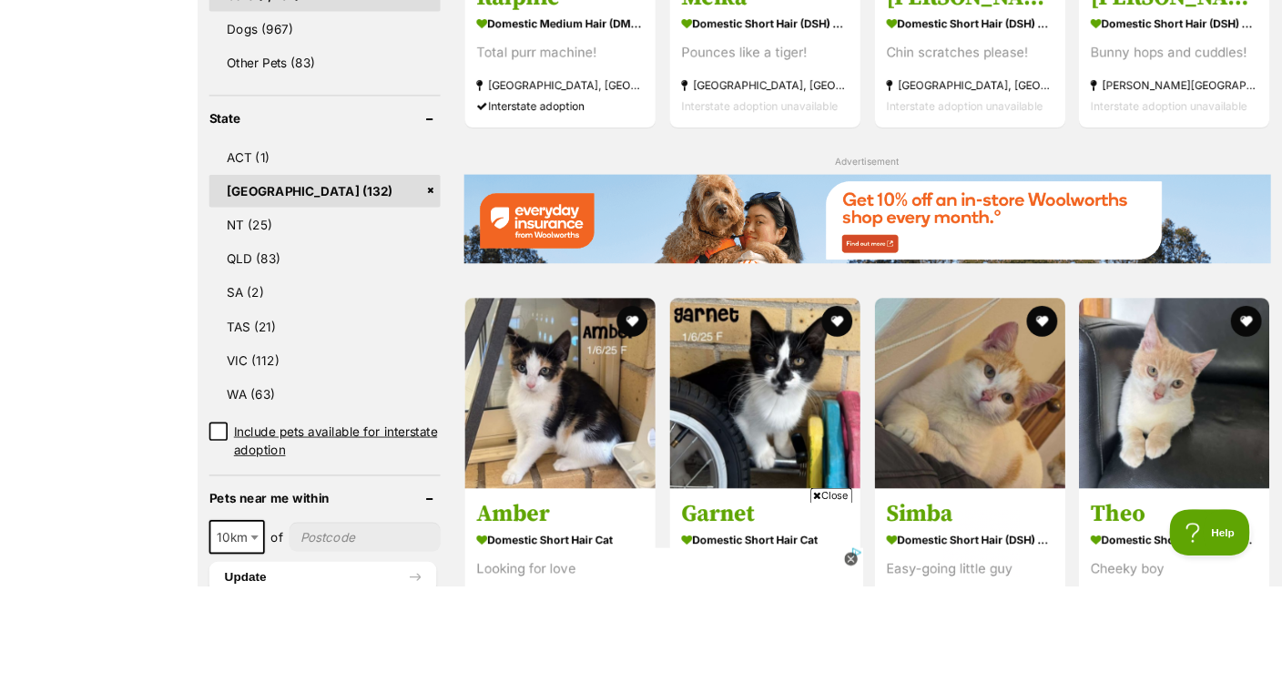
scroll to position [1007, 0]
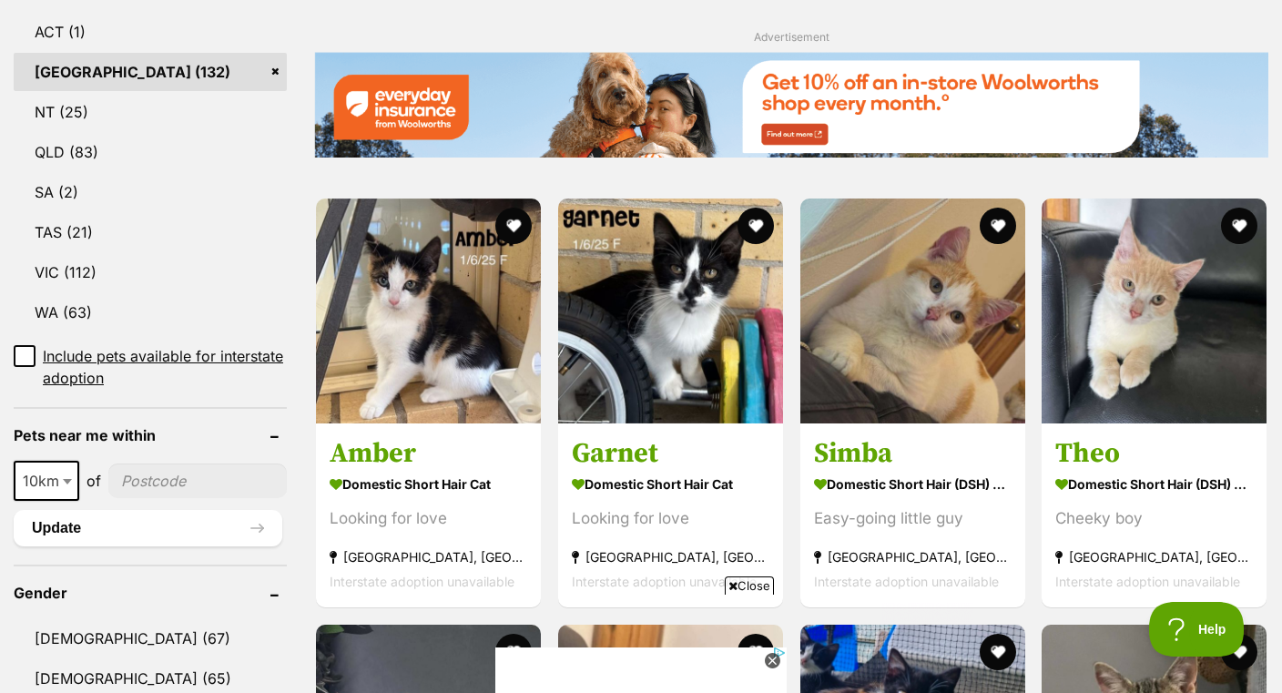
click at [495, 476] on strong "Domestic Short Hair Cat" at bounding box center [429, 484] width 198 height 26
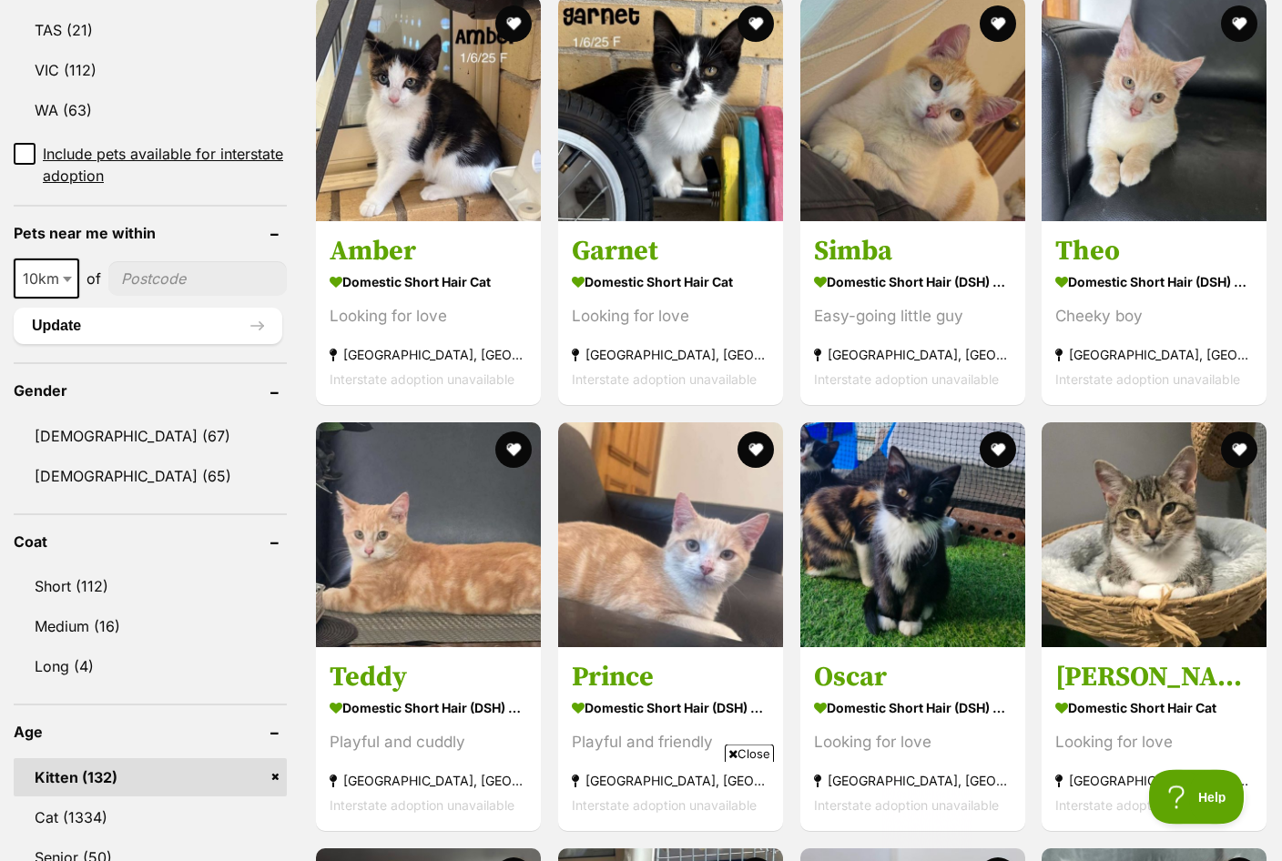
scroll to position [1245, 0]
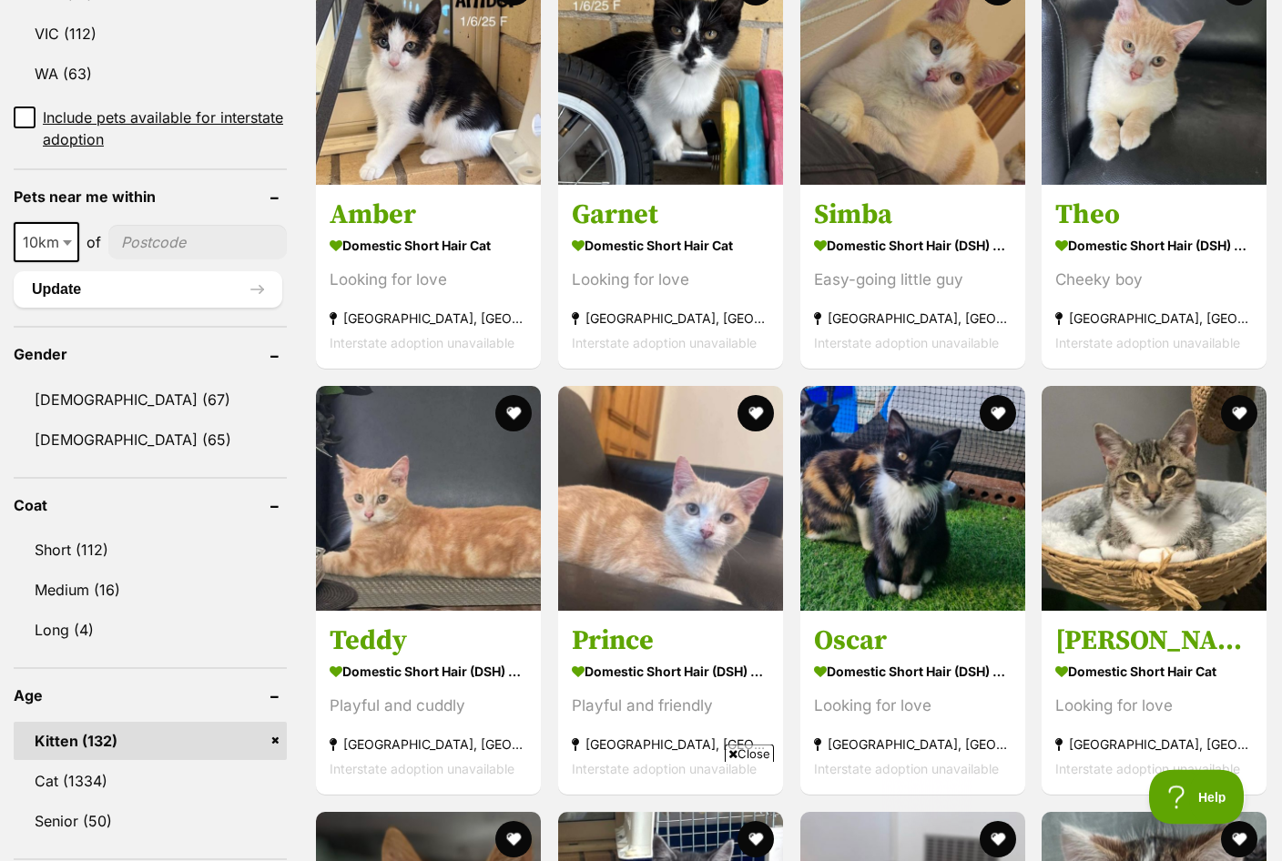
click at [1160, 238] on strong "Domestic Short Hair (DSH) Cat" at bounding box center [1154, 246] width 198 height 26
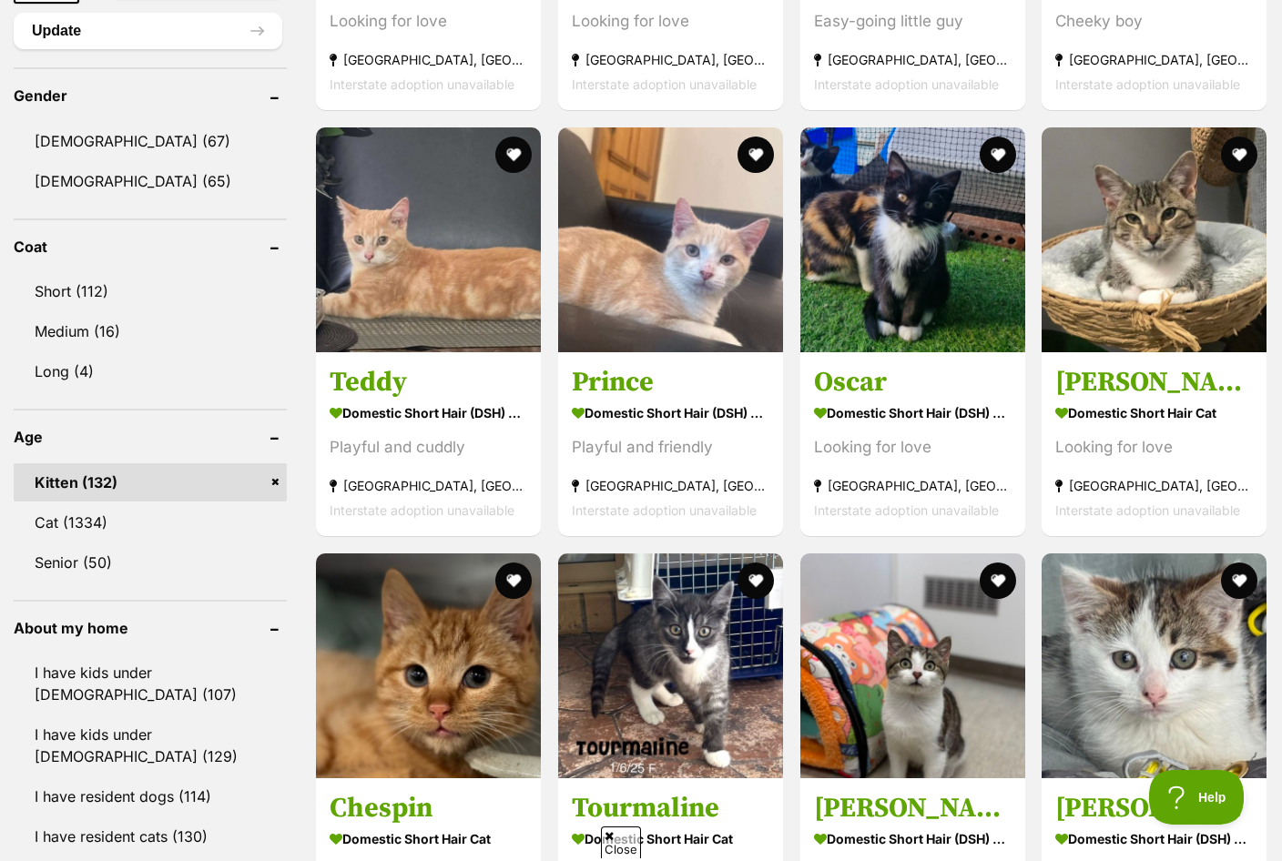
scroll to position [0, 0]
click at [961, 358] on link "Oscar Domestic Short Hair (DSH) Cat Looking for love Forster, NSW Interstate ad…" at bounding box center [912, 443] width 225 height 185
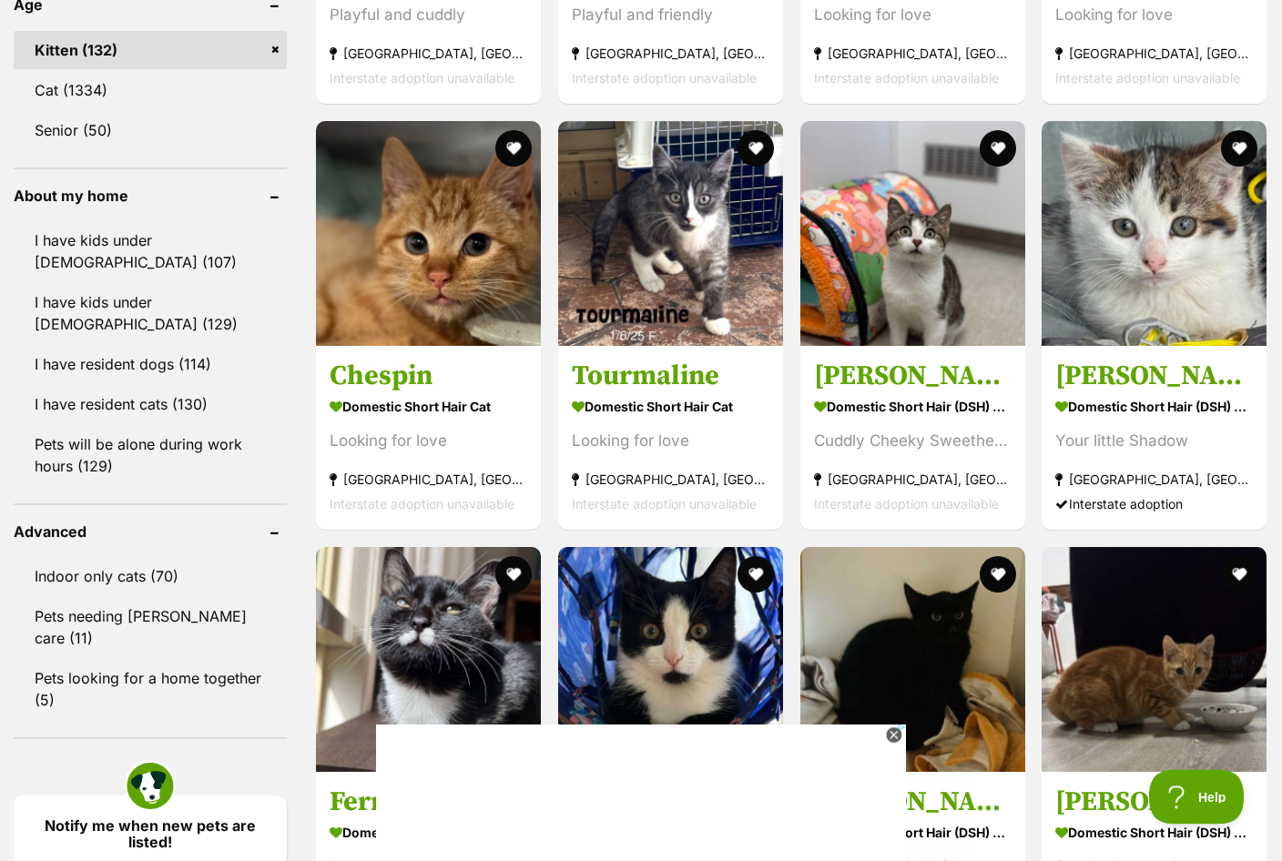
scroll to position [1937, 0]
click at [693, 496] on span "Interstate adoption unavailable" at bounding box center [664, 503] width 185 height 15
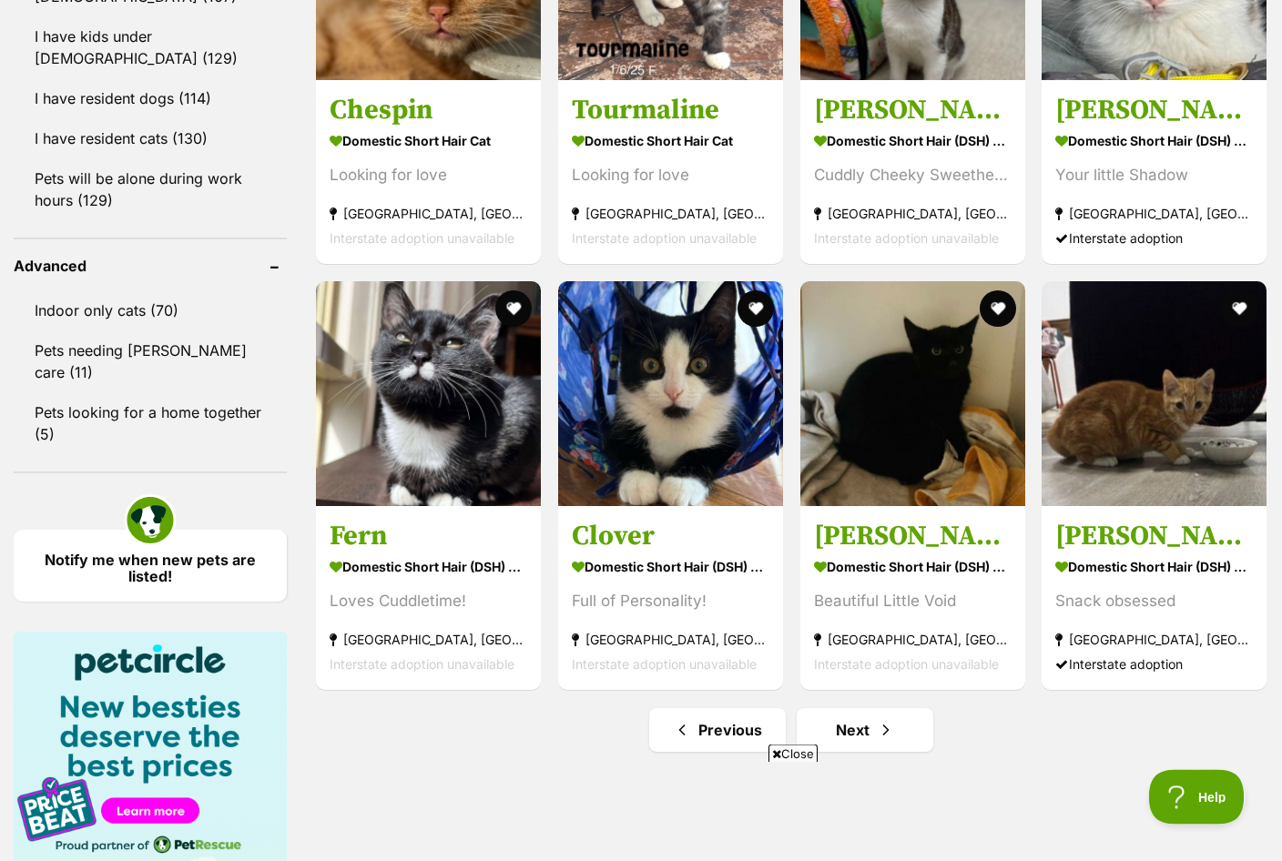
scroll to position [2203, 0]
click at [452, 553] on h3 "Fern" at bounding box center [429, 536] width 198 height 35
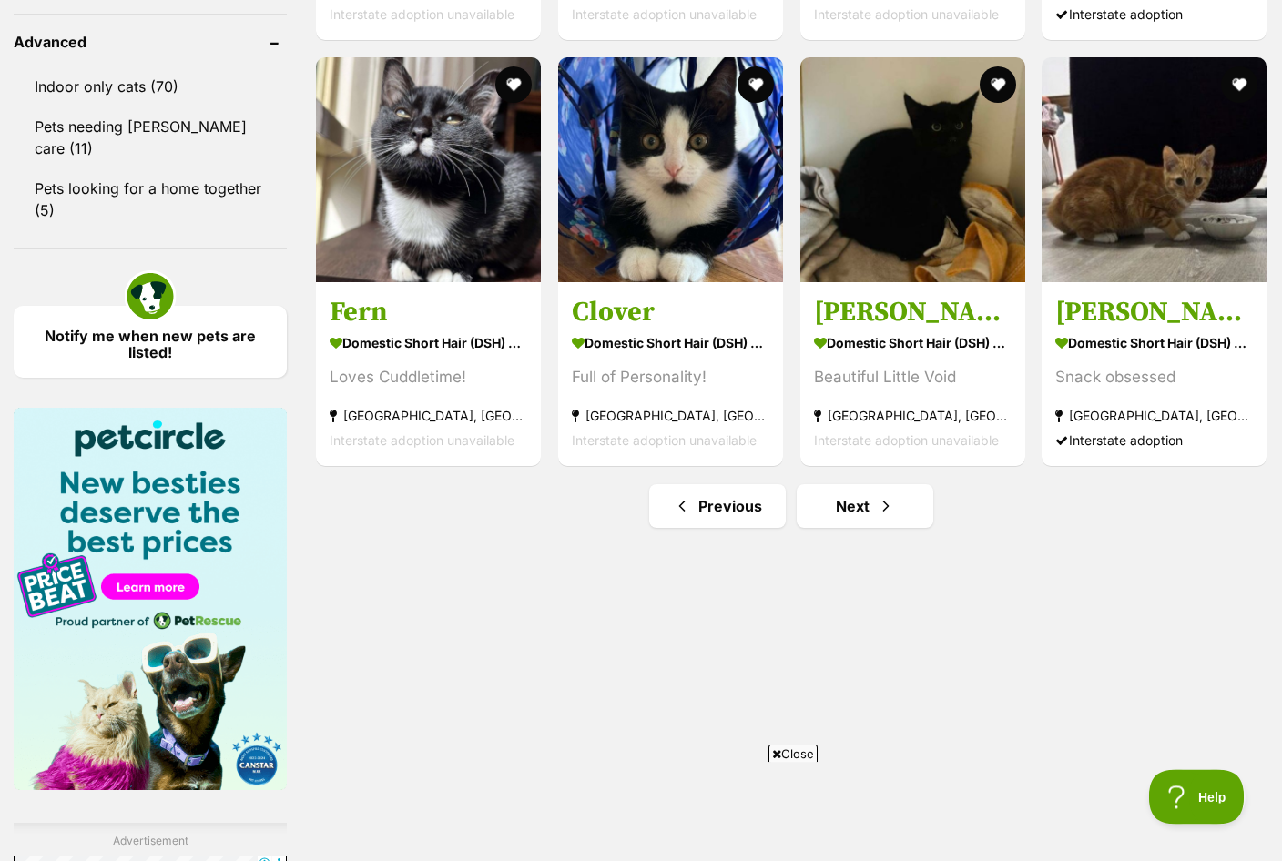
scroll to position [2426, 0]
click at [877, 507] on span "Next page" at bounding box center [886, 506] width 18 height 22
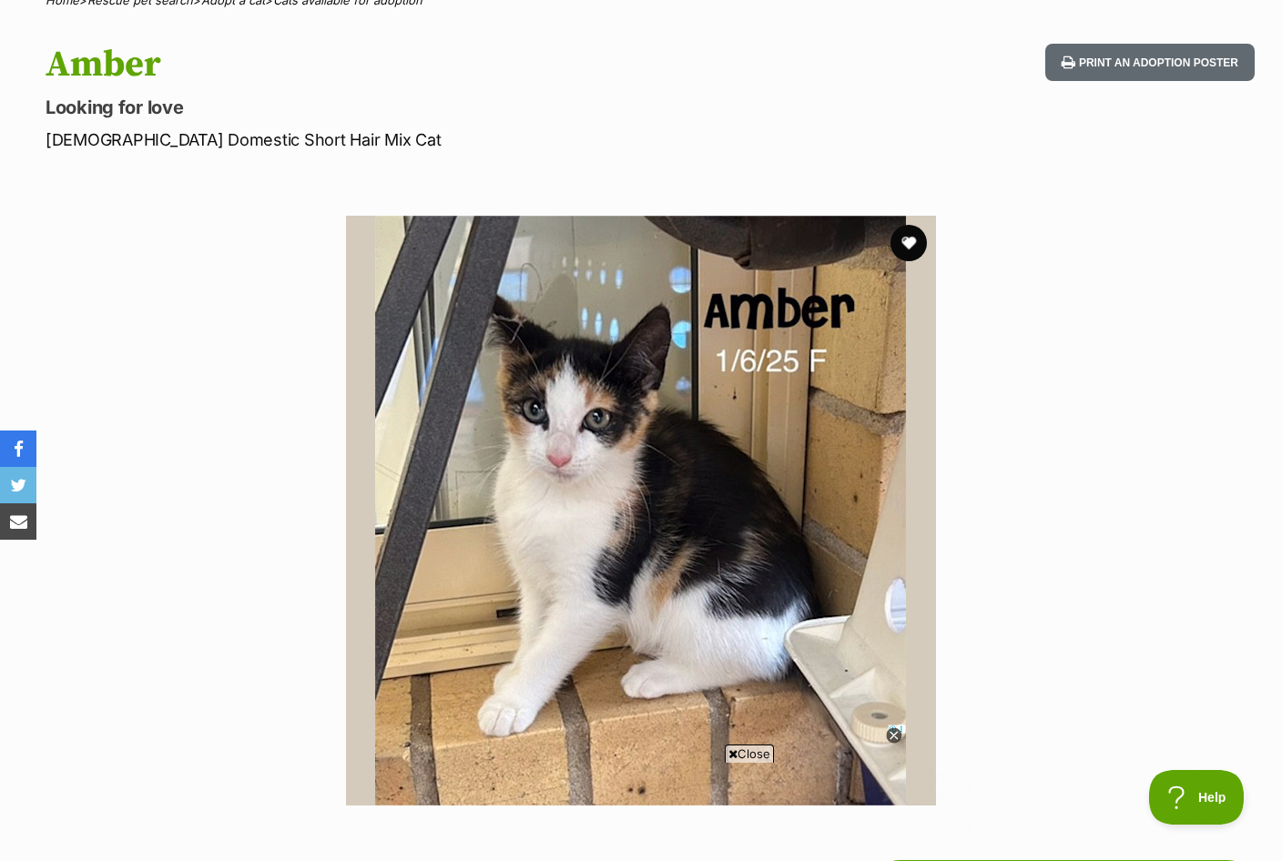
click at [915, 244] on button "favourite" at bounding box center [908, 243] width 36 height 36
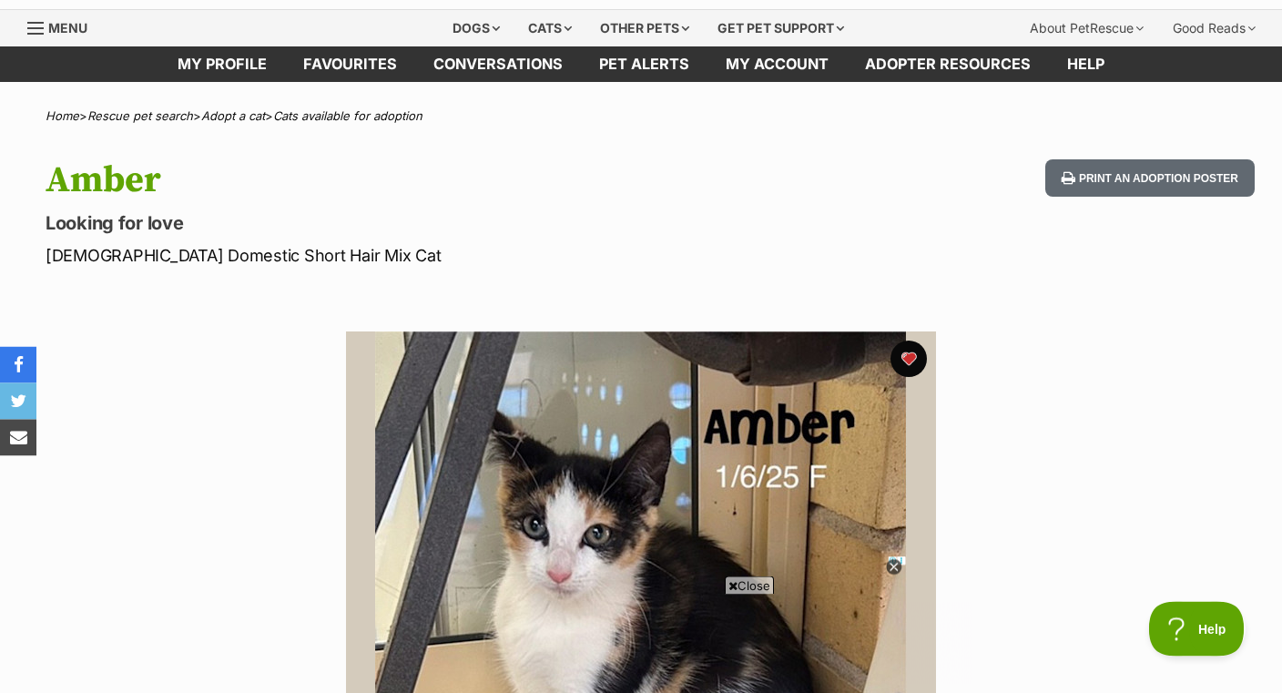
scroll to position [31, 0]
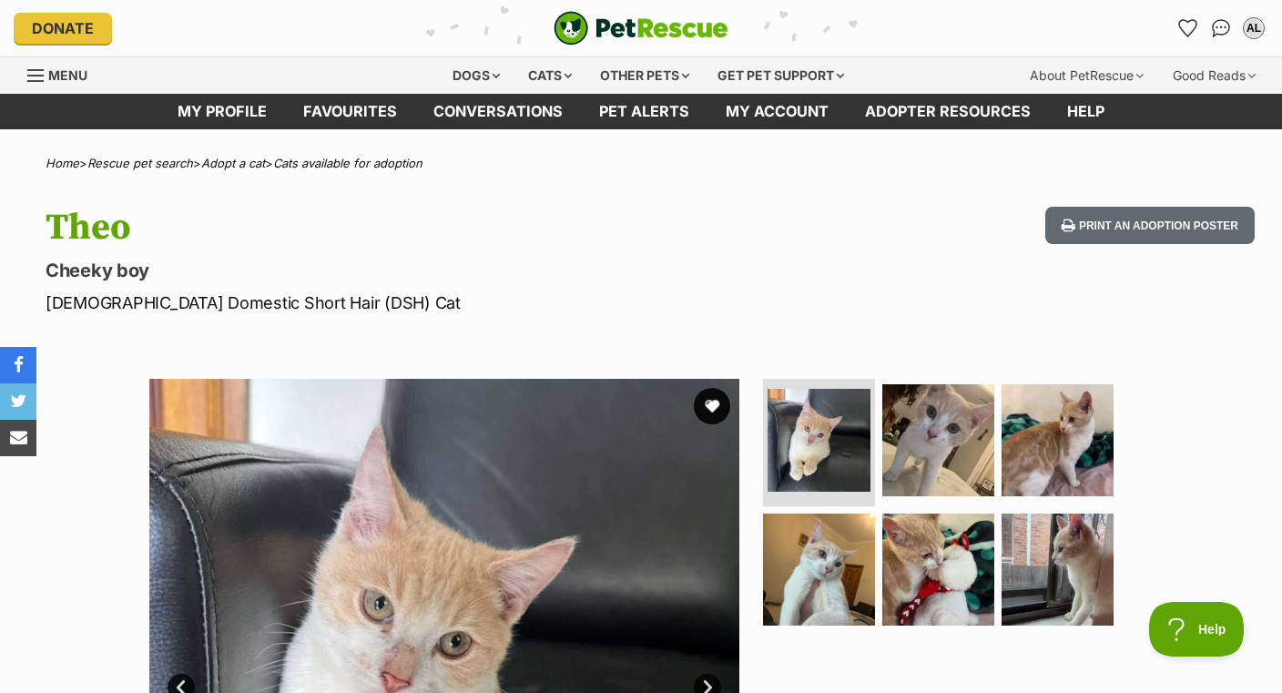
click at [947, 425] on img at bounding box center [938, 440] width 112 height 112
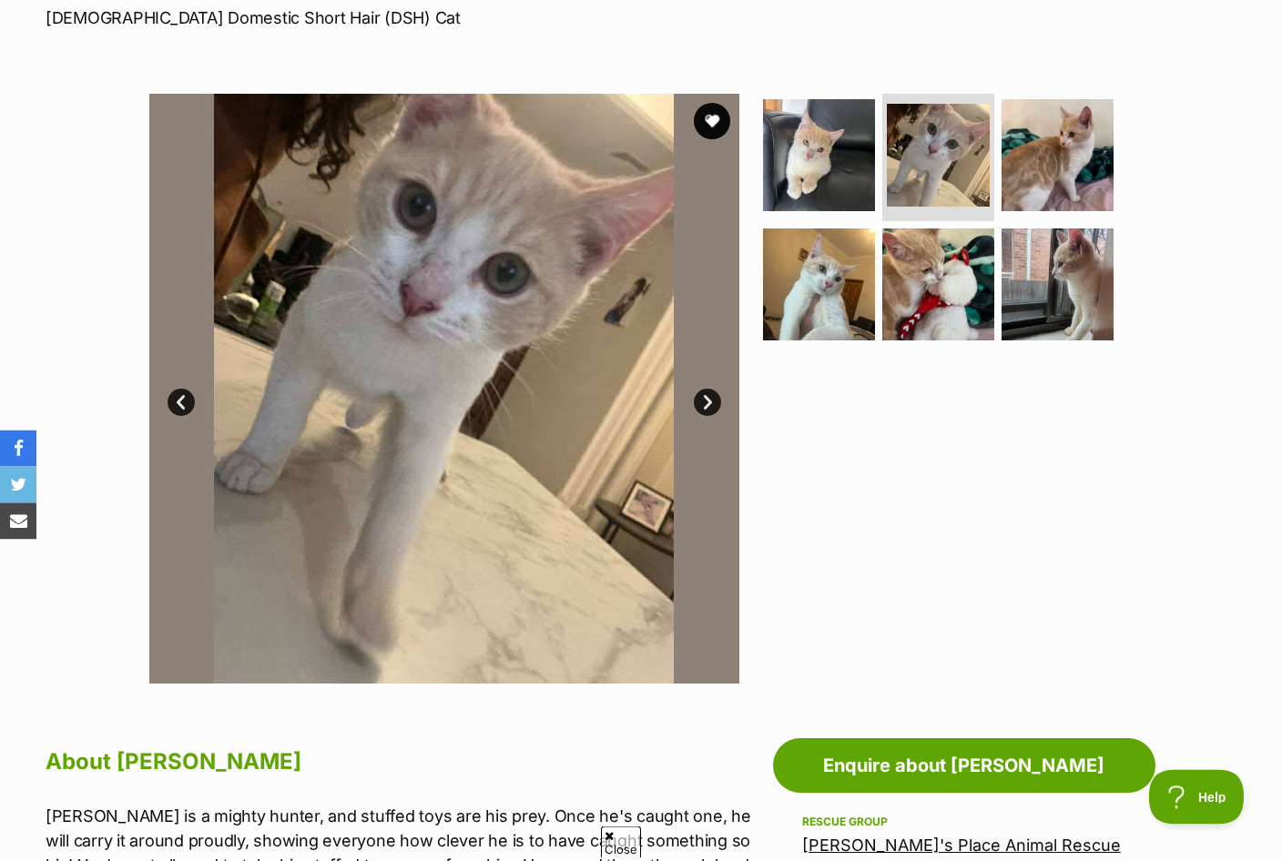
scroll to position [285, 0]
click at [1110, 178] on img at bounding box center [1058, 155] width 112 height 112
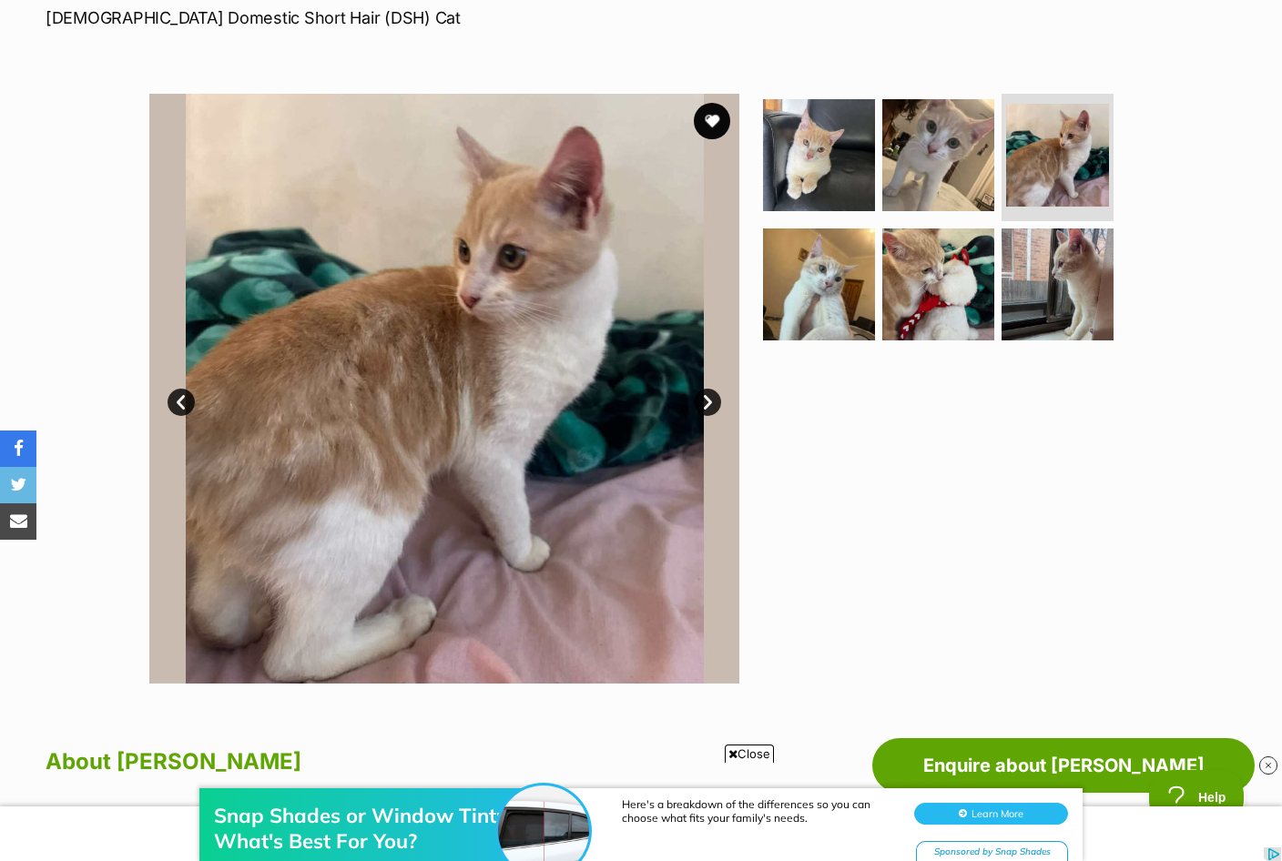
scroll to position [0, 0]
click at [847, 302] on img at bounding box center [819, 285] width 112 height 112
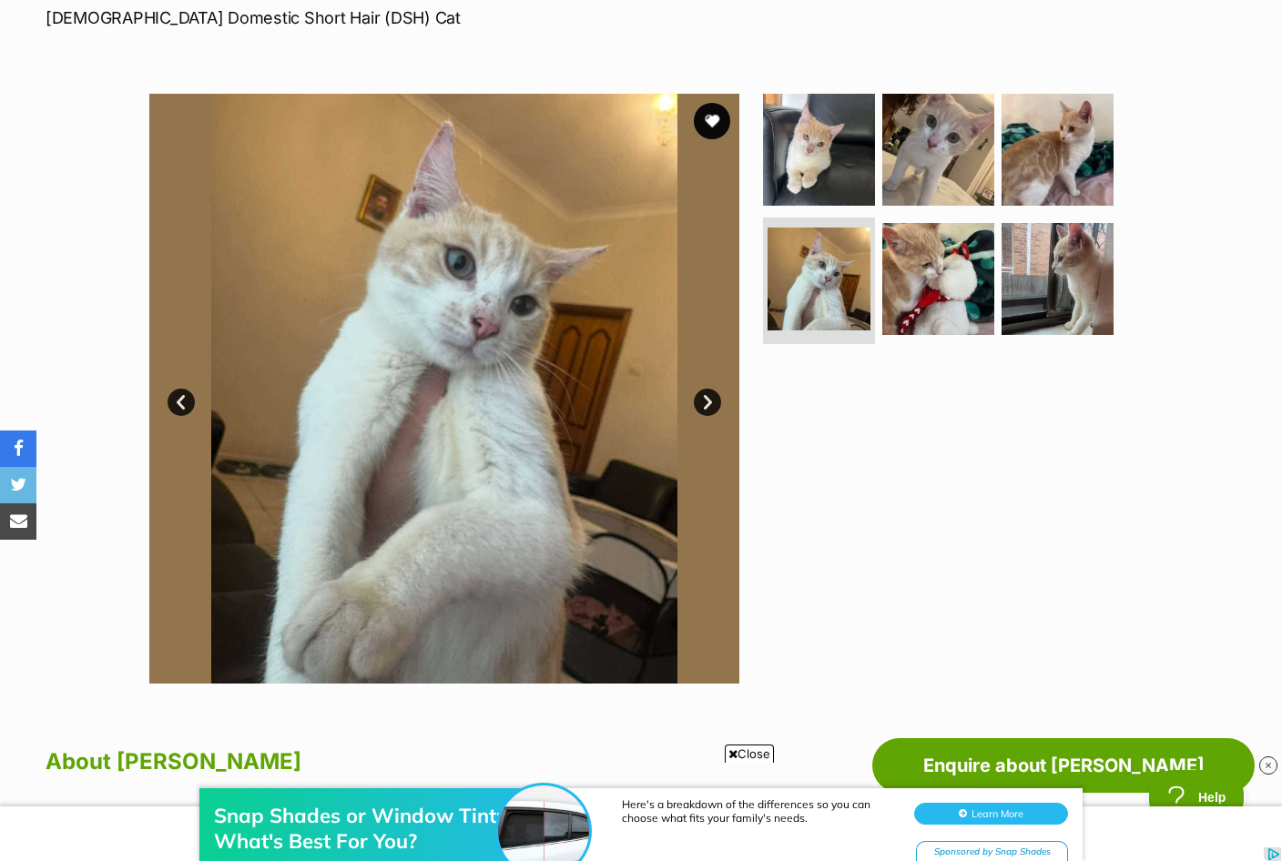
click at [992, 273] on img at bounding box center [938, 279] width 112 height 112
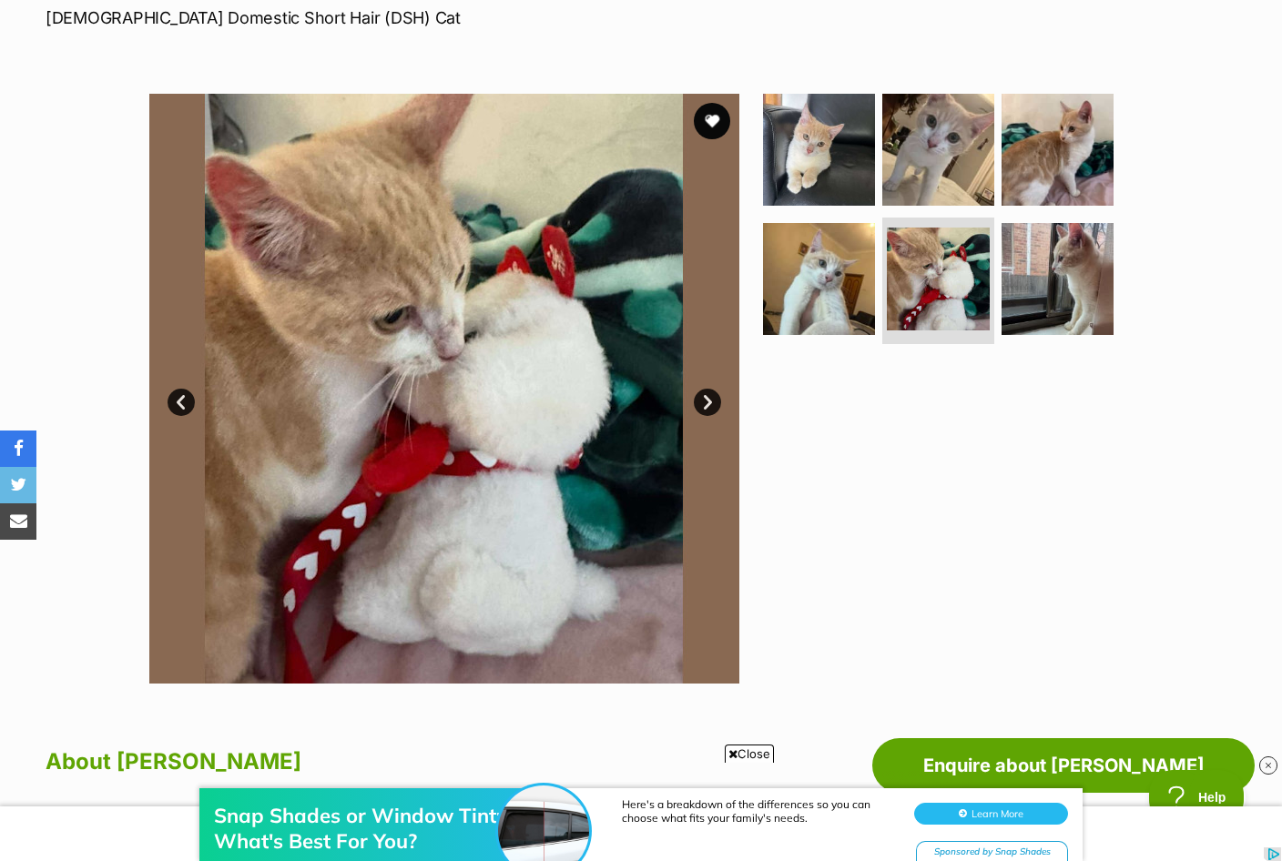
click at [1064, 278] on img at bounding box center [1058, 279] width 112 height 112
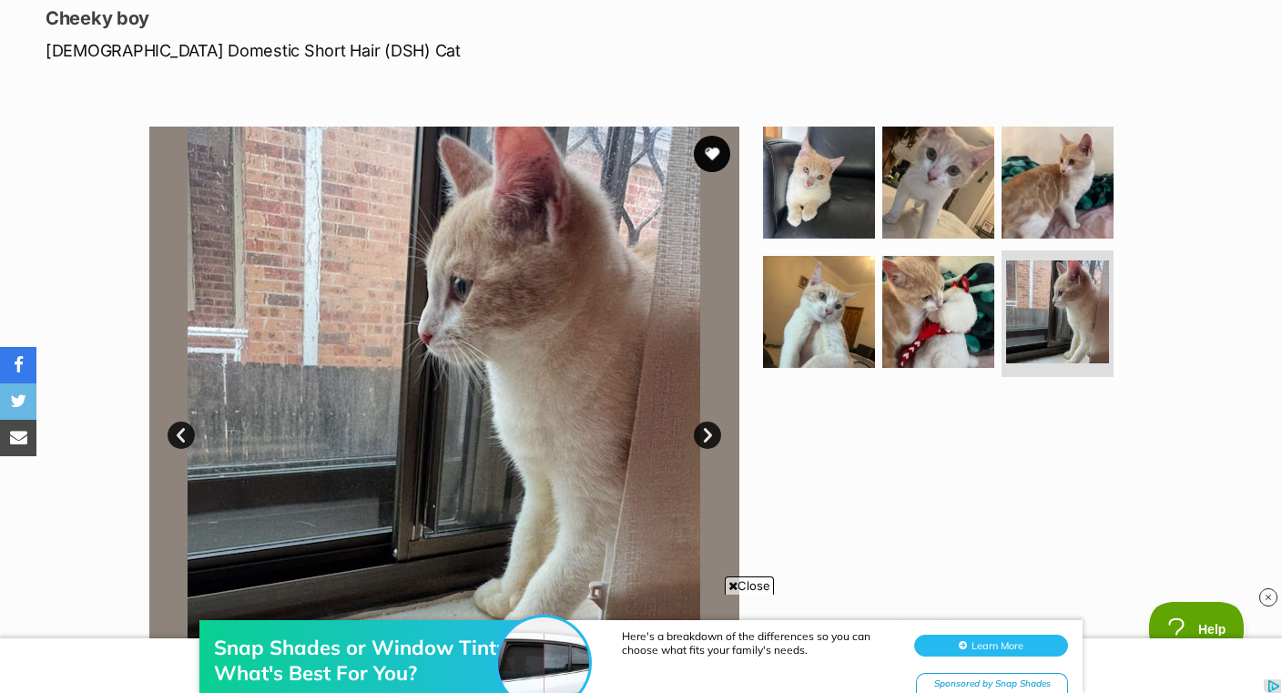
scroll to position [248, 0]
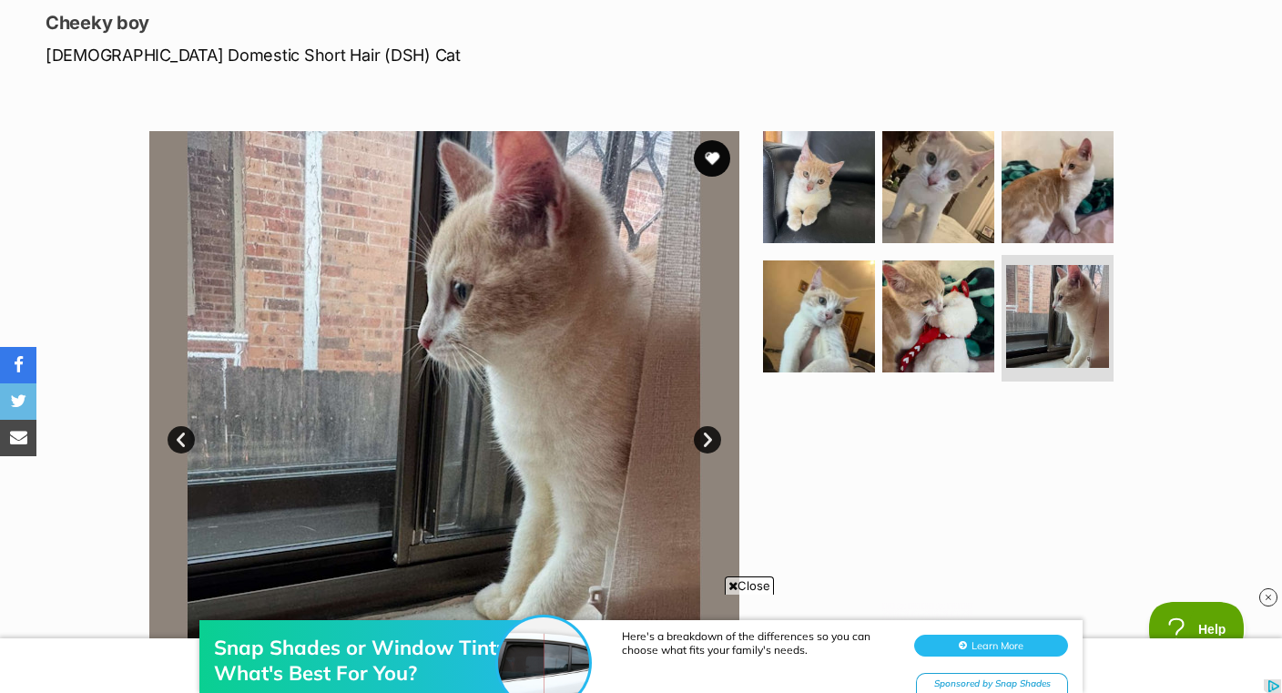
click at [829, 183] on img at bounding box center [819, 187] width 112 height 112
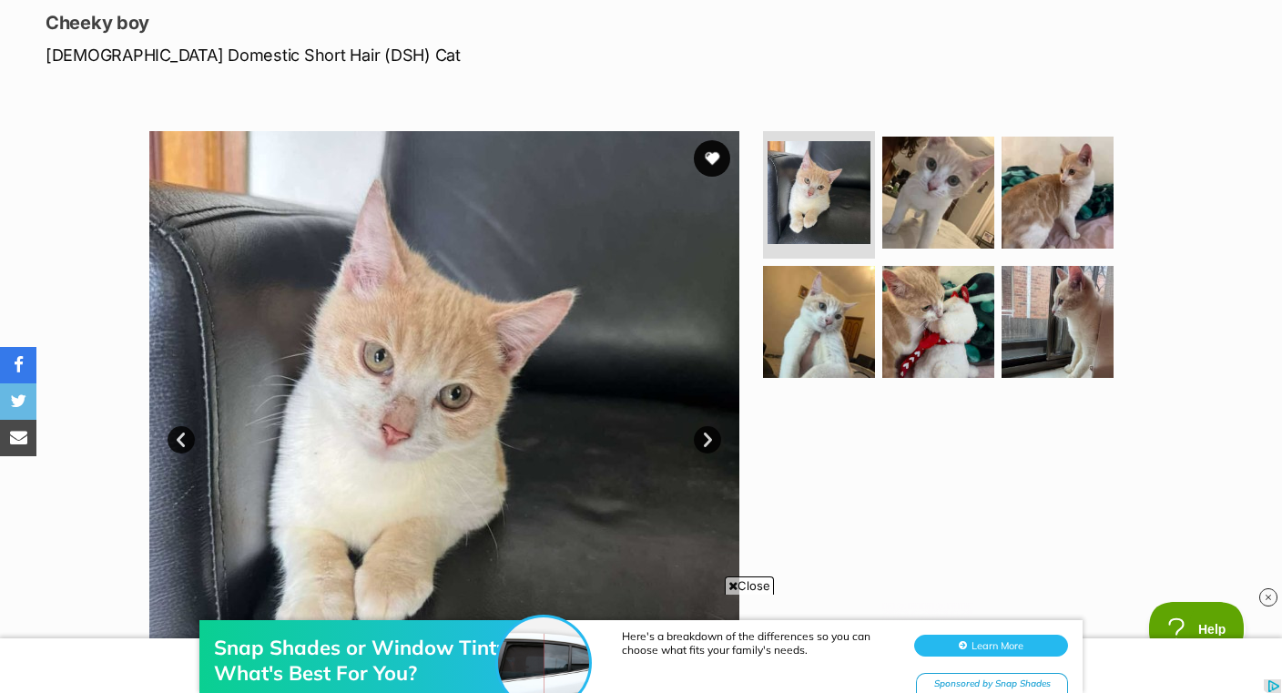
click at [718, 154] on button "favourite" at bounding box center [712, 158] width 36 height 36
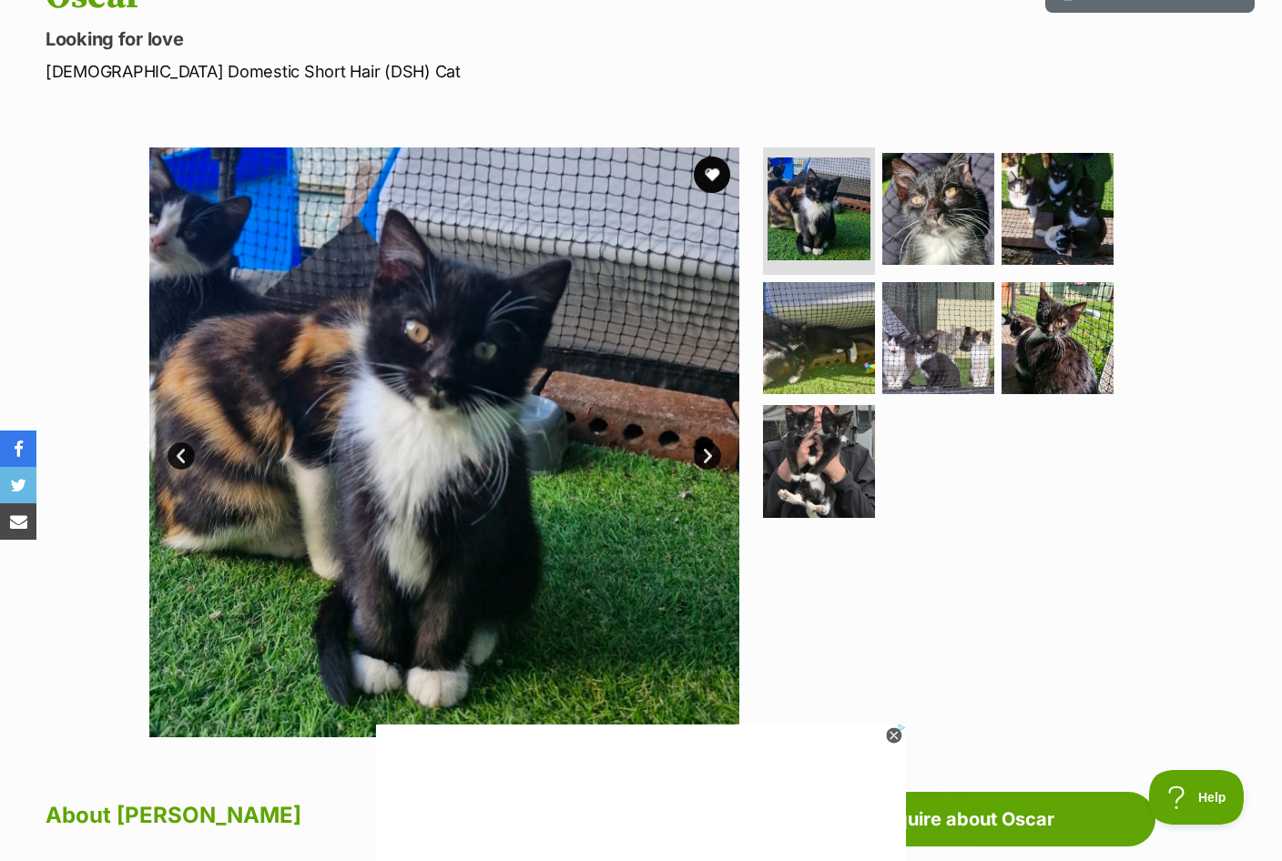
click at [1096, 215] on img at bounding box center [1058, 209] width 112 height 112
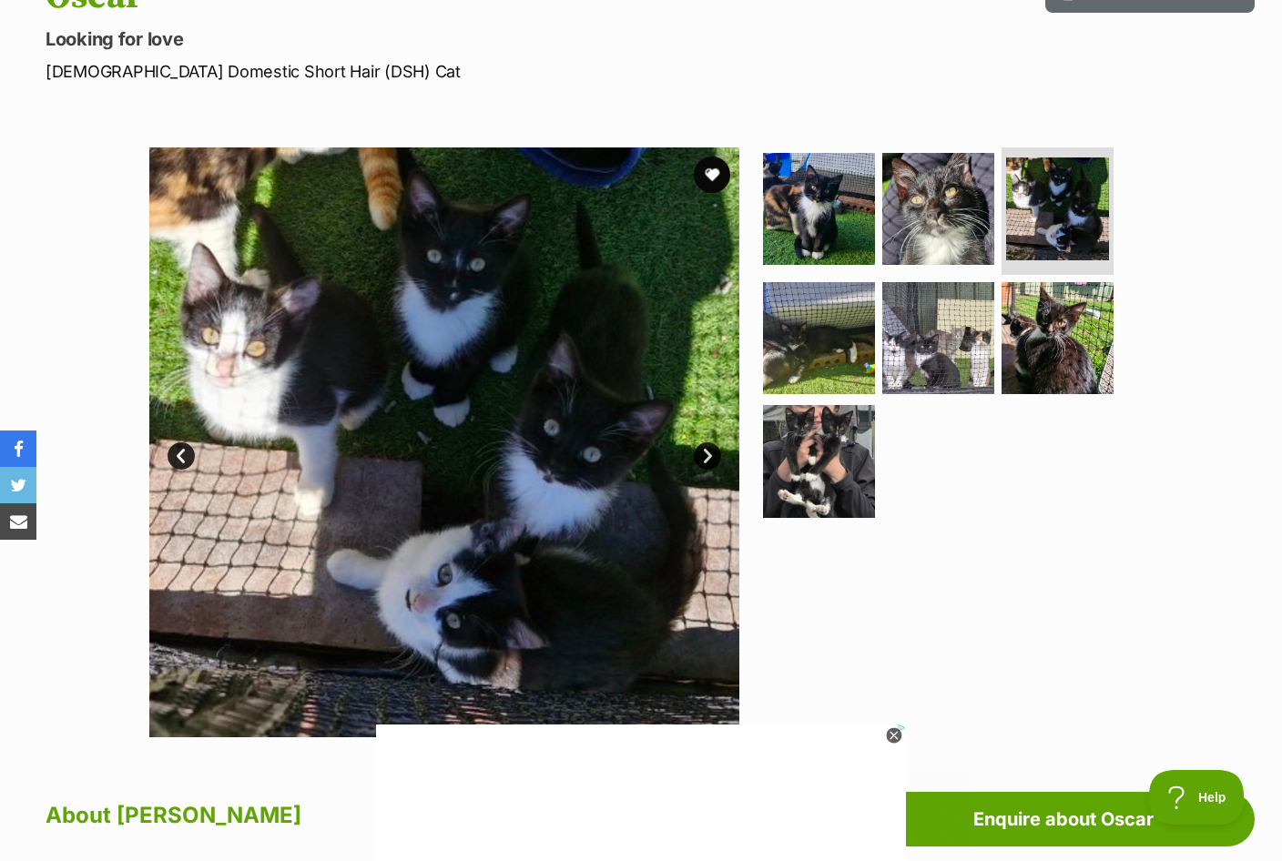
click at [870, 361] on img at bounding box center [819, 338] width 112 height 112
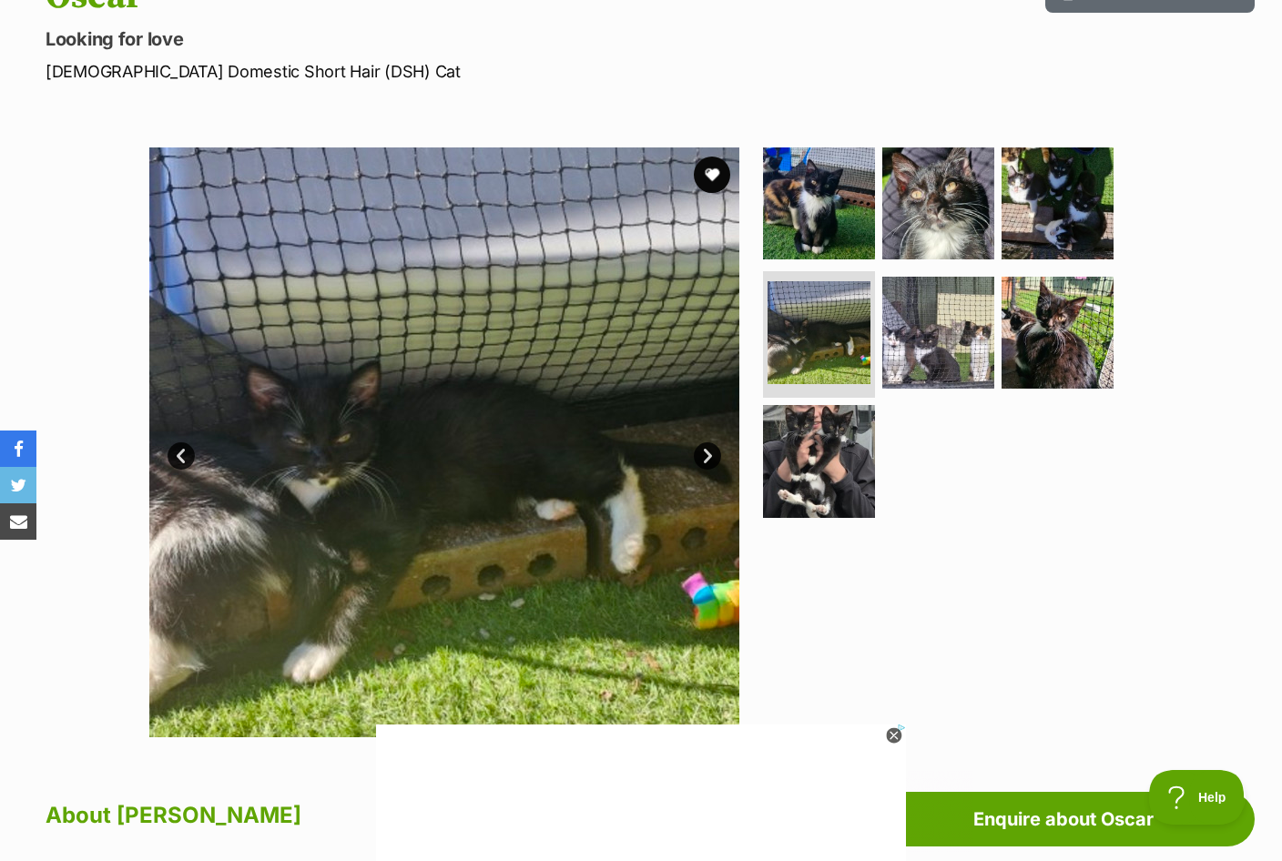
click at [964, 351] on img at bounding box center [938, 333] width 112 height 112
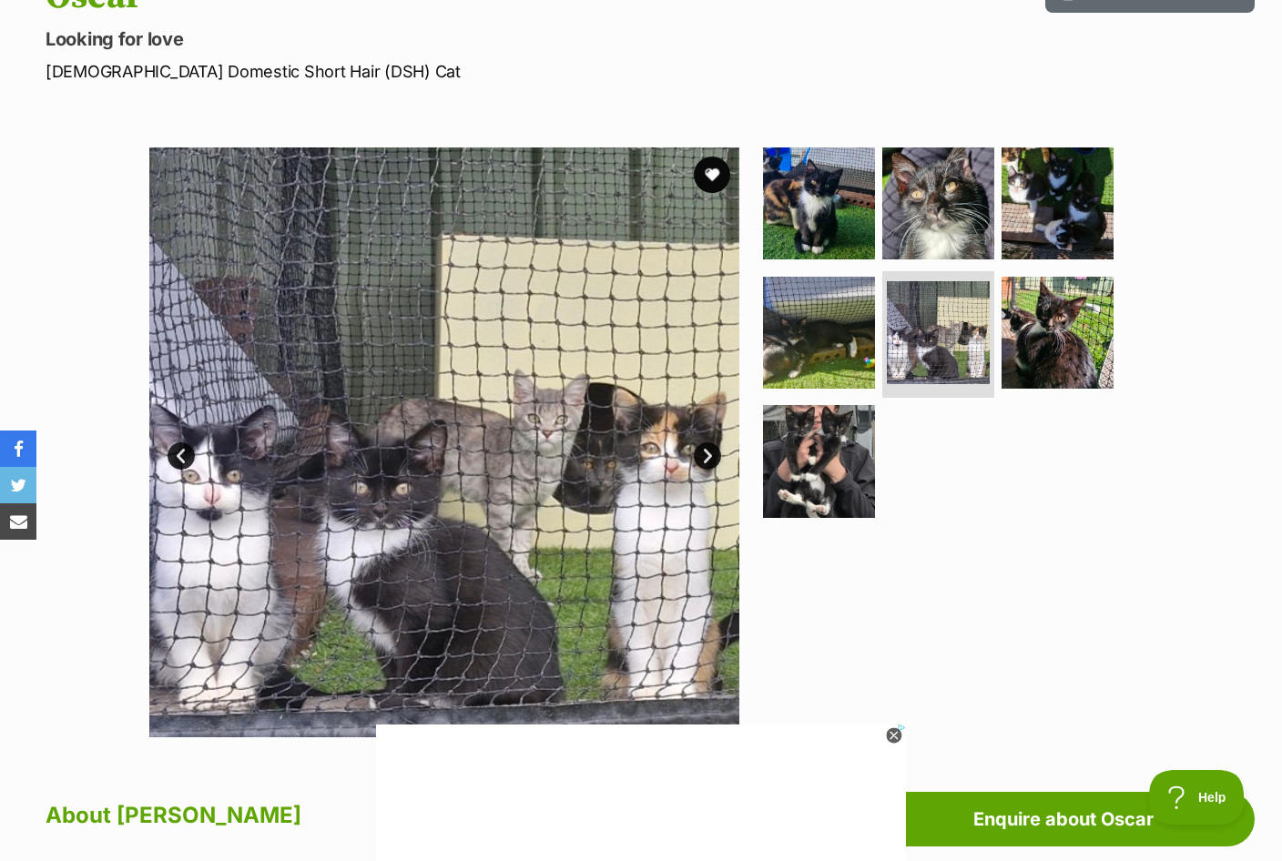
click at [857, 454] on img at bounding box center [819, 461] width 112 height 112
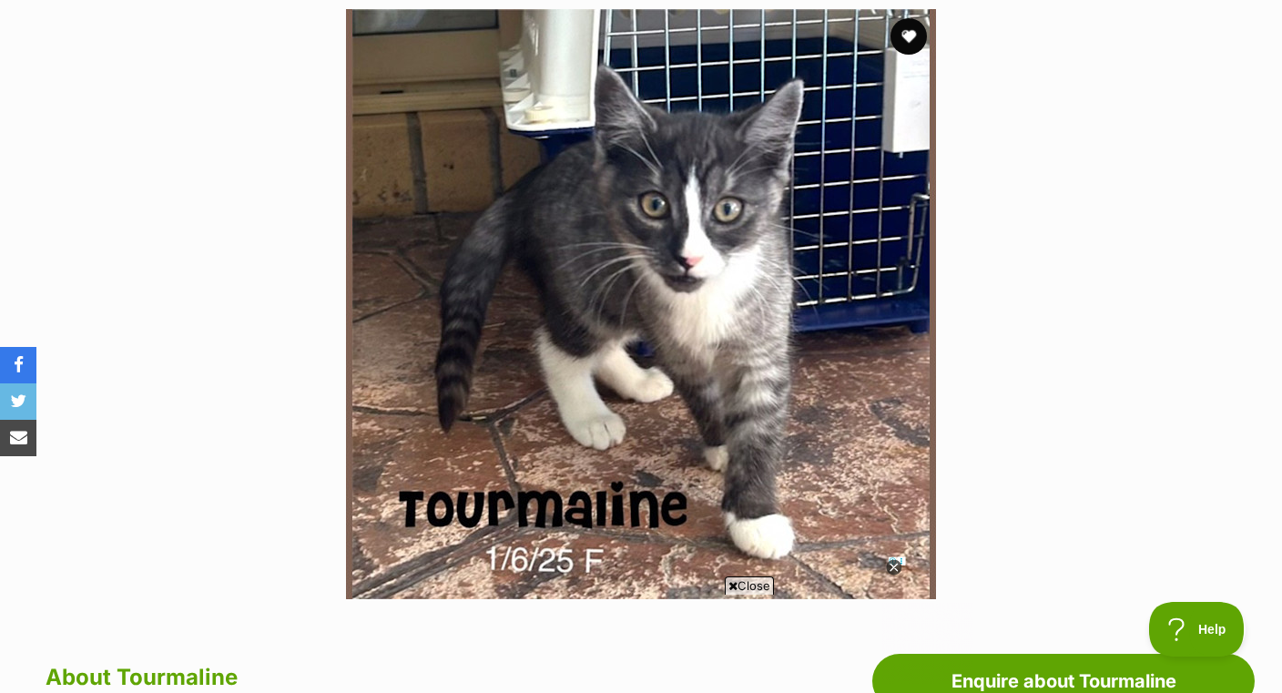
click at [908, 35] on button "favourite" at bounding box center [908, 36] width 36 height 36
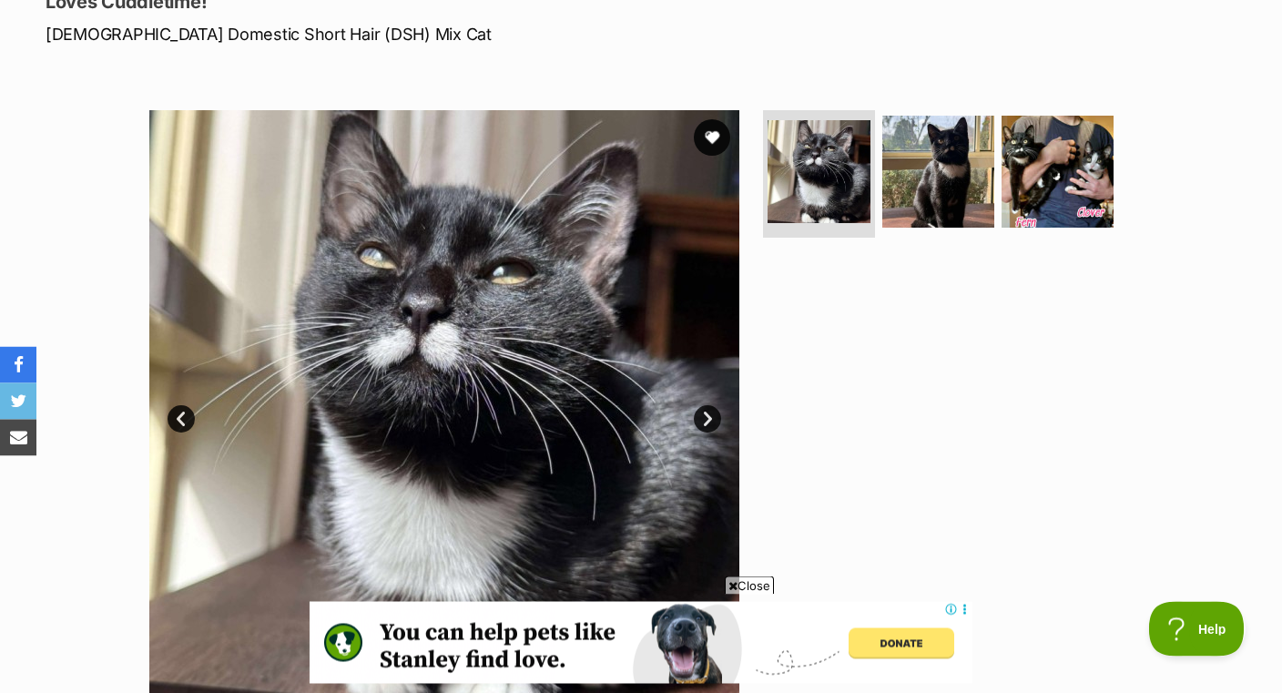
scroll to position [269, 0]
click at [939, 174] on img at bounding box center [938, 172] width 112 height 112
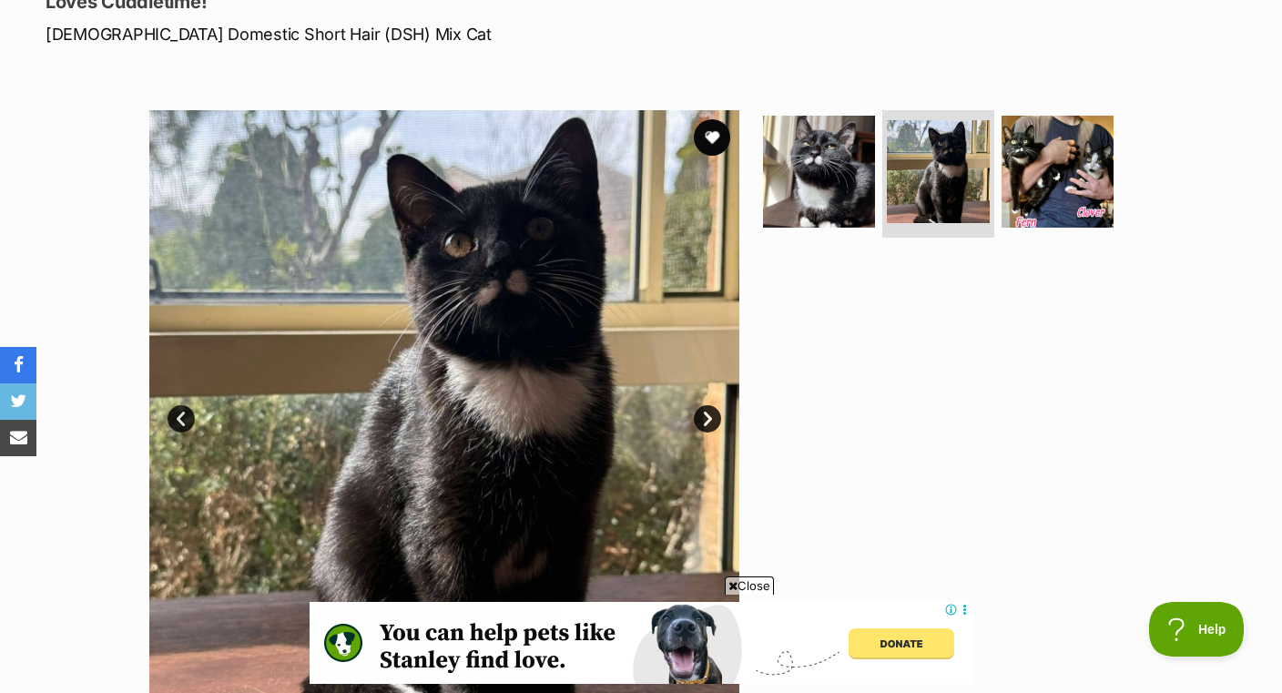
click at [1087, 168] on img at bounding box center [1058, 172] width 112 height 112
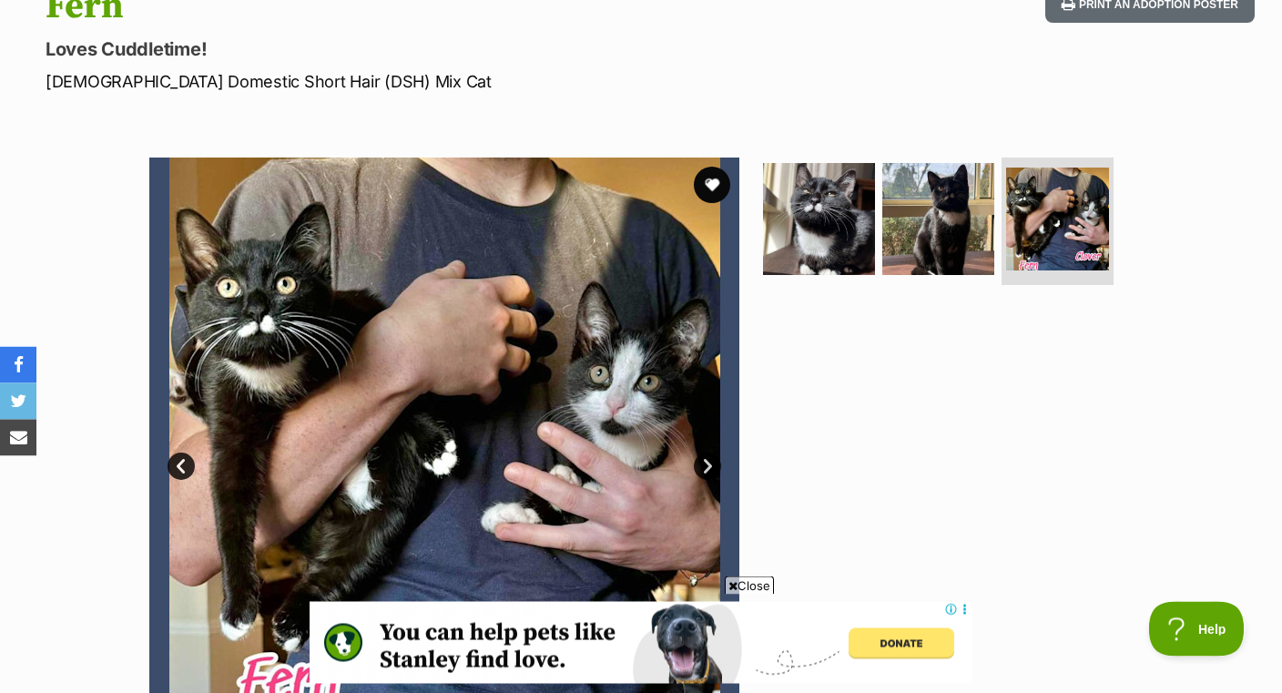
scroll to position [195, 0]
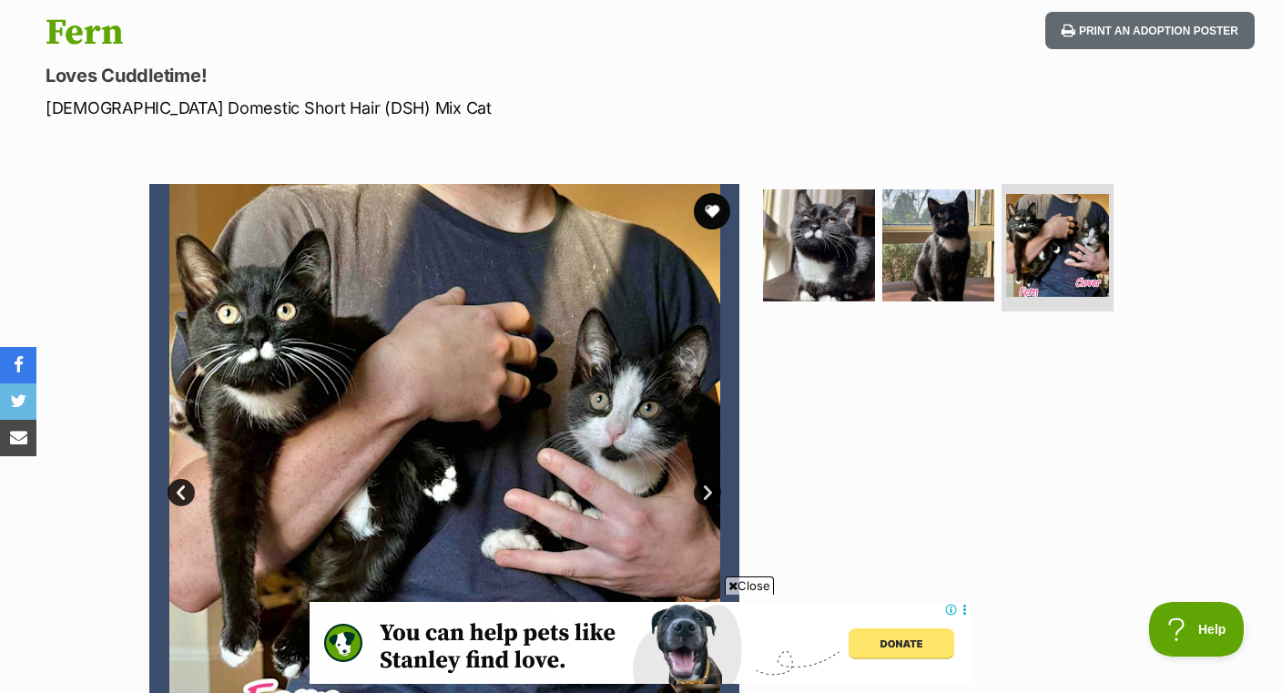
click at [708, 222] on button "favourite" at bounding box center [712, 211] width 36 height 36
click at [949, 243] on img at bounding box center [938, 245] width 112 height 112
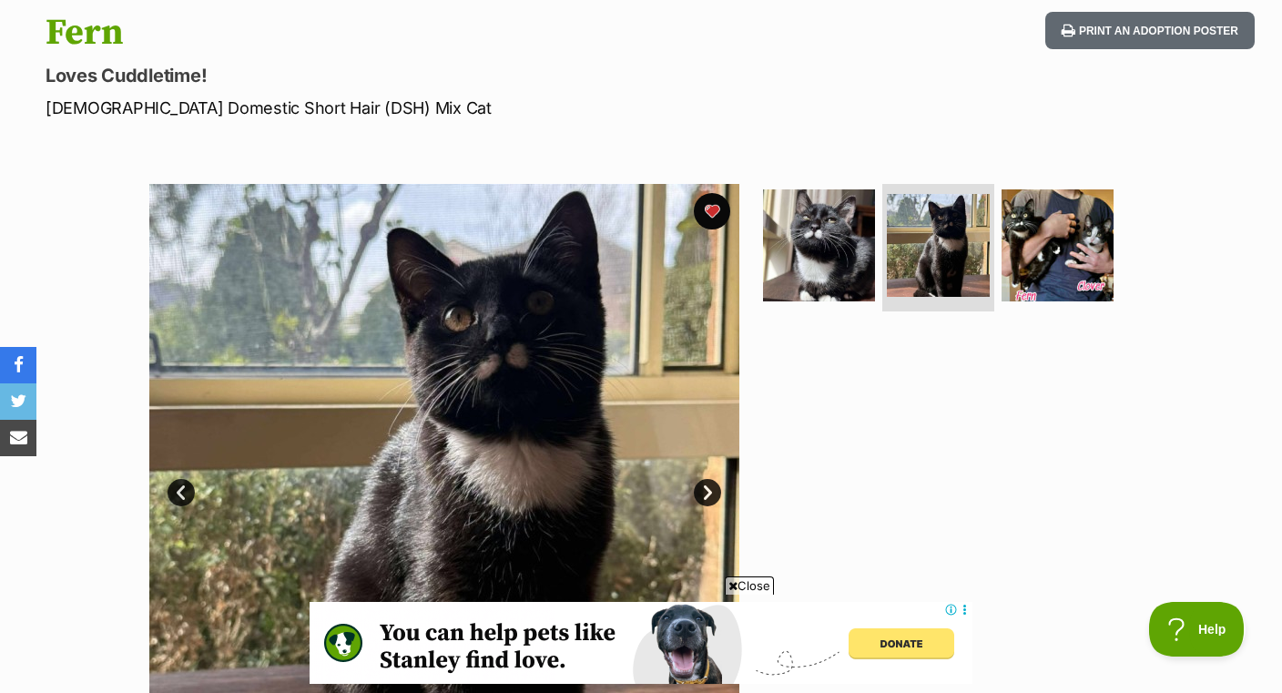
scroll to position [0, 0]
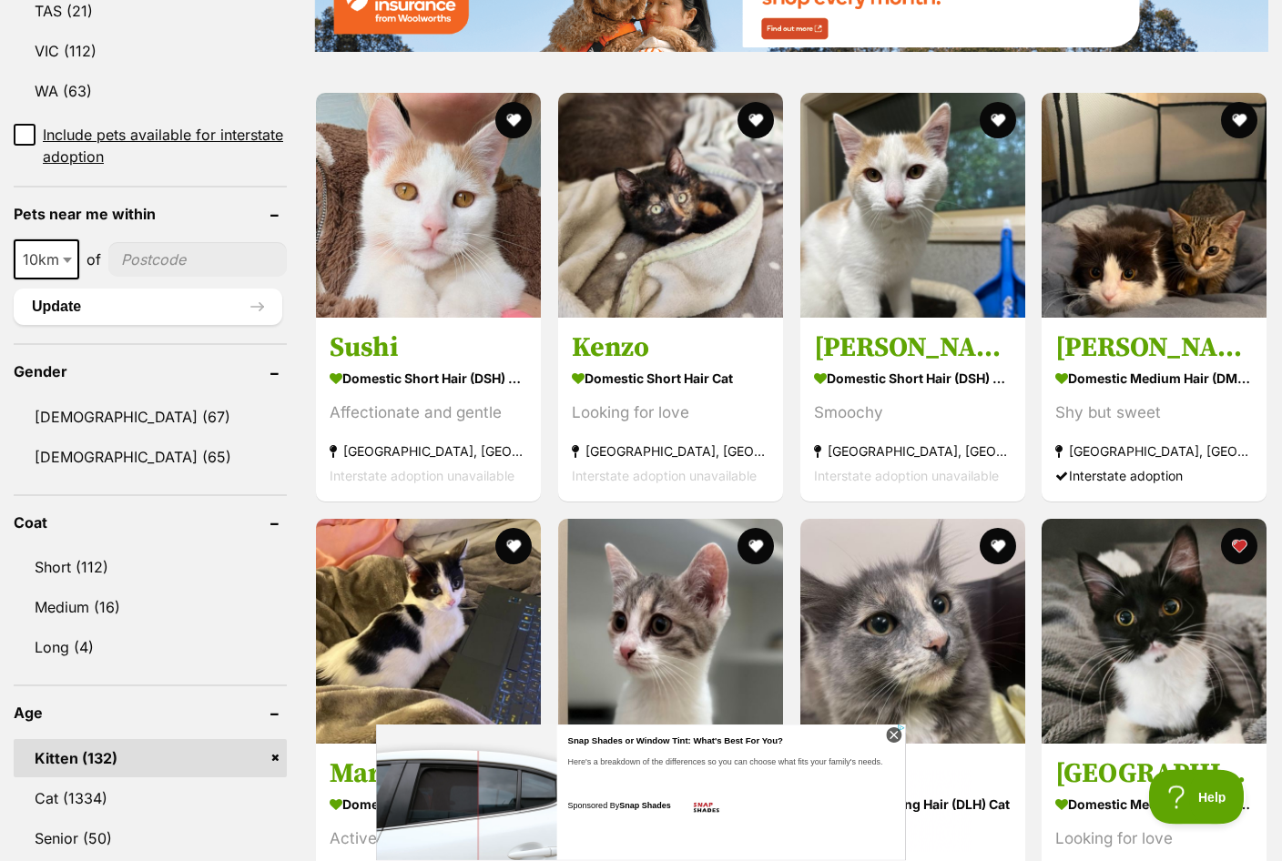
scroll to position [1228, 0]
click at [1235, 401] on div "Shy but sweet" at bounding box center [1154, 413] width 198 height 25
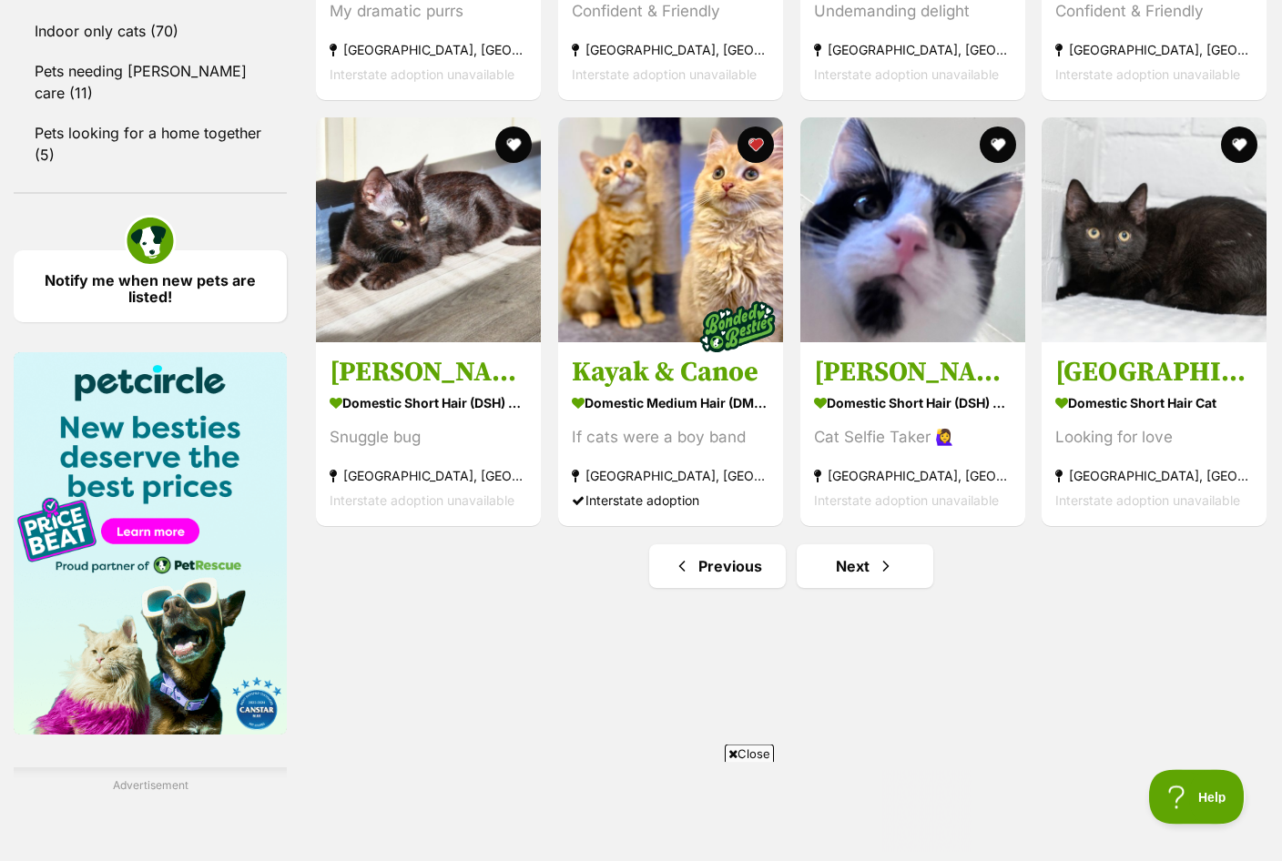
scroll to position [2482, 0]
click at [909, 588] on link "Next" at bounding box center [865, 566] width 137 height 44
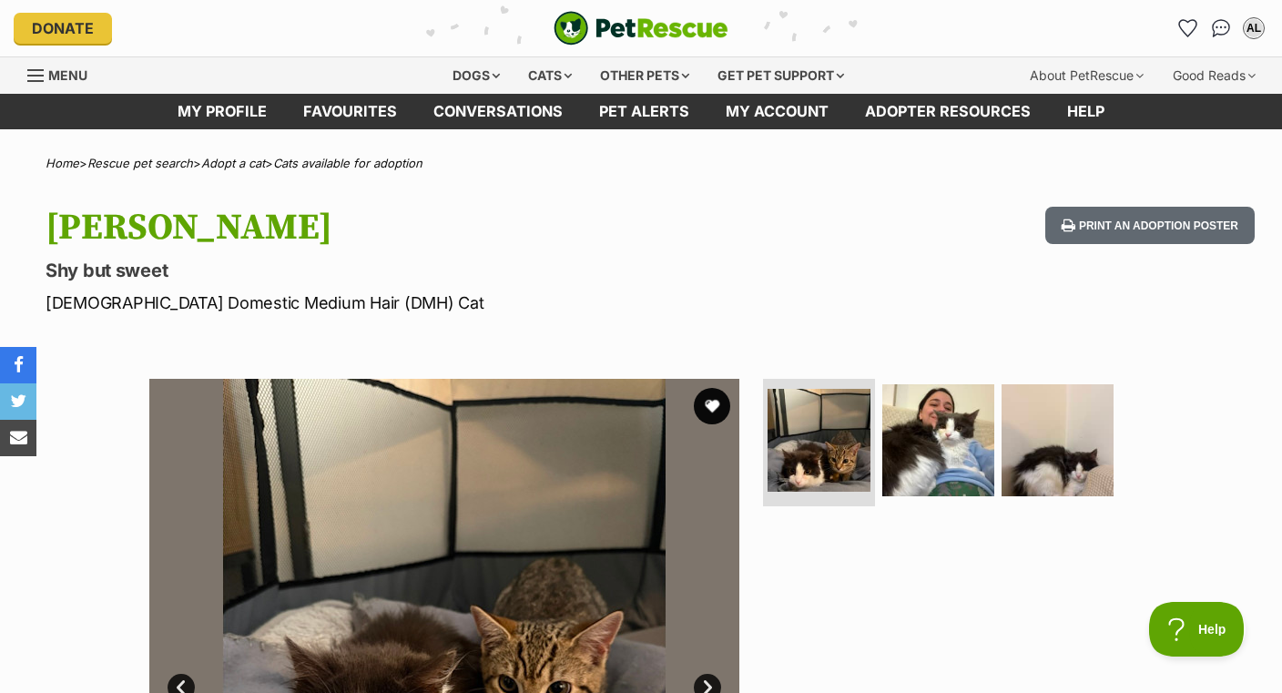
click at [968, 481] on img at bounding box center [938, 440] width 112 height 112
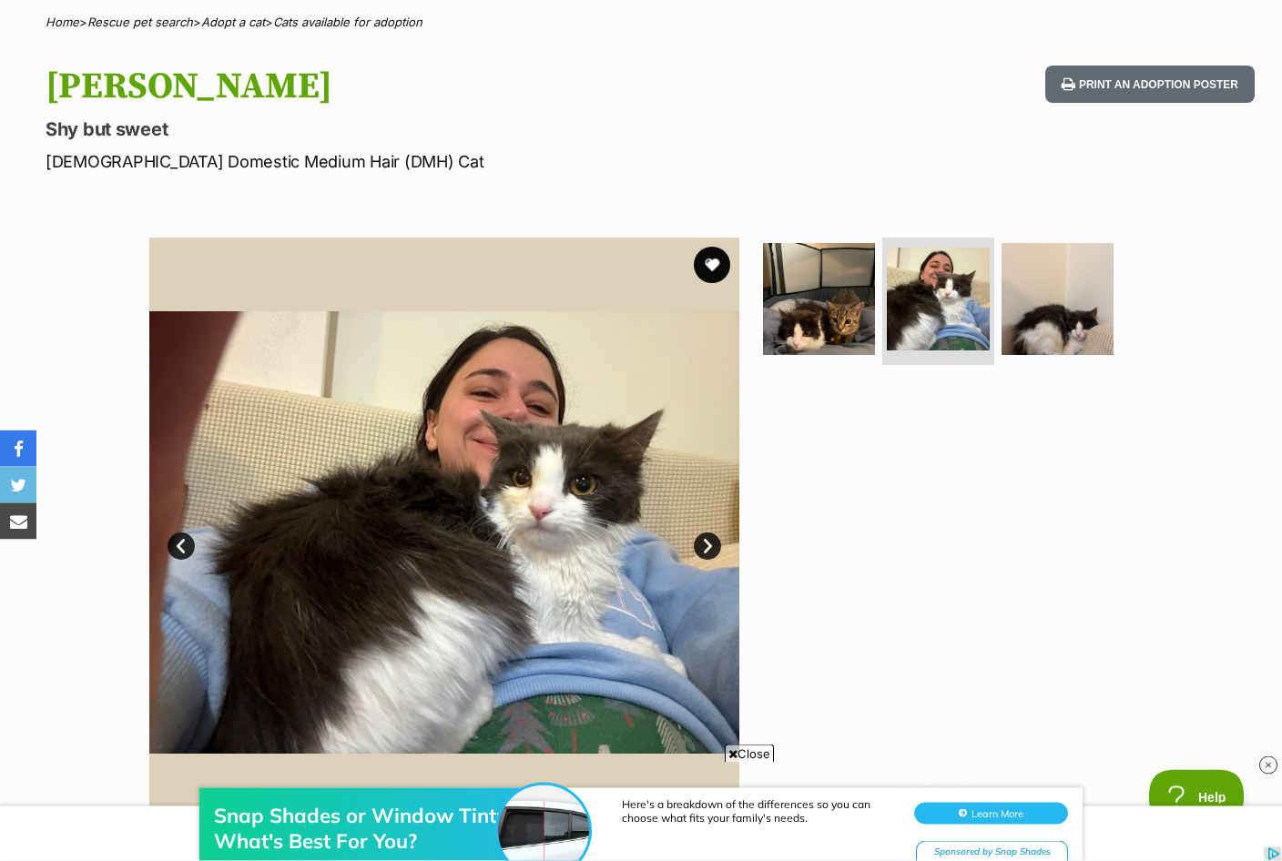
scroll to position [141, 0]
click at [1111, 351] on img at bounding box center [1058, 299] width 112 height 112
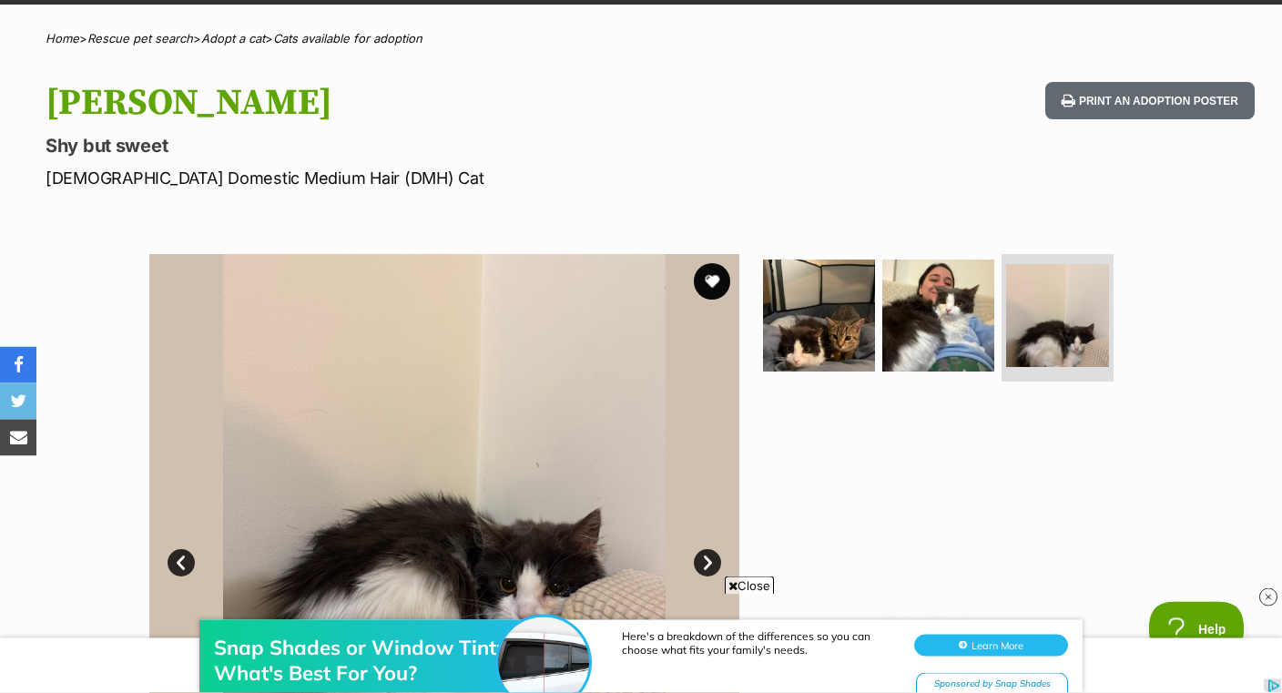
scroll to position [84, 0]
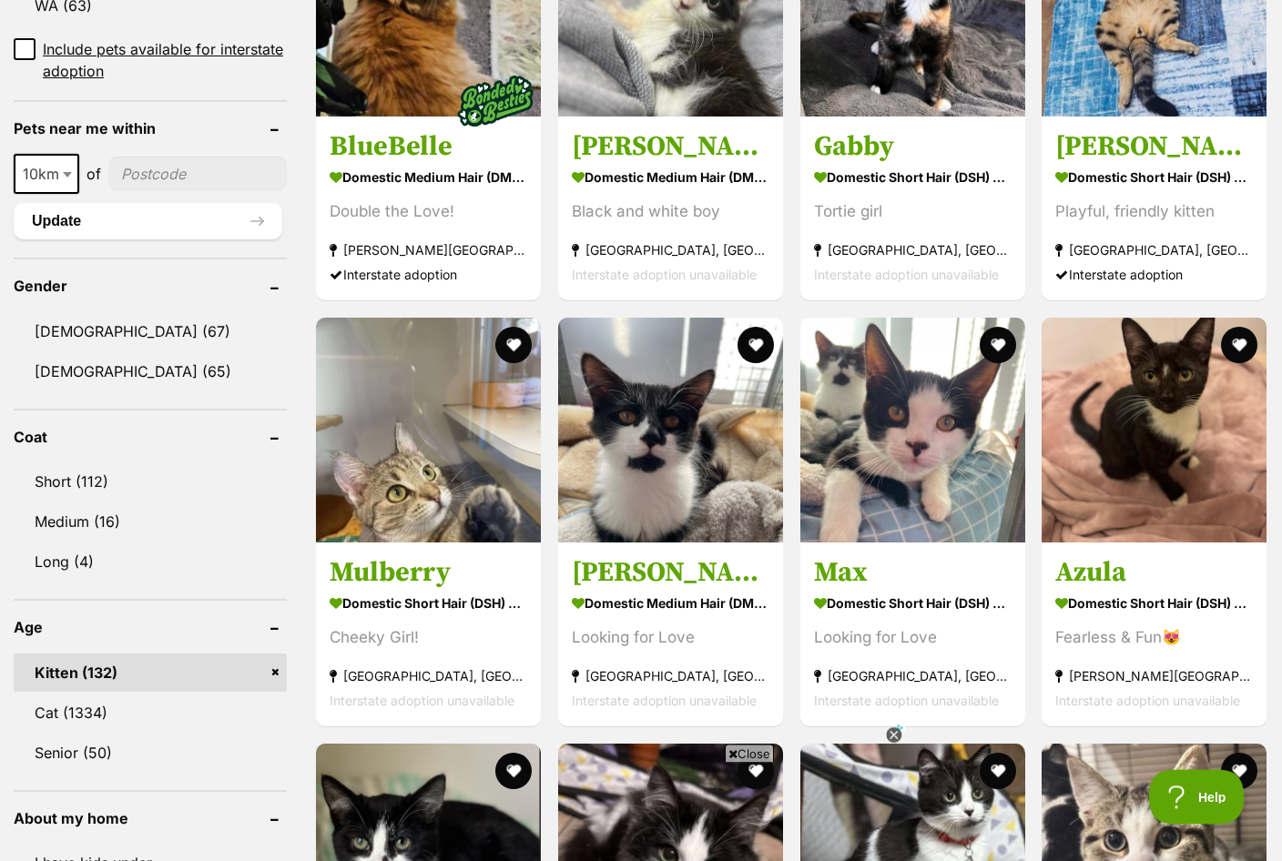
scroll to position [1314, 0]
click at [474, 560] on h3 "Mulberry" at bounding box center [429, 572] width 198 height 35
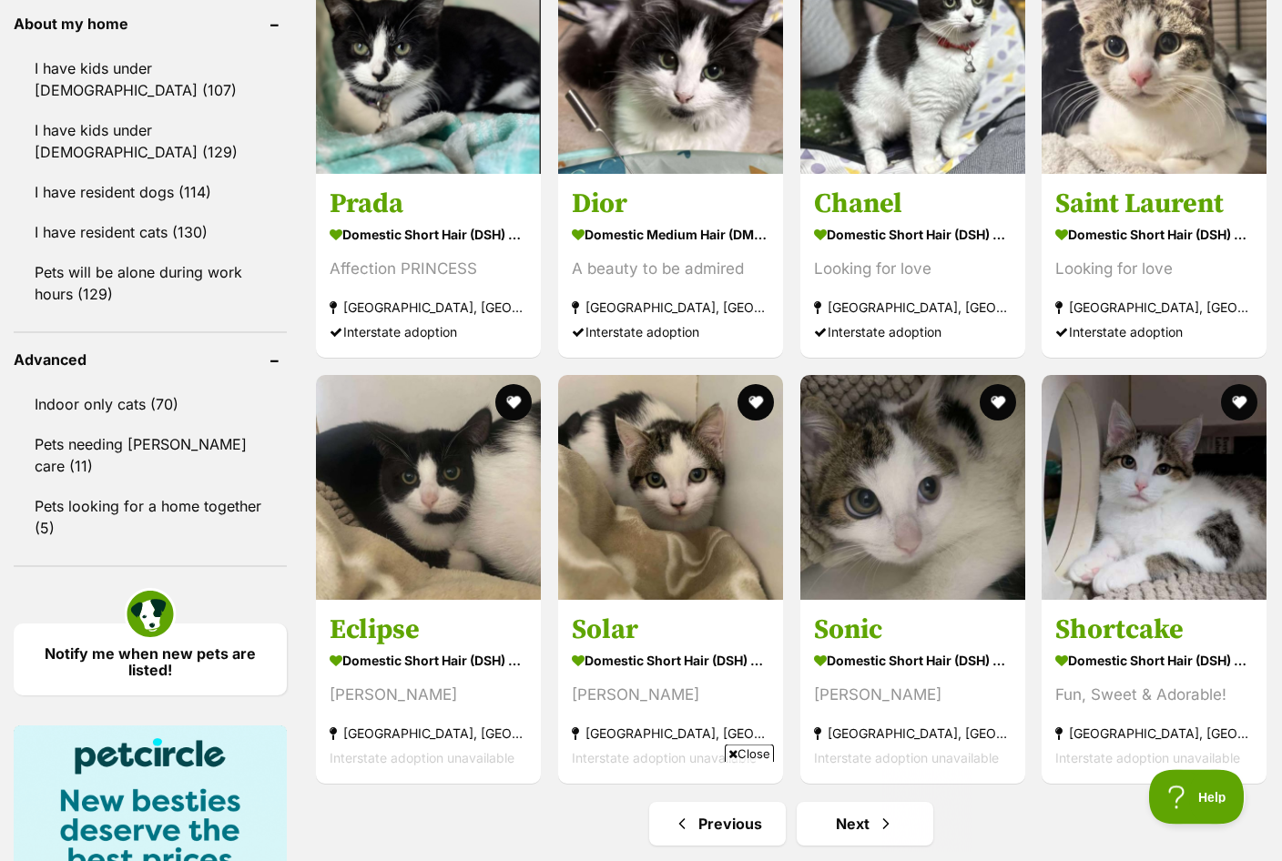
scroll to position [2278, 0]
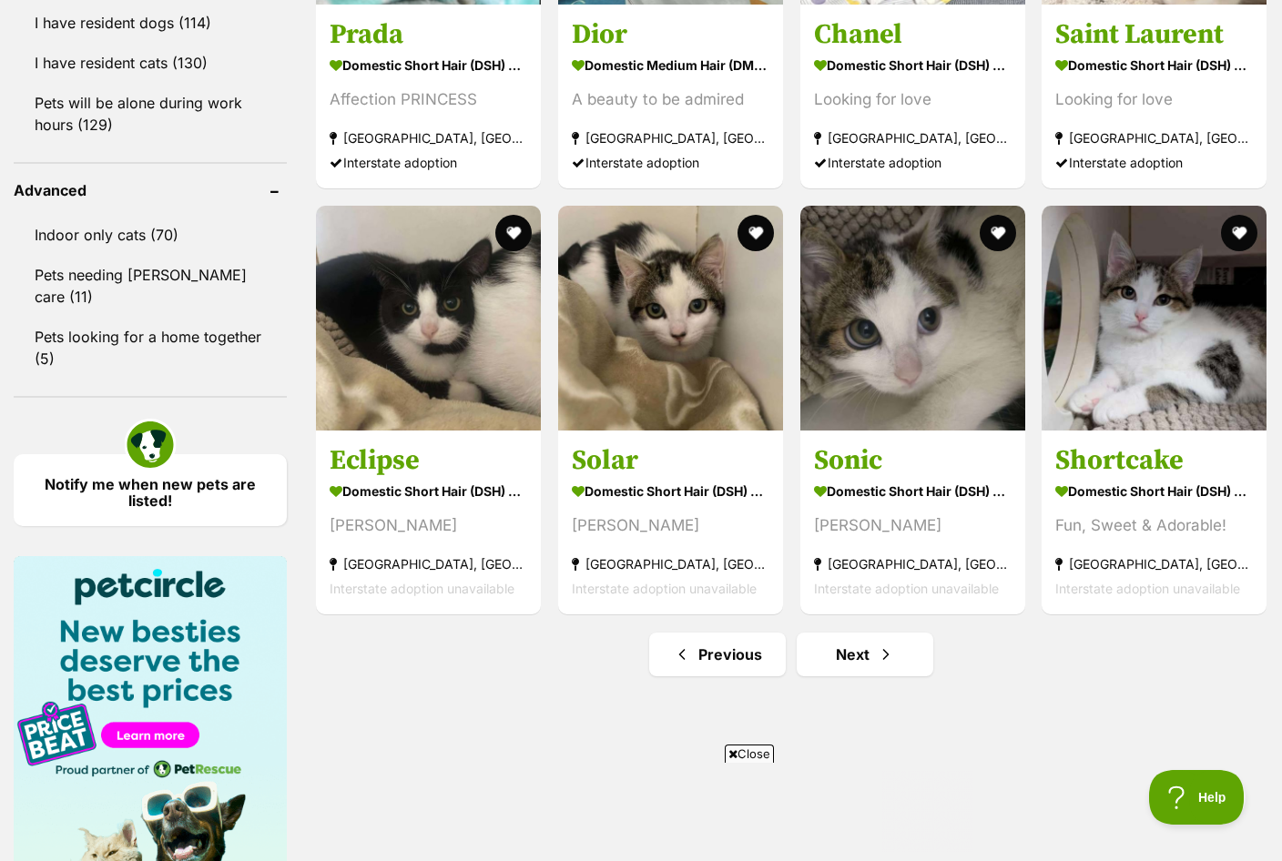
click at [912, 658] on link "Next" at bounding box center [865, 655] width 137 height 44
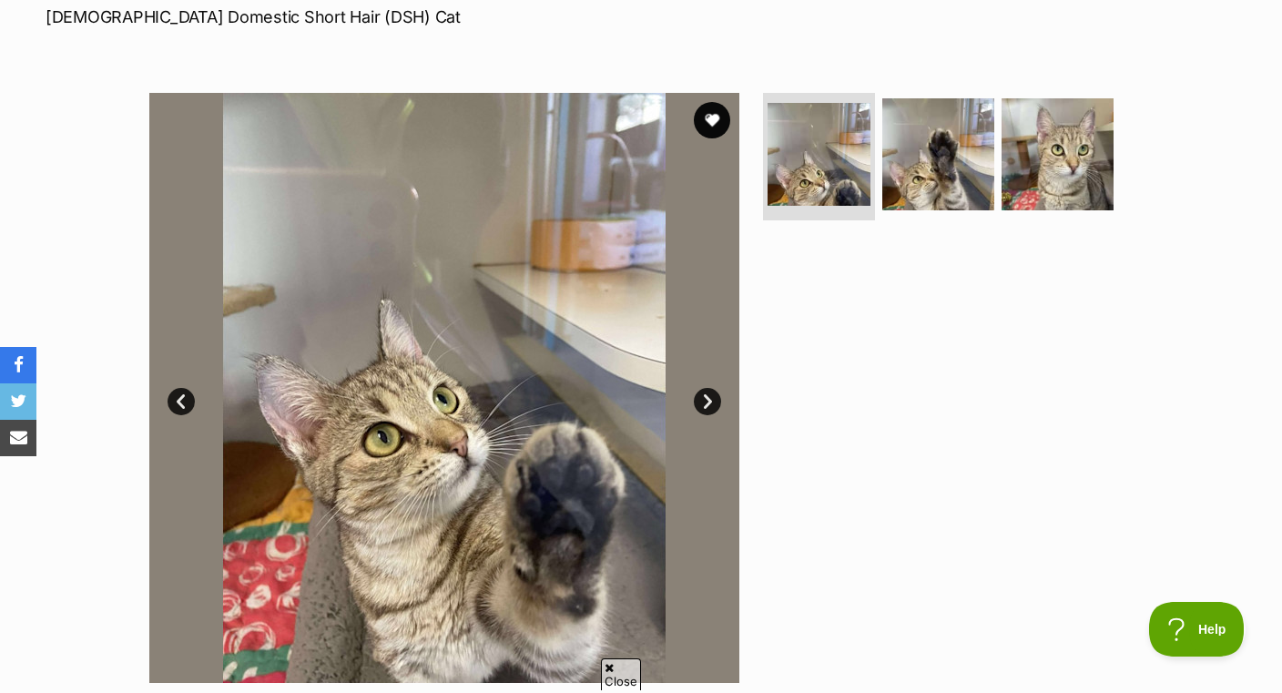
click at [1037, 157] on img at bounding box center [1058, 154] width 112 height 112
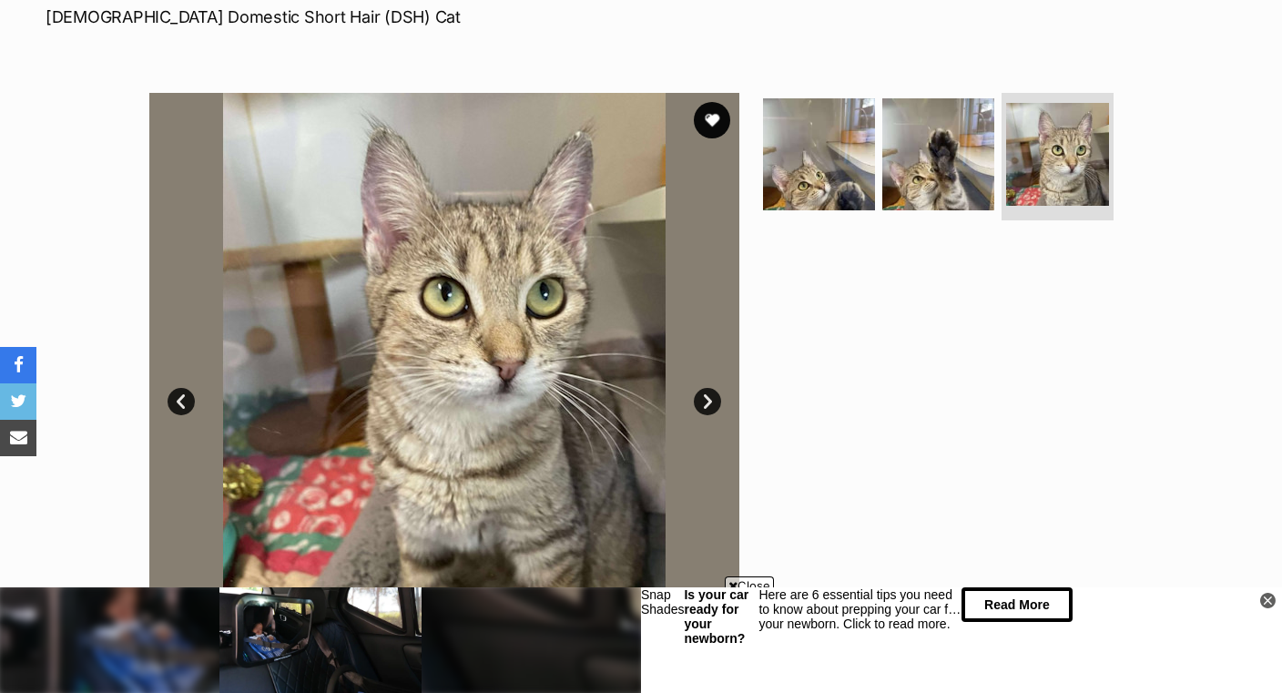
click at [957, 172] on img at bounding box center [938, 154] width 112 height 112
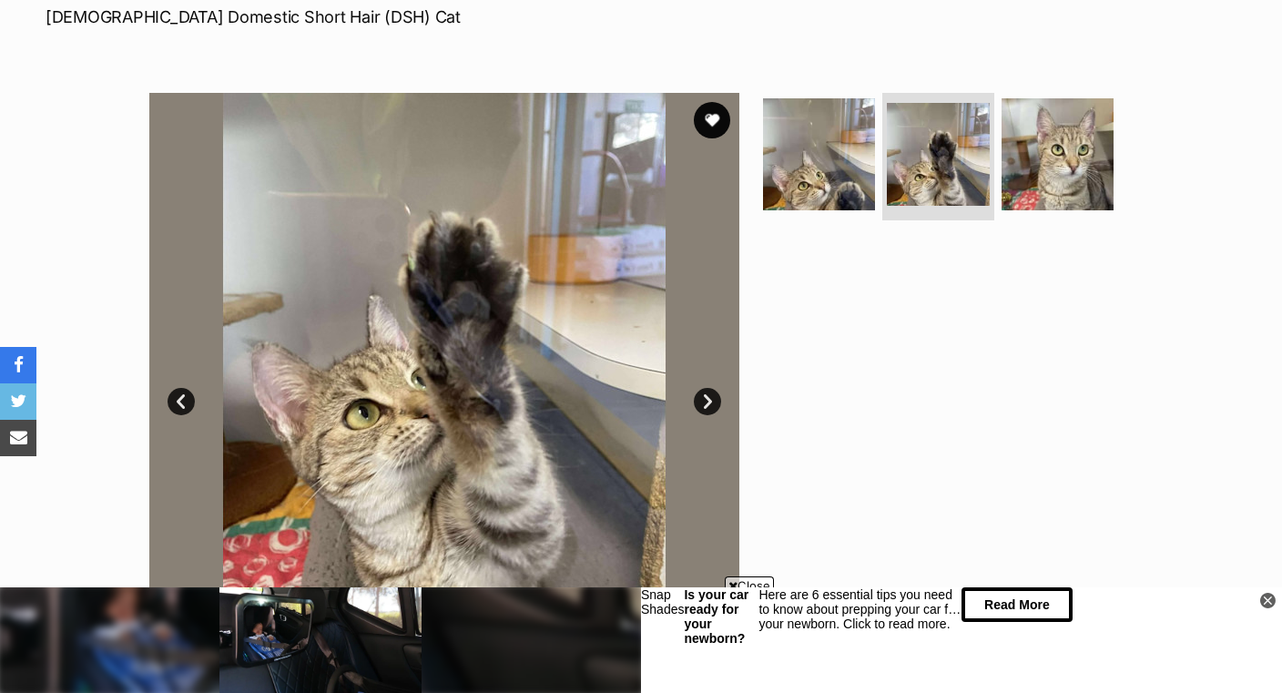
click at [1057, 156] on img at bounding box center [1058, 154] width 112 height 112
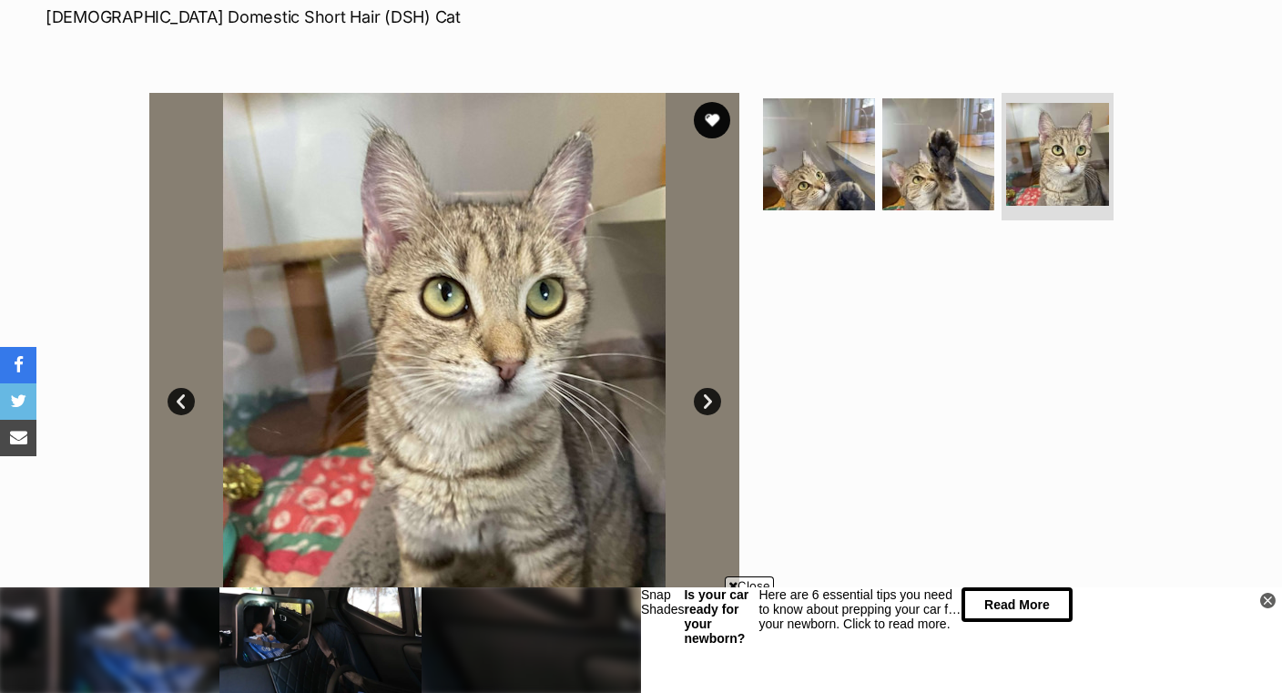
click at [711, 127] on button "favourite" at bounding box center [712, 120] width 36 height 36
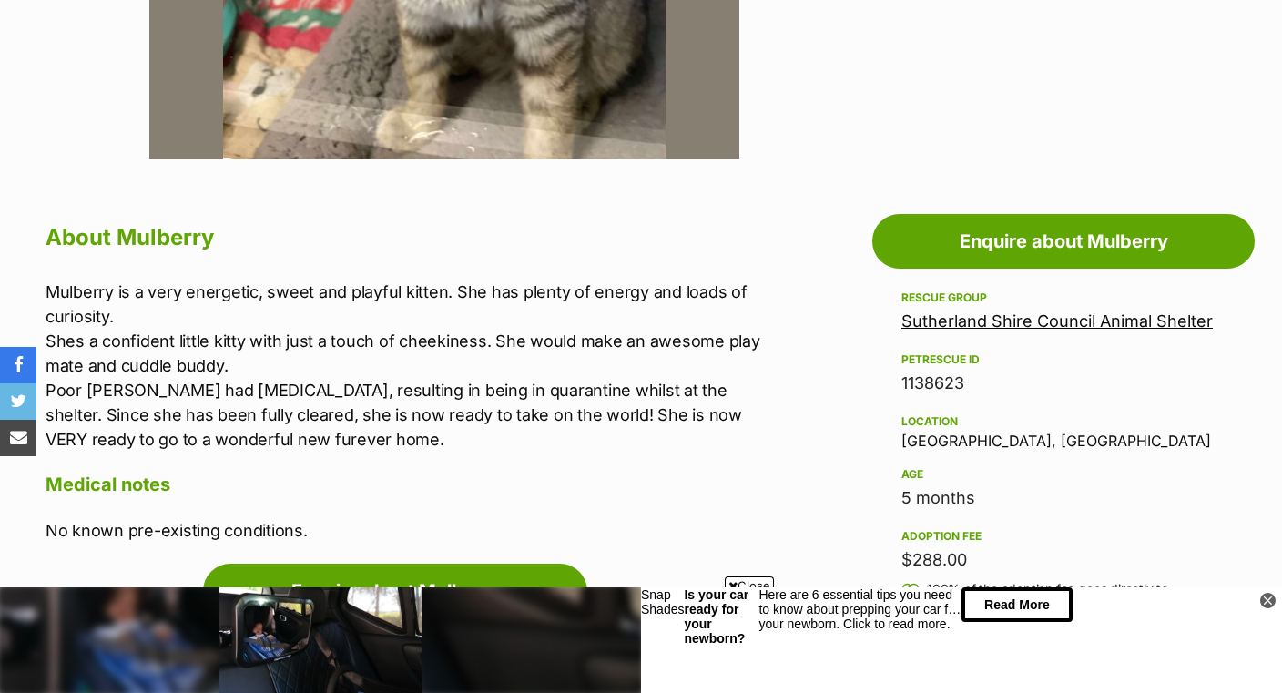
scroll to position [803, 0]
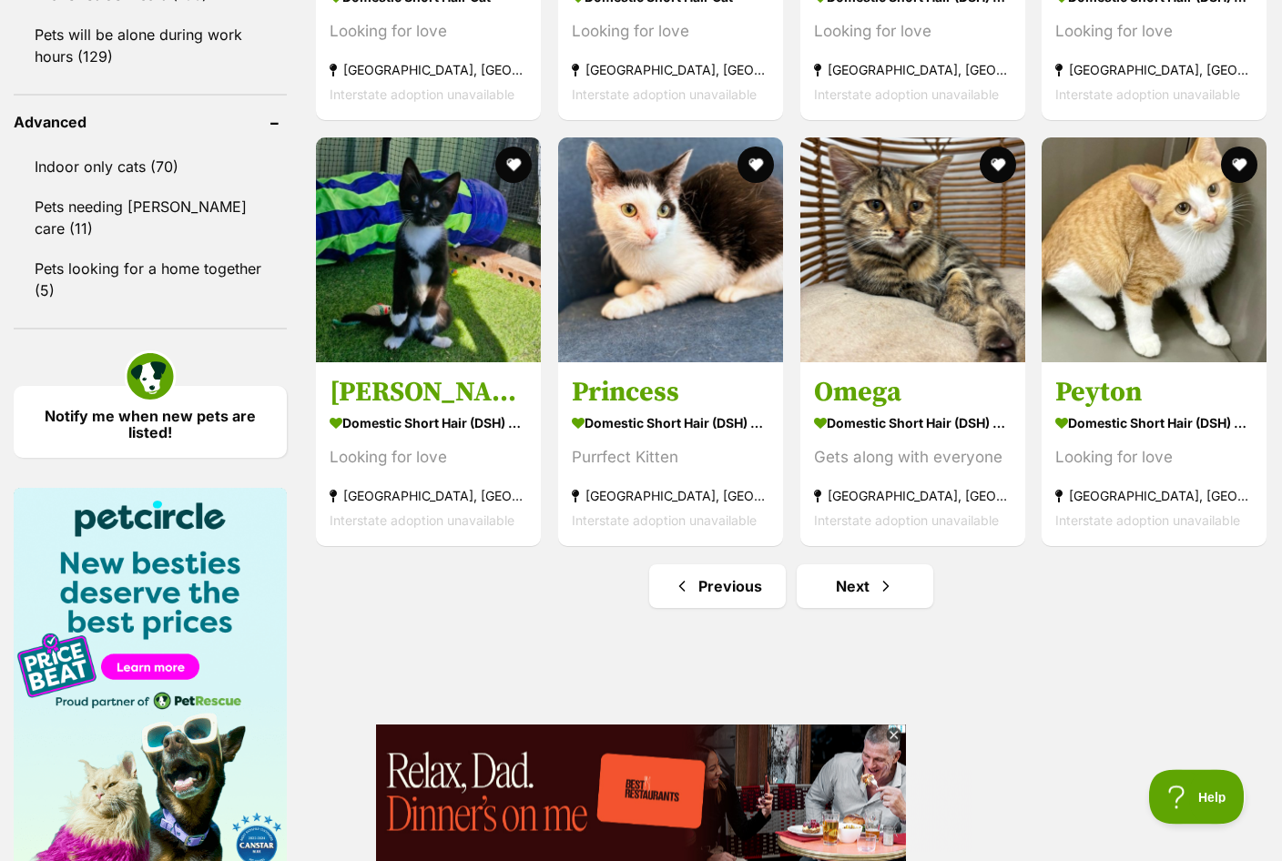
scroll to position [2346, 0]
click at [917, 605] on link "Next" at bounding box center [865, 587] width 137 height 44
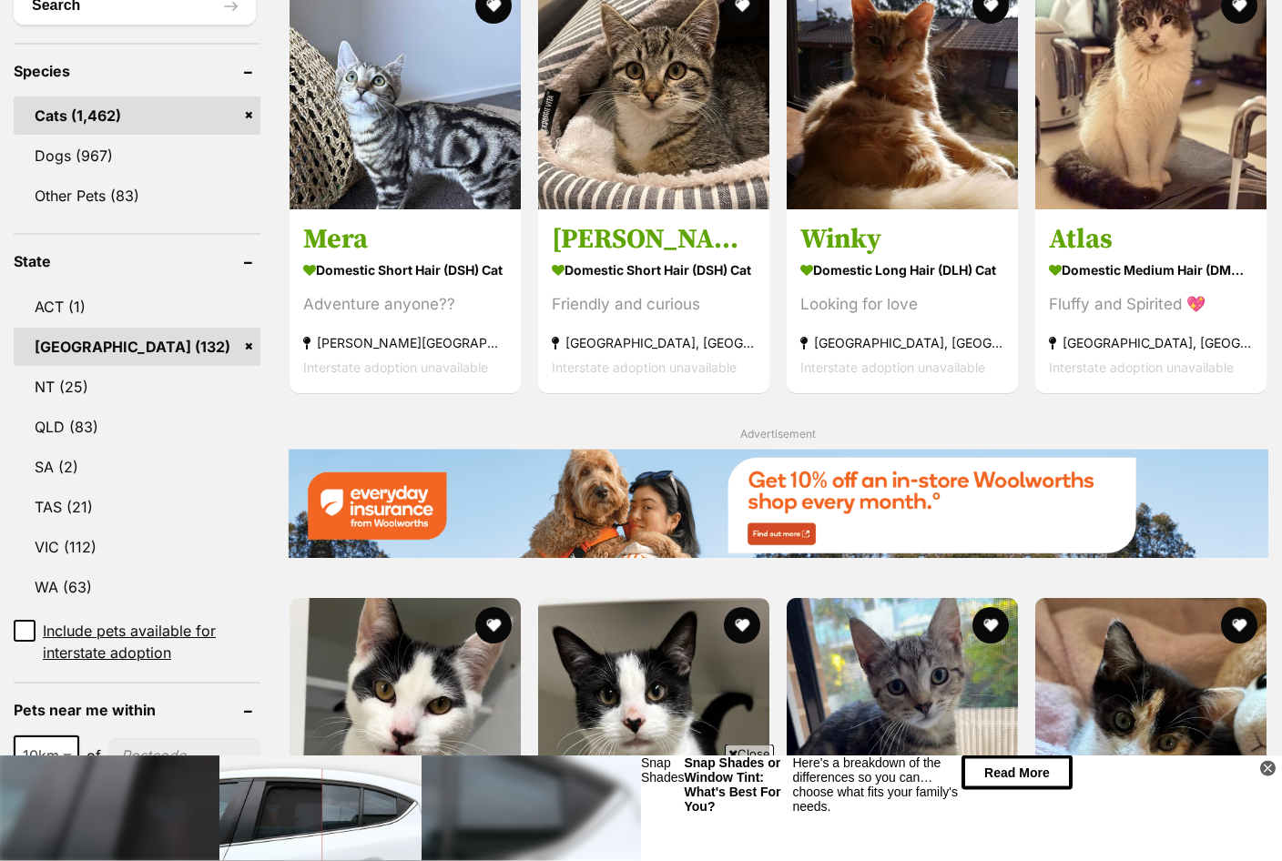
scroll to position [732, 0]
click at [361, 258] on h3 "Mera" at bounding box center [405, 240] width 204 height 35
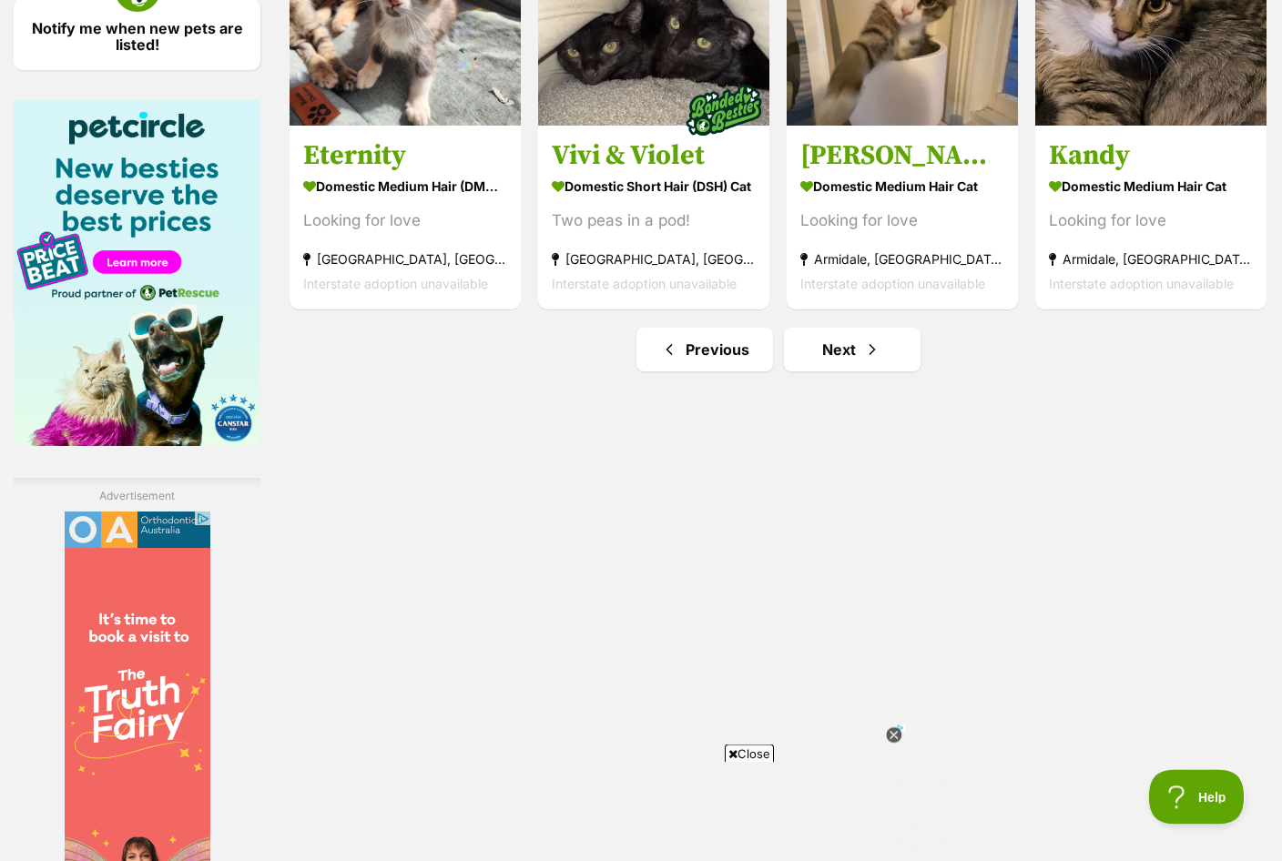
scroll to position [2734, 0]
click at [844, 371] on link "Next" at bounding box center [852, 350] width 137 height 44
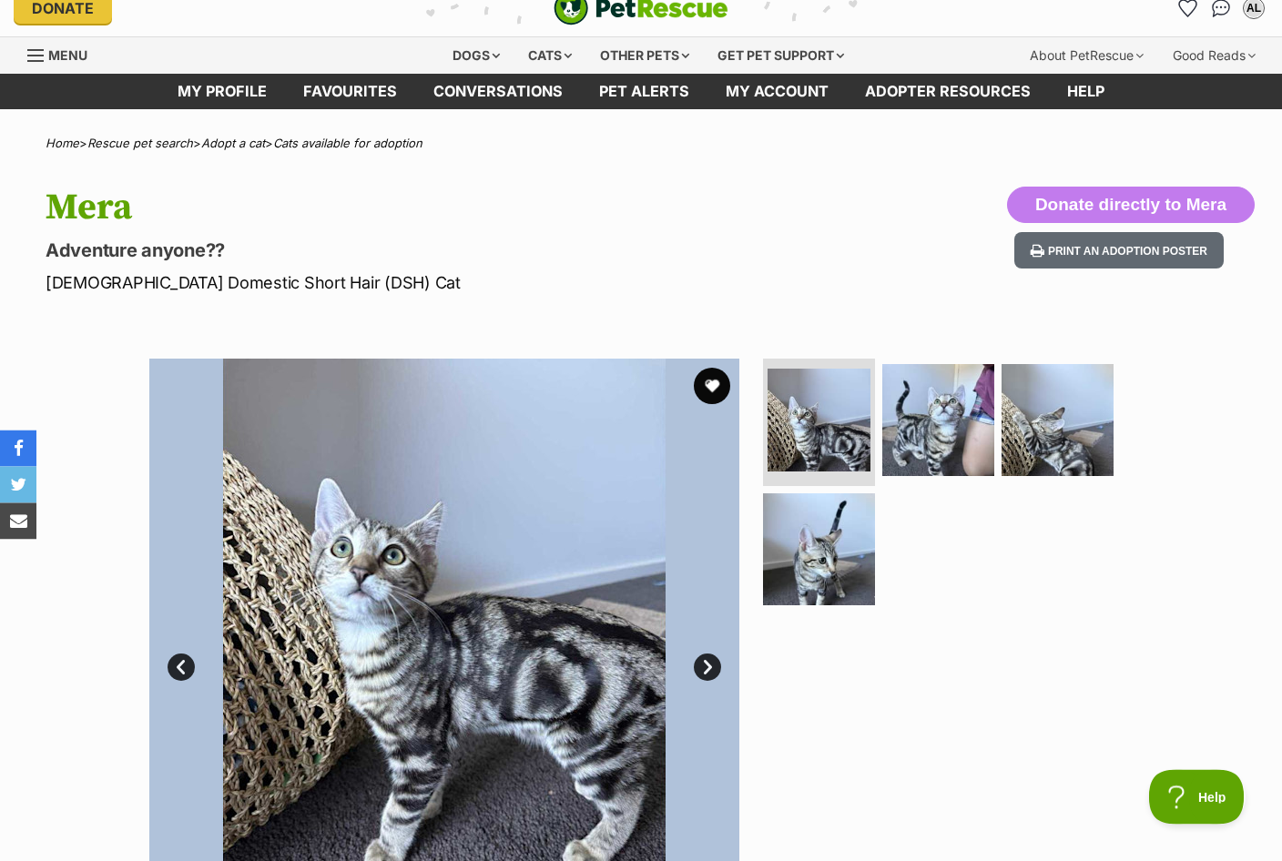
scroll to position [19, 0]
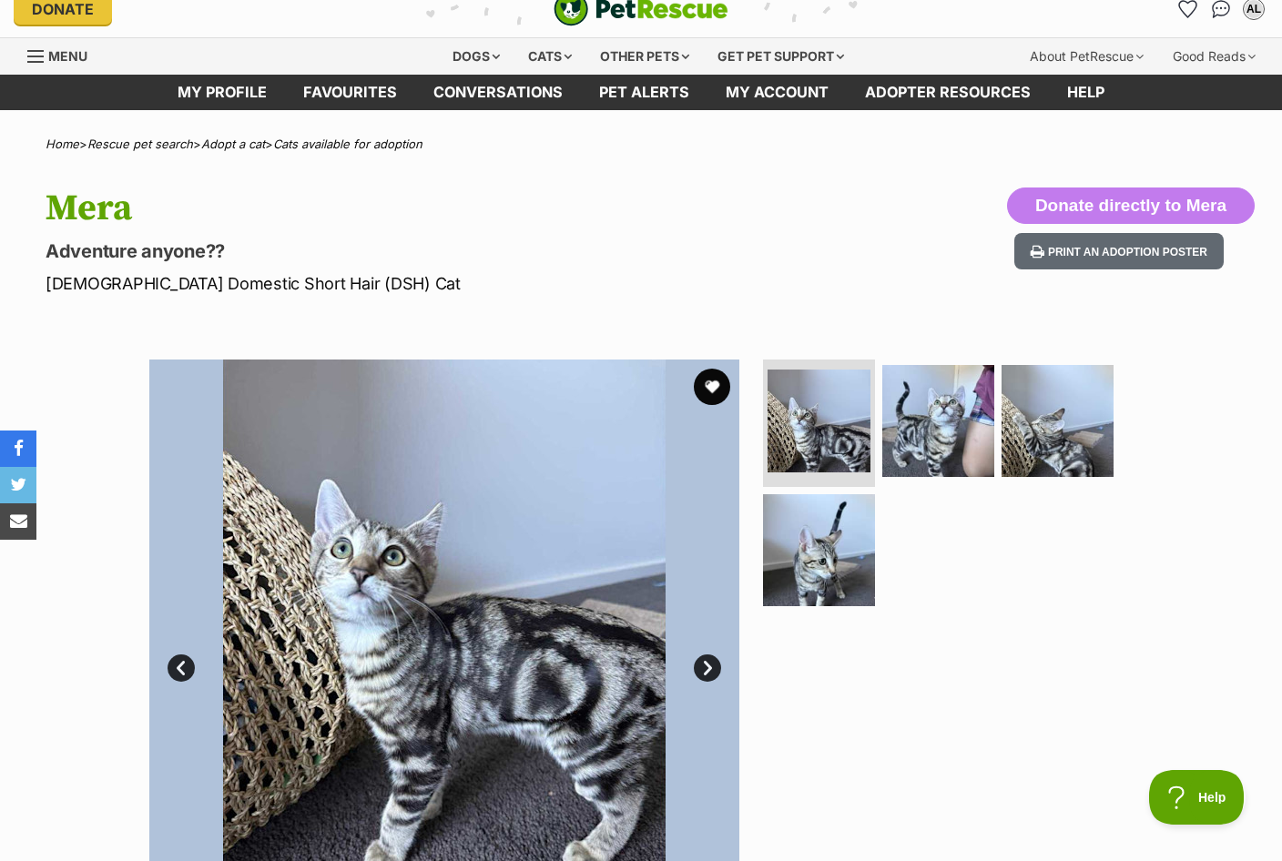
click at [940, 398] on img at bounding box center [938, 421] width 112 height 112
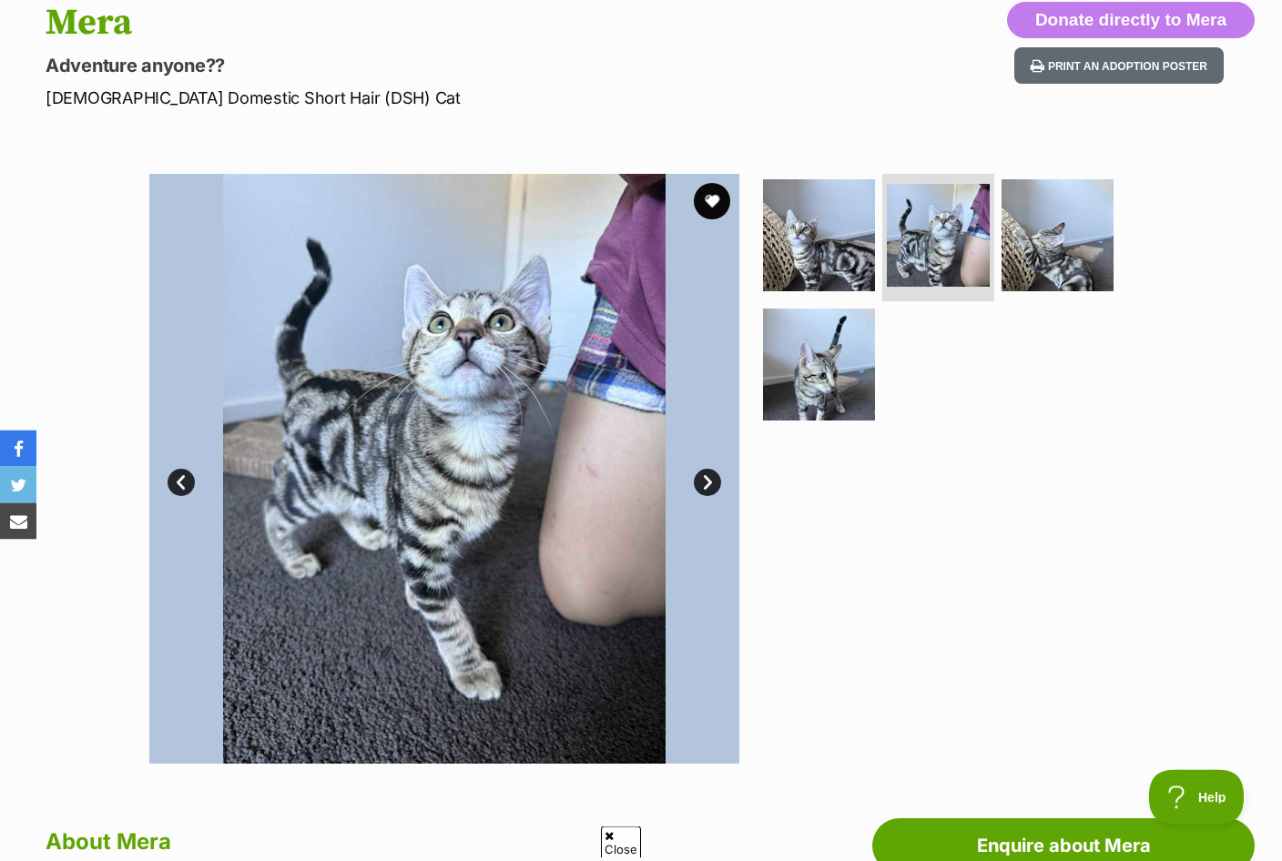
scroll to position [205, 0]
click at [1081, 259] on img at bounding box center [1058, 235] width 112 height 112
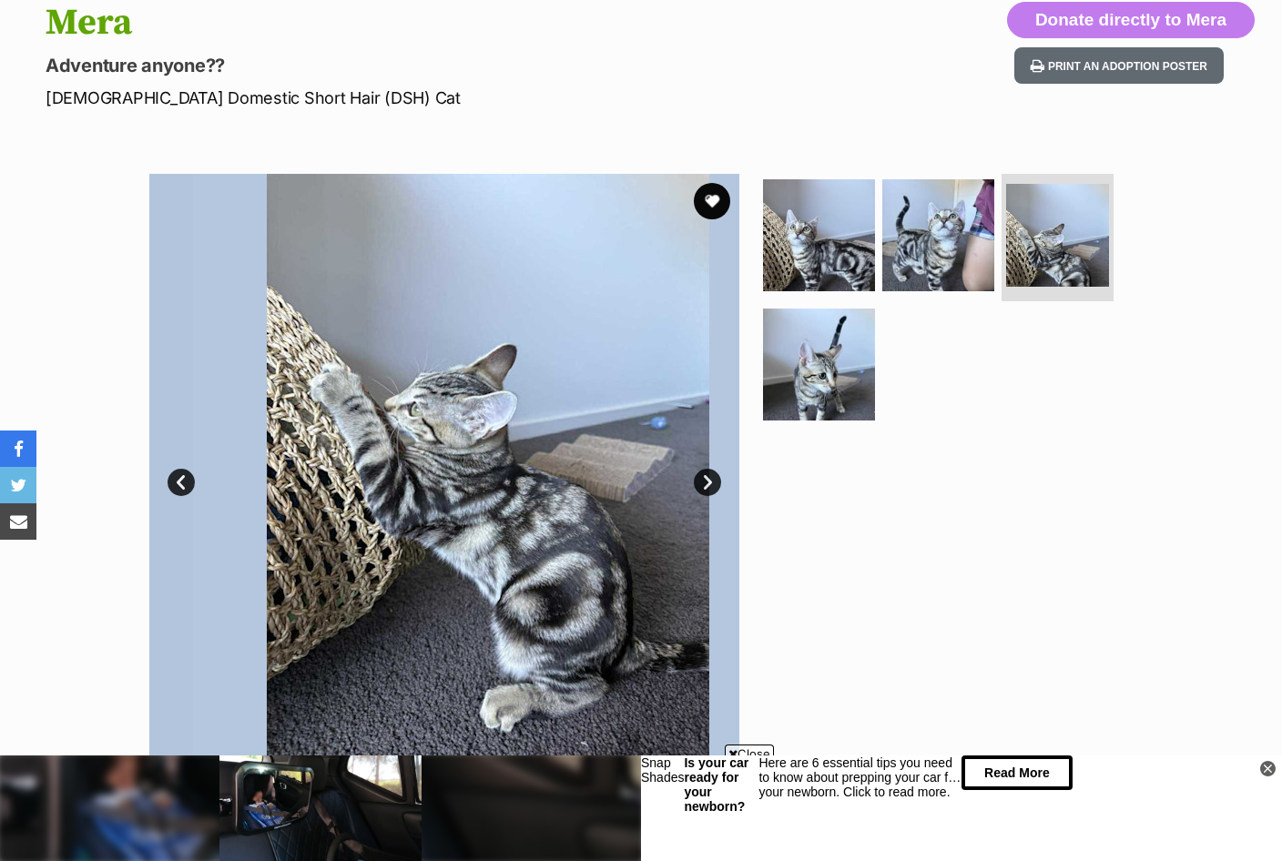
scroll to position [0, 0]
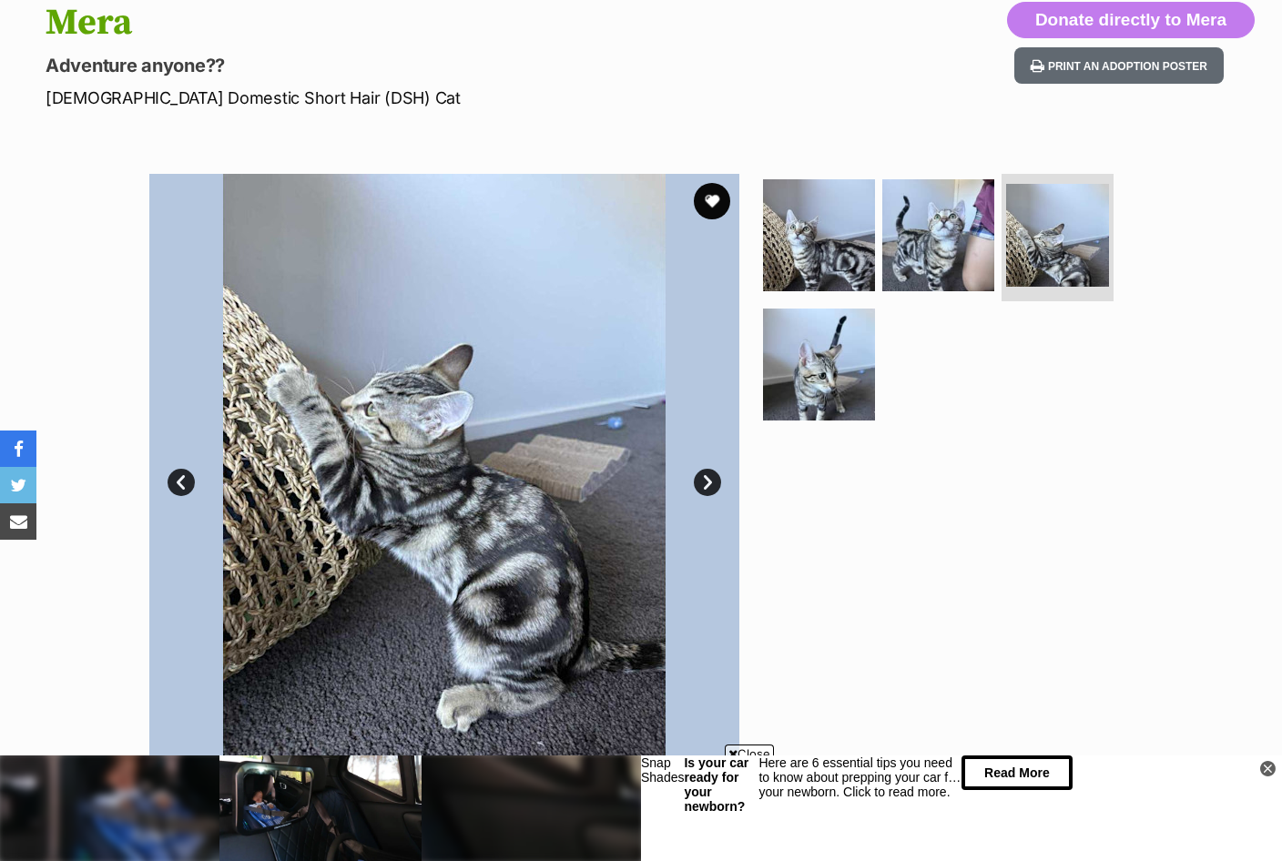
click at [856, 411] on img at bounding box center [819, 365] width 112 height 112
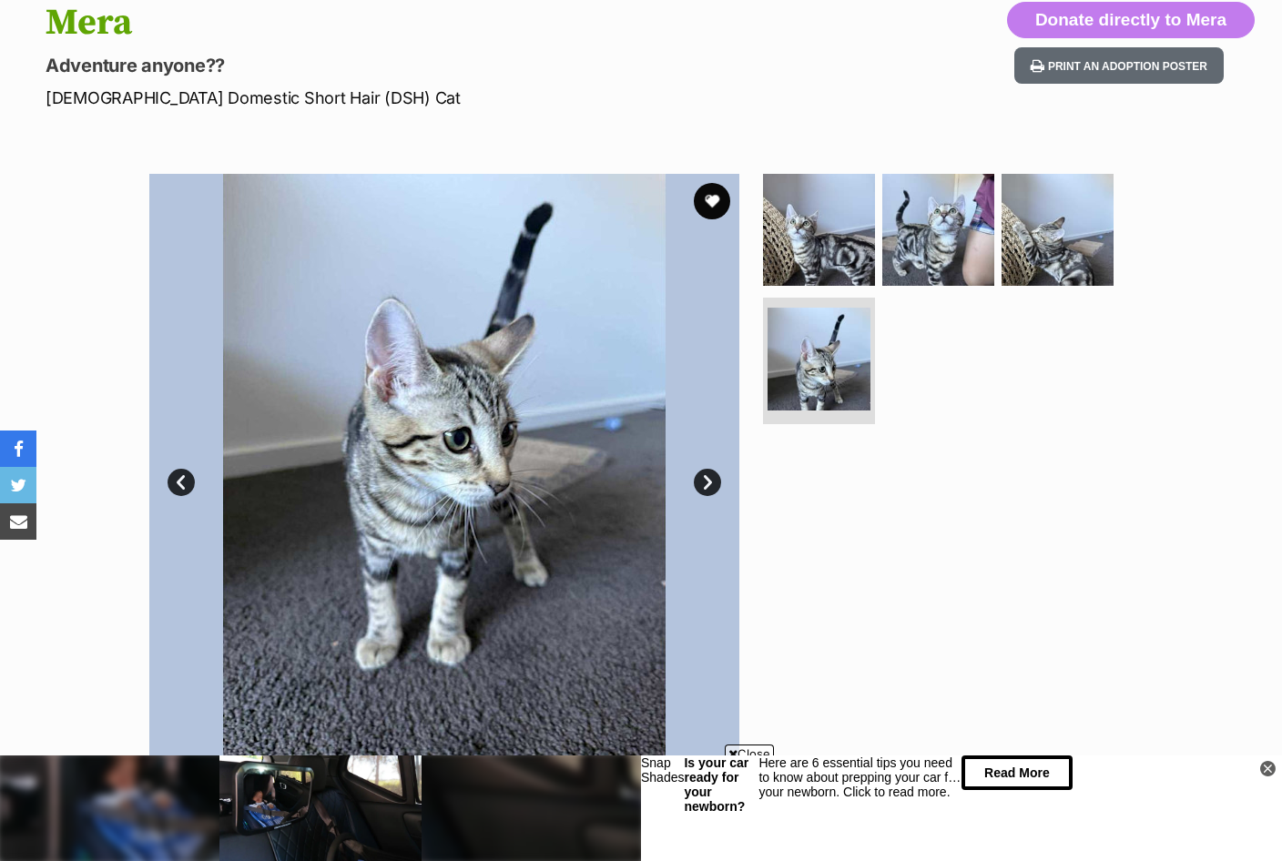
click at [825, 263] on img at bounding box center [819, 230] width 112 height 112
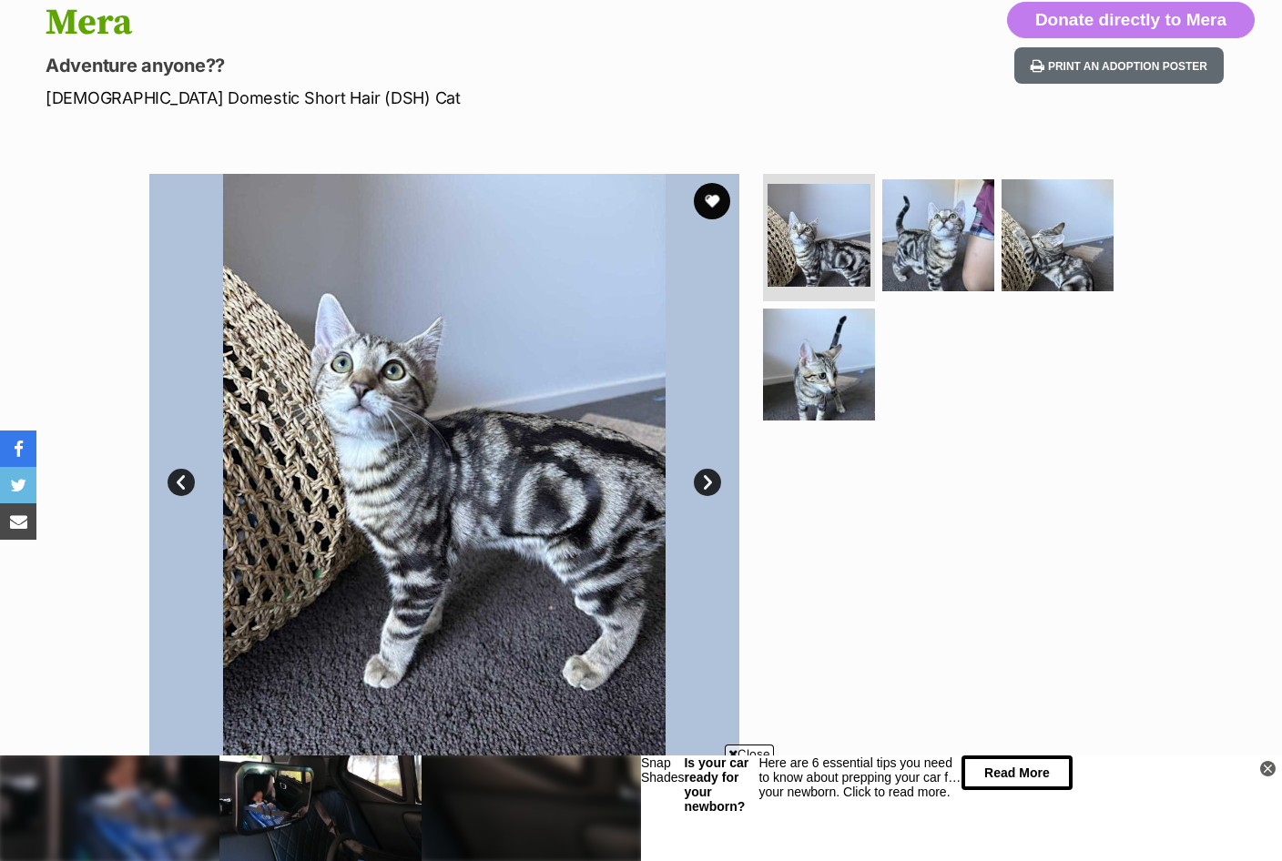
click at [956, 262] on img at bounding box center [938, 235] width 112 height 112
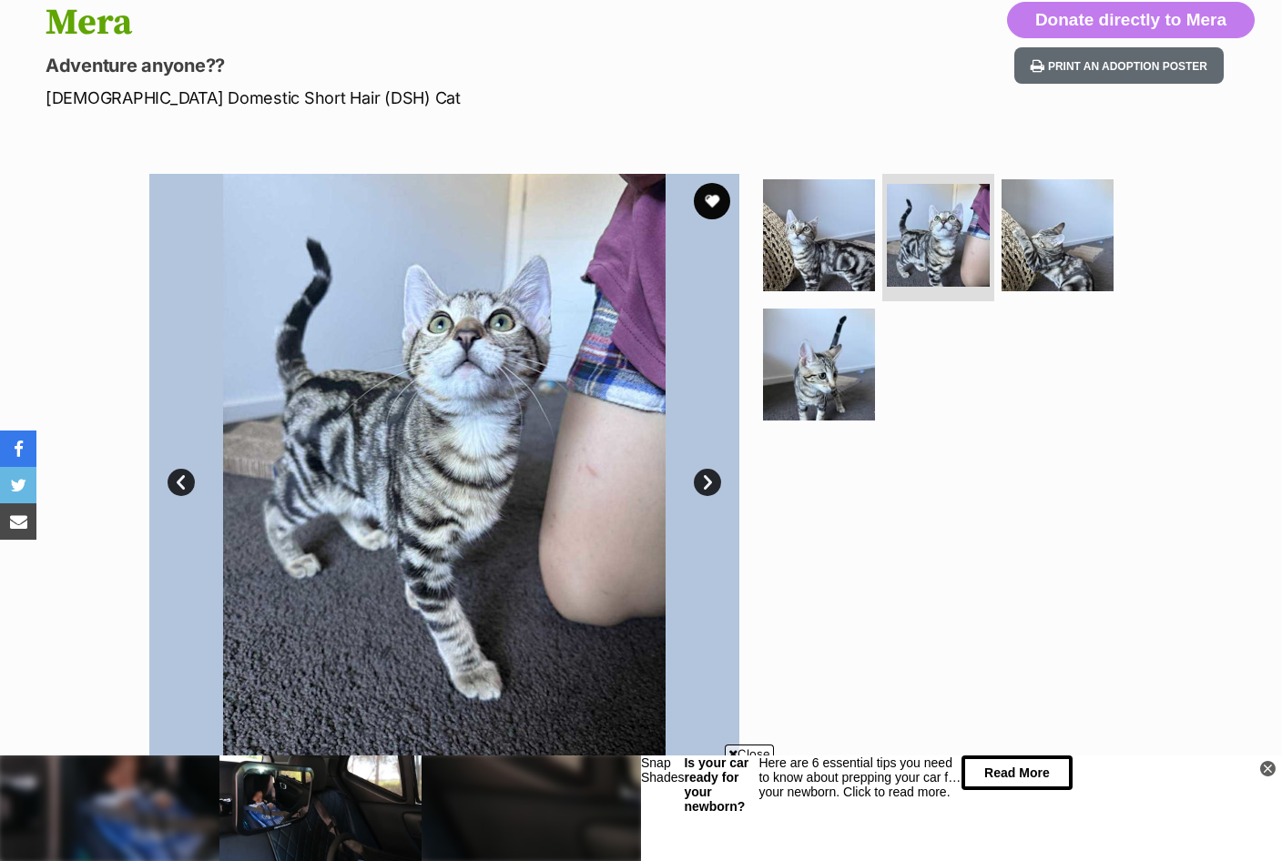
click at [707, 203] on button "favourite" at bounding box center [712, 201] width 36 height 36
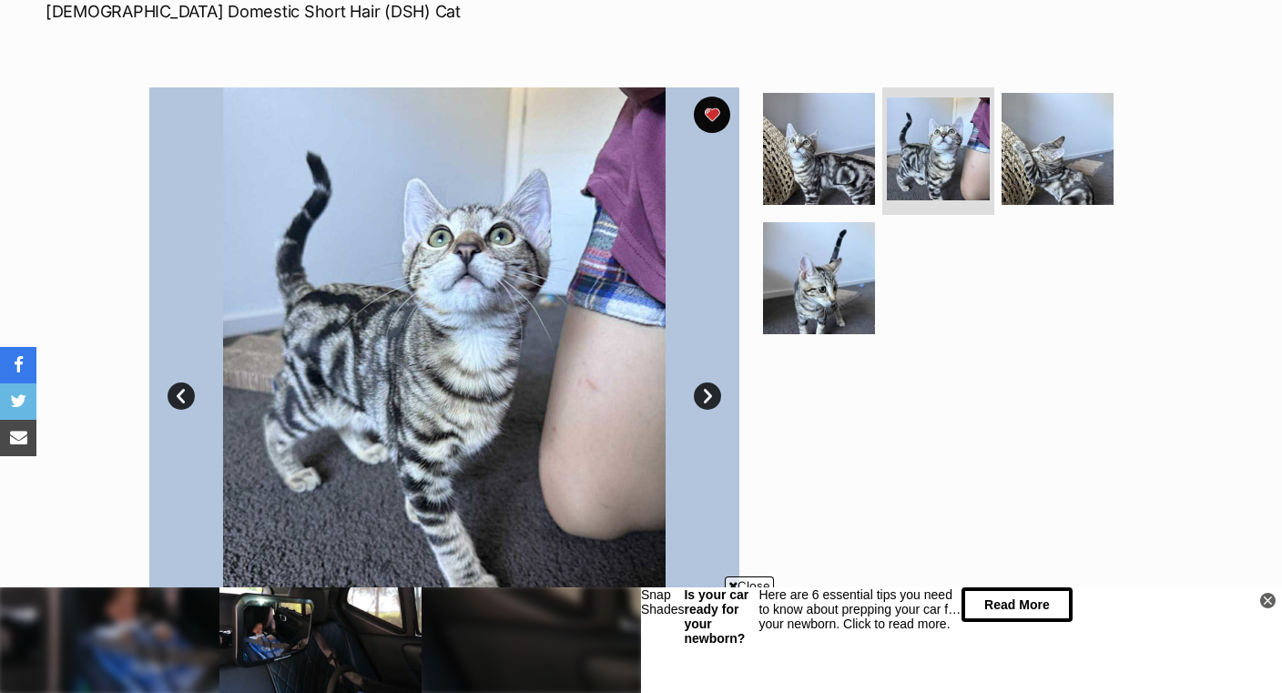
scroll to position [216, 0]
